Goal: Task Accomplishment & Management: Manage account settings

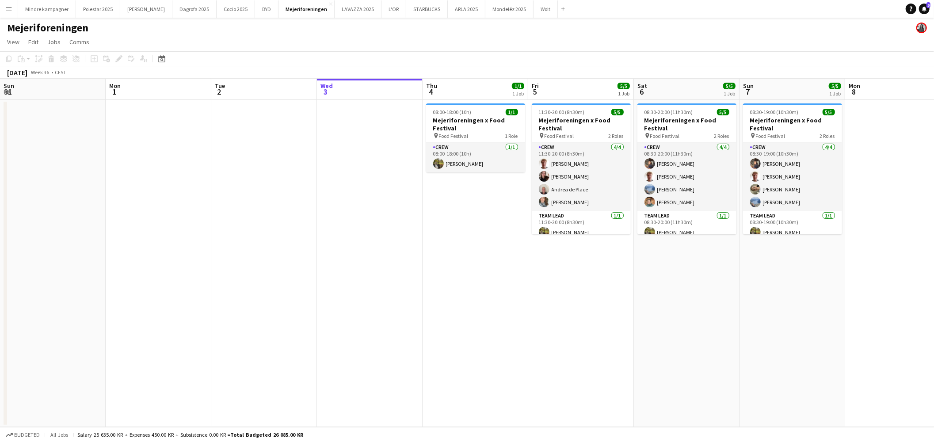
scroll to position [0, 211]
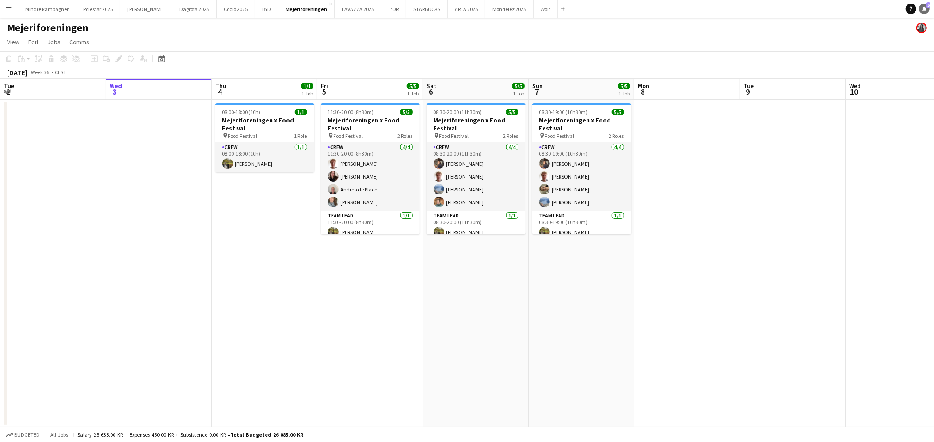
click at [921, 11] on link "Notifications 5" at bounding box center [924, 9] width 11 height 11
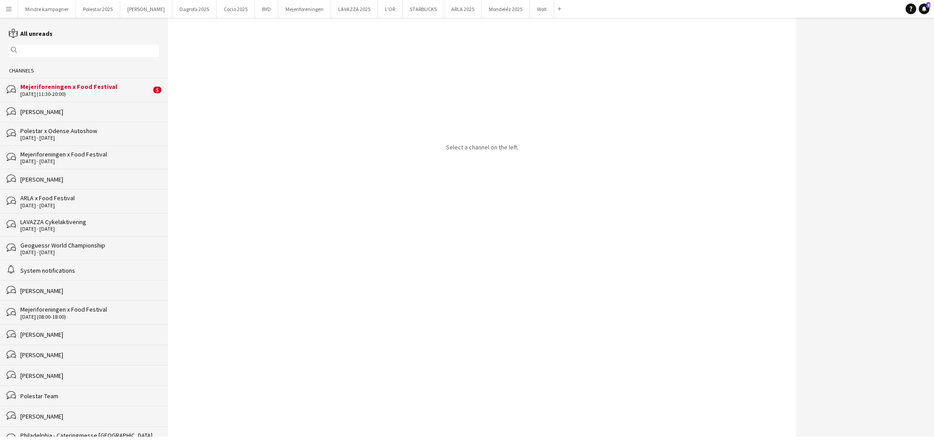
click at [74, 86] on div "Mejeriforeningen x Food Festival" at bounding box center [85, 87] width 131 height 8
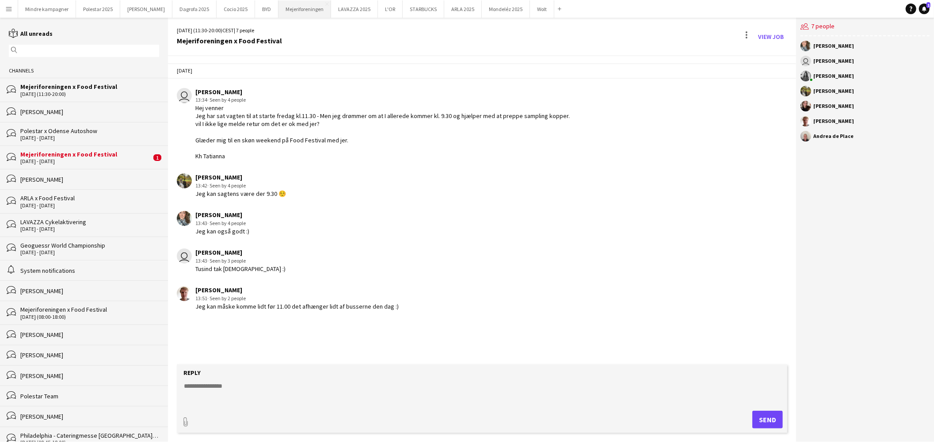
click at [287, 10] on button "Mejeriforeningen Close" at bounding box center [304, 8] width 53 height 17
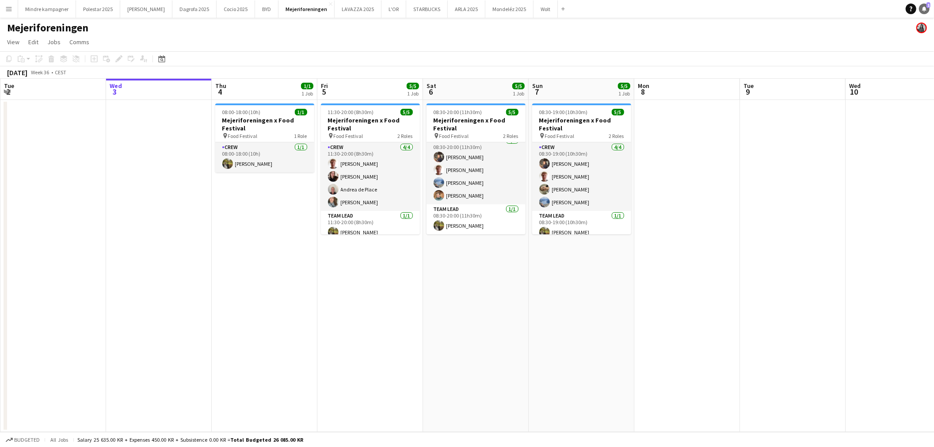
click at [923, 9] on icon at bounding box center [924, 8] width 4 height 4
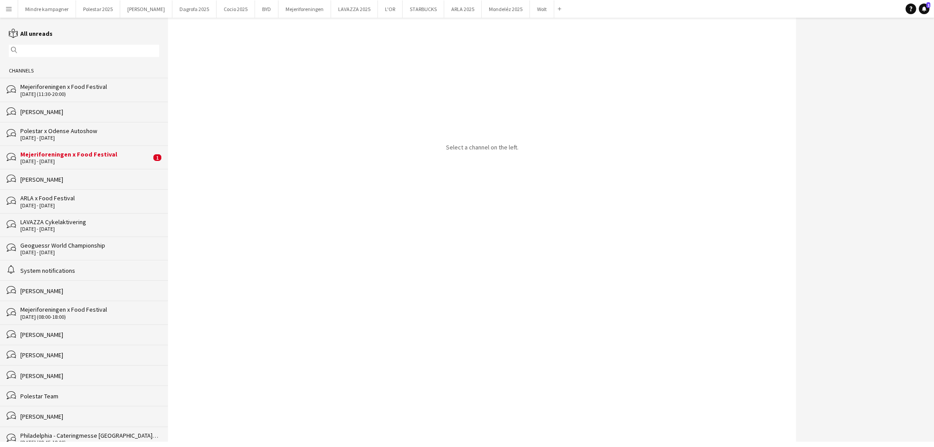
click at [79, 155] on div "Mejeriforeningen x Food Festival" at bounding box center [85, 154] width 131 height 8
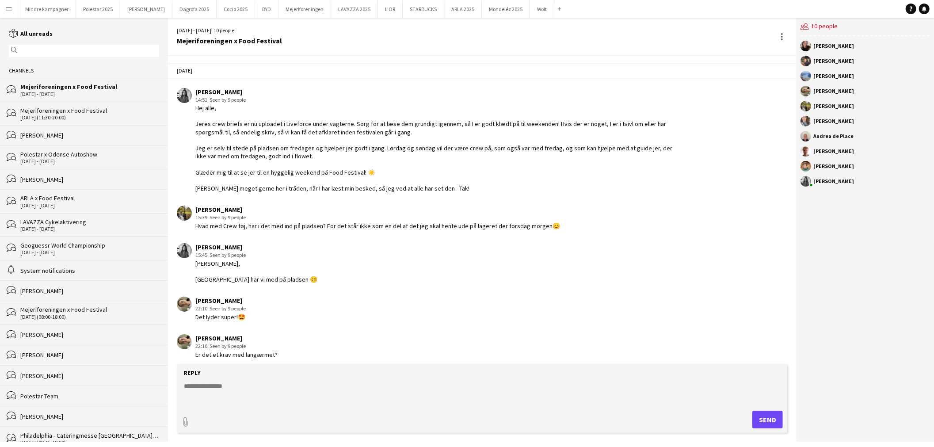
scroll to position [368, 0]
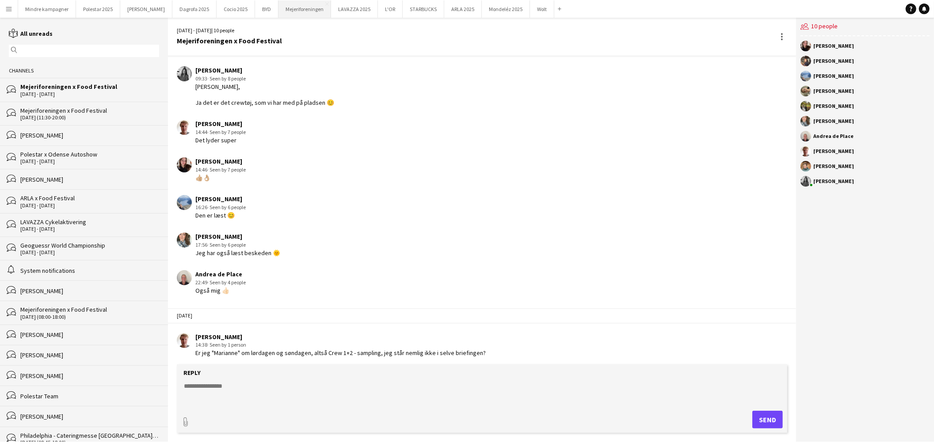
click at [281, 9] on button "Mejeriforeningen Close" at bounding box center [304, 8] width 53 height 17
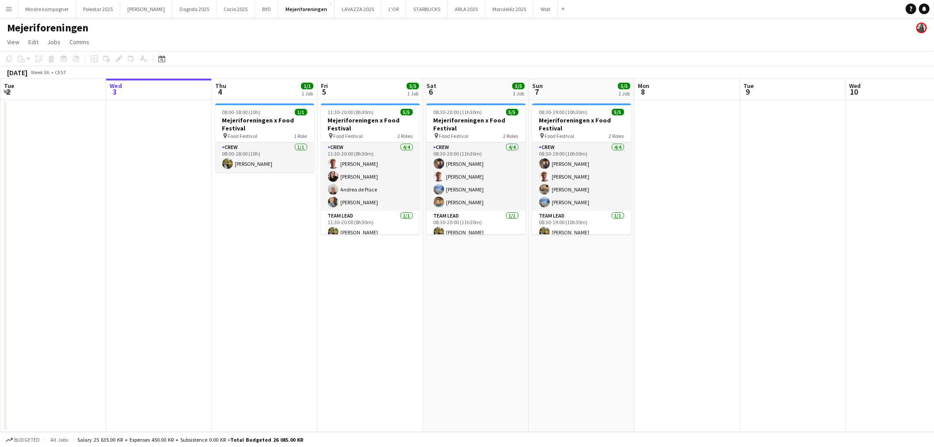
click at [5, 6] on app-icon "Menu" at bounding box center [8, 8] width 7 height 7
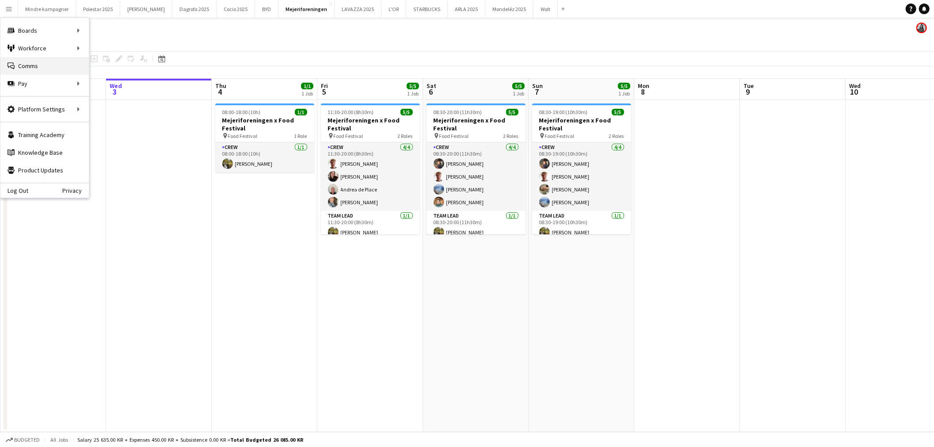
click at [28, 64] on link "Comms Comms" at bounding box center [44, 66] width 88 height 18
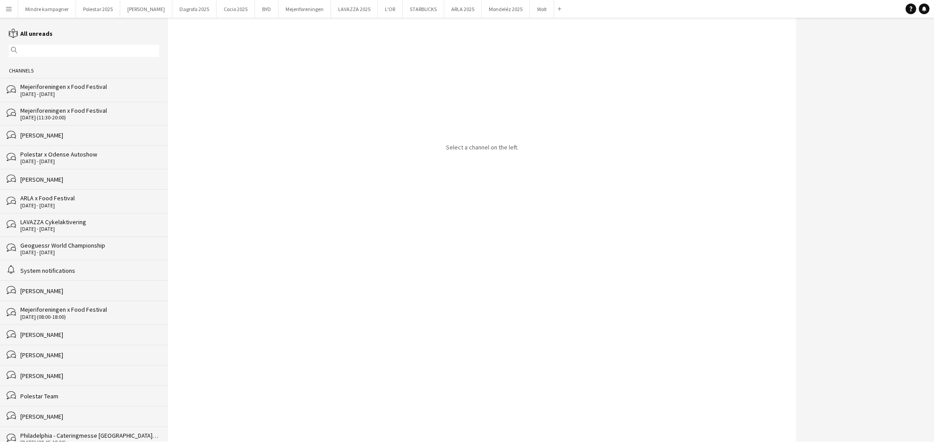
click at [55, 92] on div "[DATE] - [DATE]" at bounding box center [89, 94] width 139 height 6
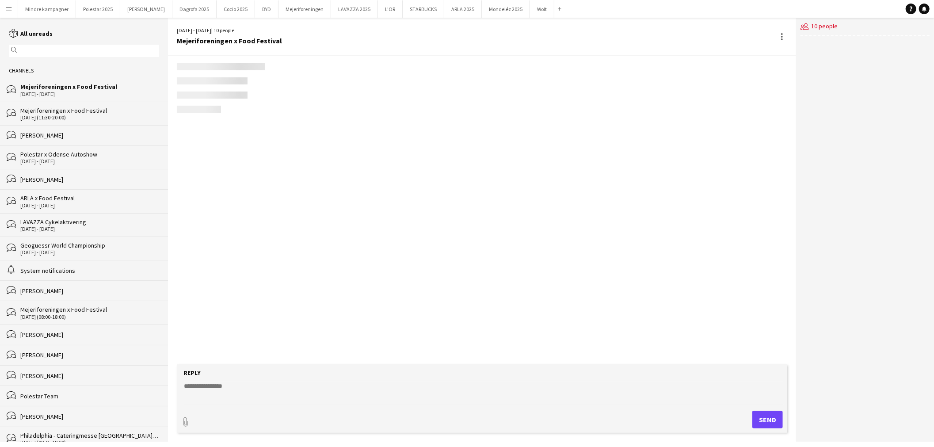
scroll to position [368, 0]
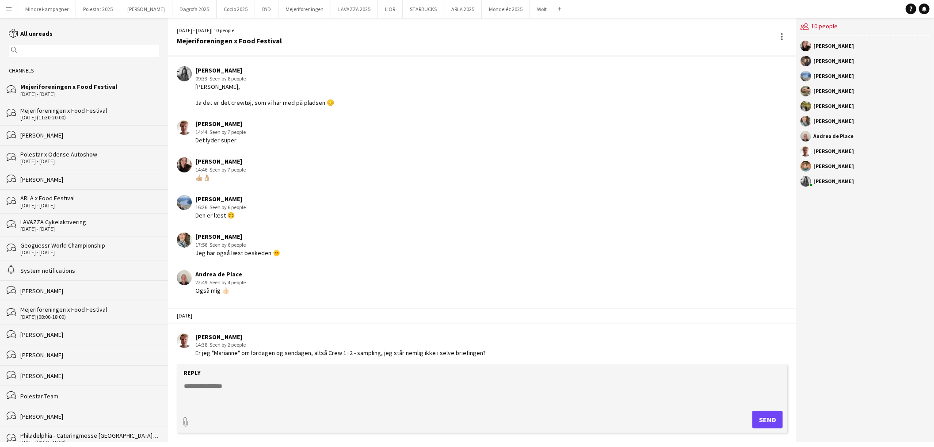
drag, startPoint x: 484, startPoint y: 350, endPoint x: 190, endPoint y: 328, distance: 294.7
click at [190, 328] on app-chat-message "[PERSON_NAME] 14:38 · Seen by 2 people Er jeg "Marianne" om lørdagen og søndage…" at bounding box center [482, 344] width 628 height 33
copy div "[PERSON_NAME] 14:38 · Seen by 2 people Er jeg "Marianne" om lørdagen og søndage…"
click at [411, 328] on app-chat-message "[PERSON_NAME] 14:38 · Seen by 2 people Er jeg "Marianne" om lørdagen og søndage…" at bounding box center [482, 344] width 628 height 33
click at [278, 9] on button "Mejeriforeningen Close" at bounding box center [304, 8] width 53 height 17
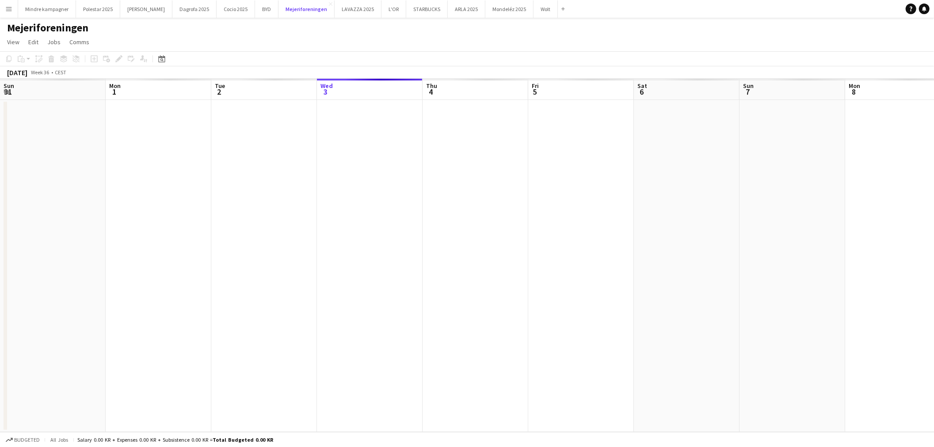
scroll to position [0, 211]
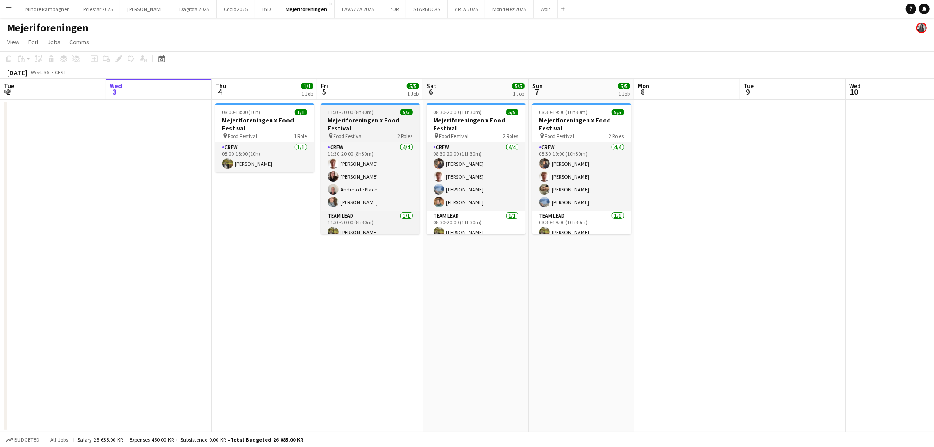
click at [367, 122] on h3 "Mejeriforeningen x Food Festival" at bounding box center [370, 124] width 99 height 16
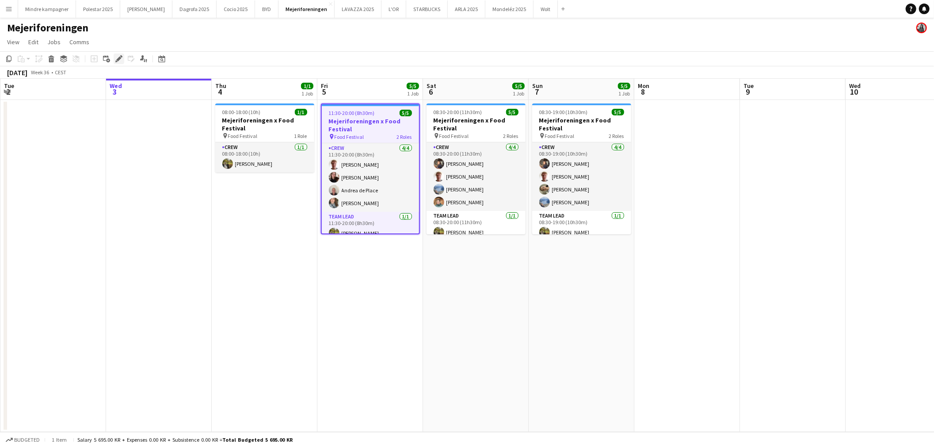
click at [114, 58] on div "Edit" at bounding box center [119, 58] width 11 height 11
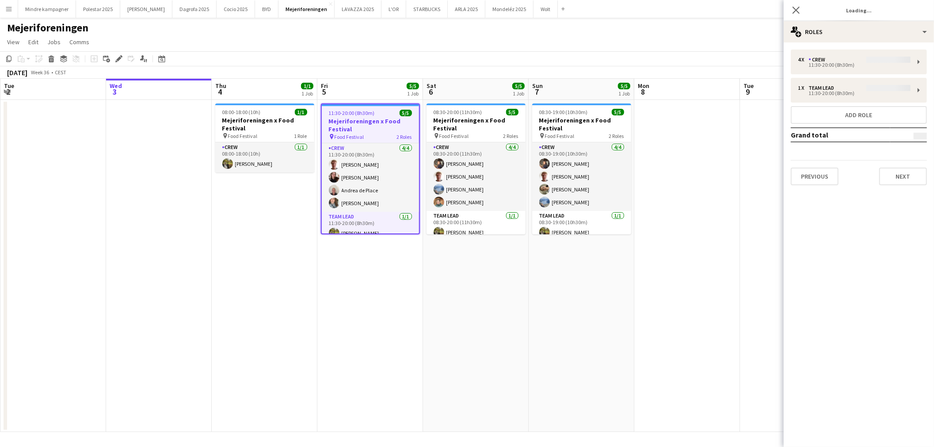
type input "**********"
click at [903, 179] on button "Next" at bounding box center [903, 176] width 48 height 18
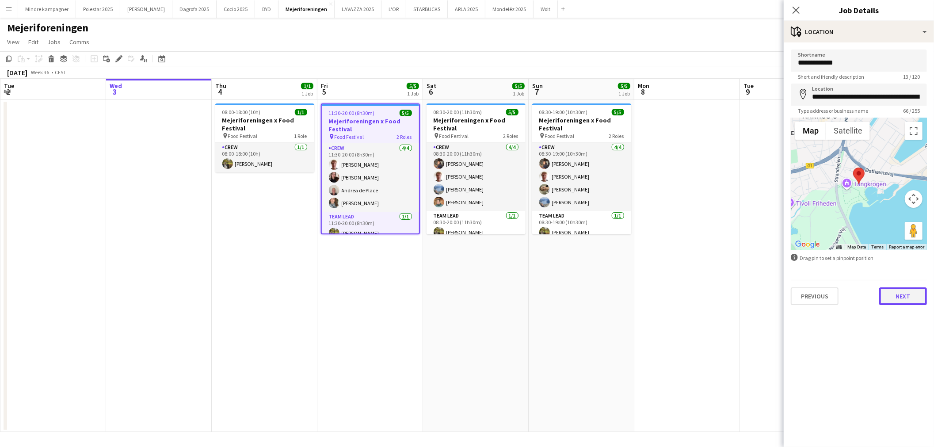
click at [912, 289] on button "Next" at bounding box center [903, 296] width 48 height 18
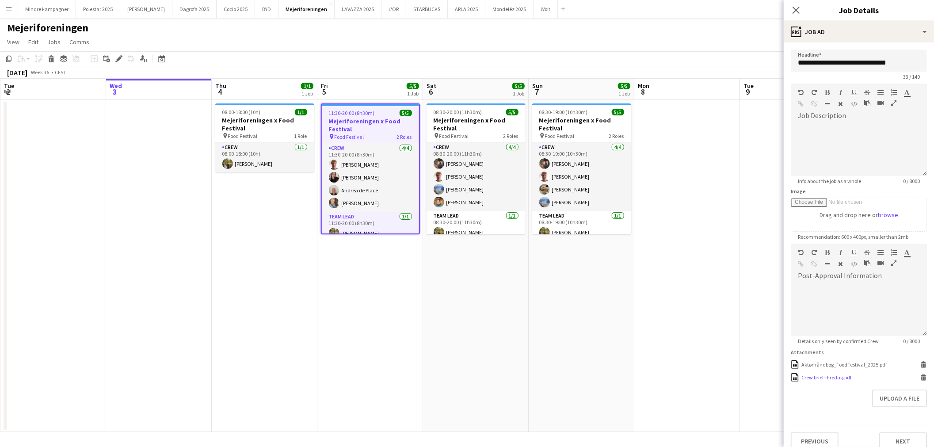
click at [837, 377] on div "Crew brief - Fredag.pdf" at bounding box center [826, 377] width 50 height 7
click at [465, 129] on h3 "Mejeriforeningen x Food Festival" at bounding box center [475, 124] width 99 height 16
type input "**********"
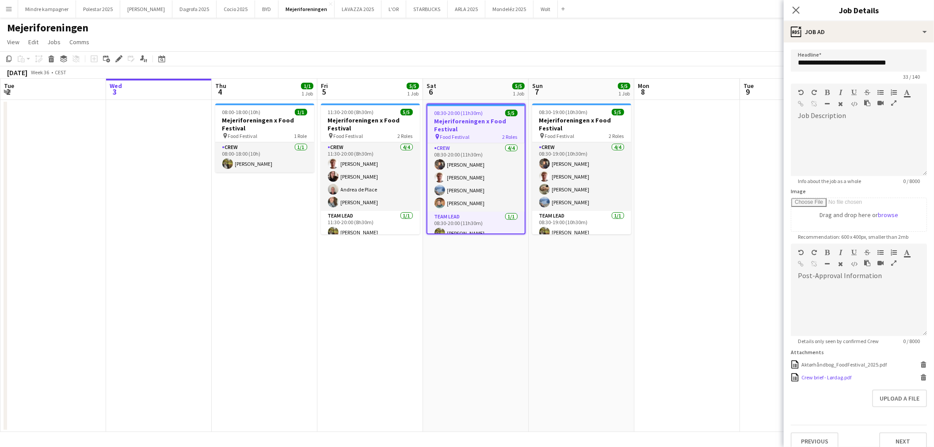
click at [841, 376] on div "Crew brief - Lørdag.pdf" at bounding box center [826, 377] width 50 height 7
click at [368, 120] on h3 "Mejeriforeningen x Food Festival" at bounding box center [370, 124] width 99 height 16
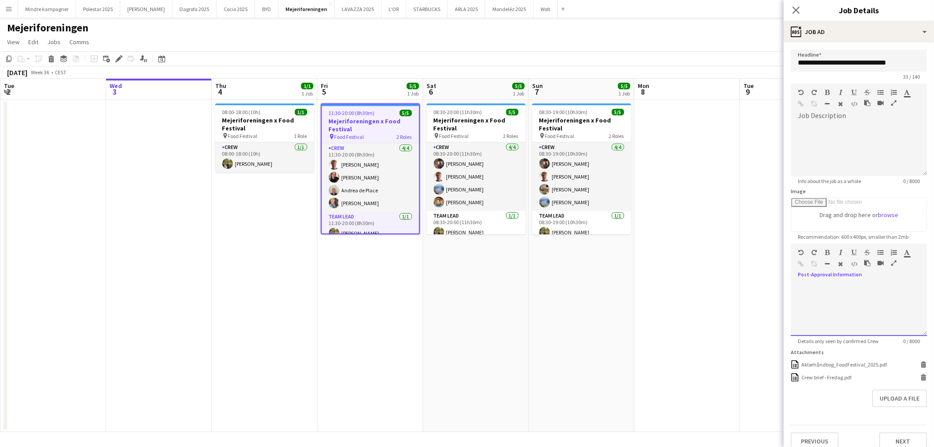
click at [837, 284] on div at bounding box center [859, 309] width 136 height 53
drag, startPoint x: 878, startPoint y: 291, endPoint x: 859, endPoint y: 290, distance: 18.6
click at [859, 290] on div "**********" at bounding box center [855, 309] width 129 height 53
click at [797, 259] on div "Standard Heading 1 Heading 2 Heading 3 Heading 4 Heading 5 Heading 6 Heading 7 …" at bounding box center [859, 259] width 136 height 33
click at [802, 264] on icon "button" at bounding box center [801, 264] width 6 height 6
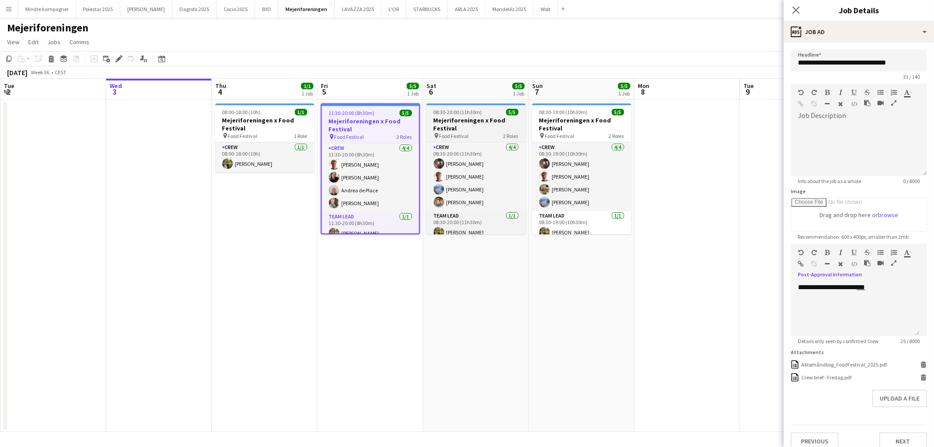
click at [465, 133] on span "Food Festival" at bounding box center [454, 136] width 30 height 7
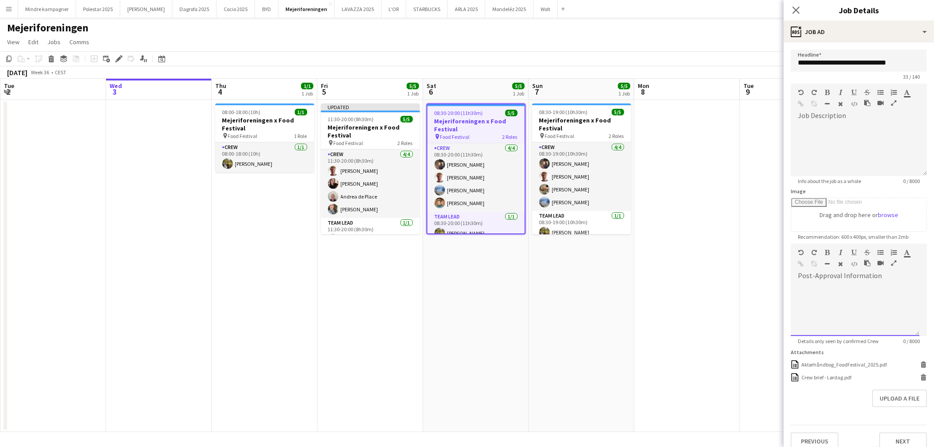
click at [833, 291] on div at bounding box center [855, 309] width 129 height 53
drag, startPoint x: 871, startPoint y: 291, endPoint x: 859, endPoint y: 289, distance: 12.1
click at [859, 289] on div "**********" at bounding box center [855, 309] width 129 height 53
click at [798, 258] on div at bounding box center [811, 254] width 27 height 11
click at [798, 262] on icon "button" at bounding box center [801, 264] width 6 height 6
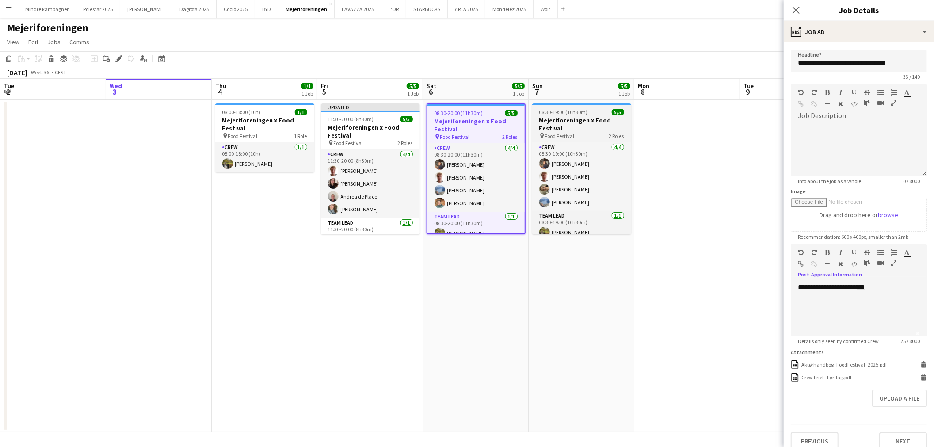
click at [562, 130] on h3 "Mejeriforeningen x Food Festival" at bounding box center [581, 124] width 99 height 16
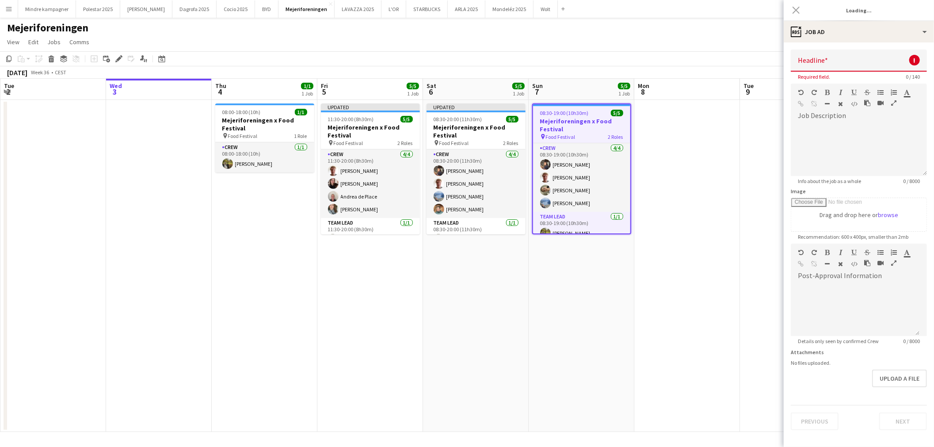
type input "**********"
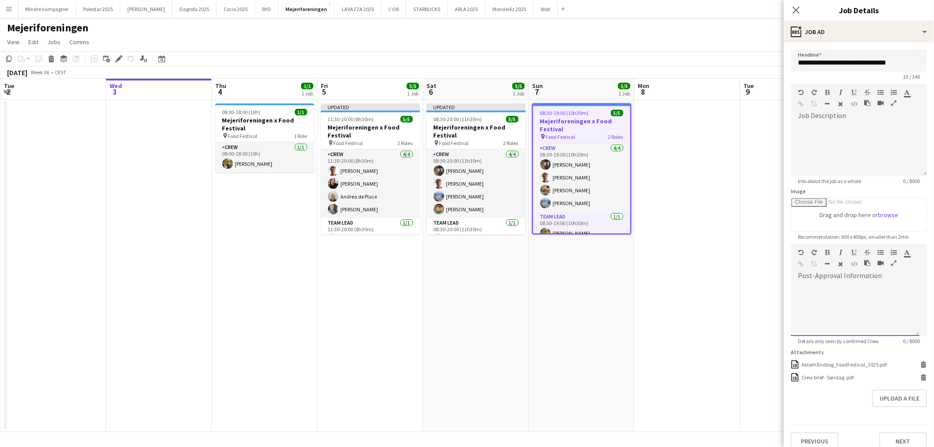
click at [837, 304] on div at bounding box center [855, 309] width 129 height 53
drag, startPoint x: 872, startPoint y: 289, endPoint x: 858, endPoint y: 289, distance: 14.1
click at [858, 289] on div "**********" at bounding box center [855, 309] width 129 height 53
click at [802, 261] on icon "button" at bounding box center [801, 264] width 6 height 6
click at [621, 326] on app-date-cell "08:30-19:00 (10h30m) 5/5 Mejeriforeningen x Food Festival pin Food Festival 2 R…" at bounding box center [581, 266] width 106 height 332
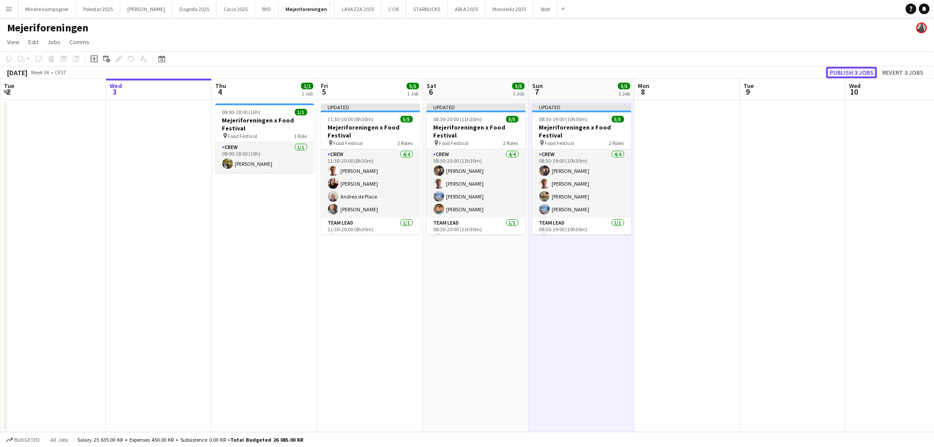
click at [851, 72] on button "Publish 3 jobs" at bounding box center [851, 72] width 51 height 11
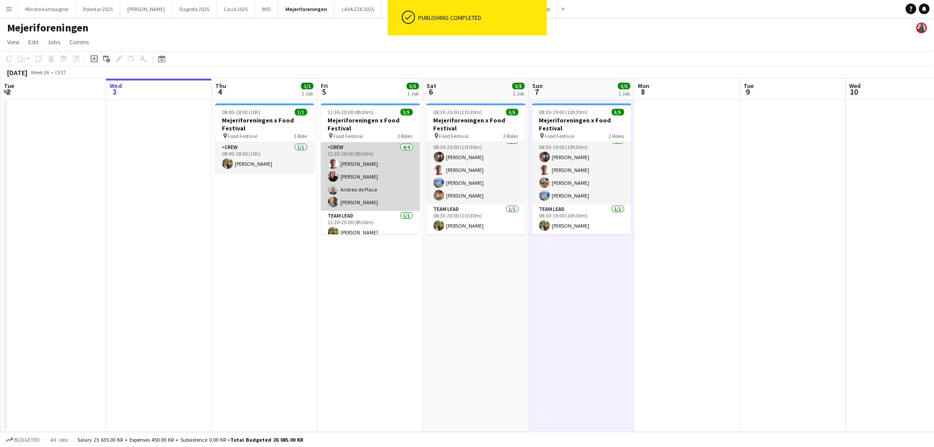
scroll to position [7, 0]
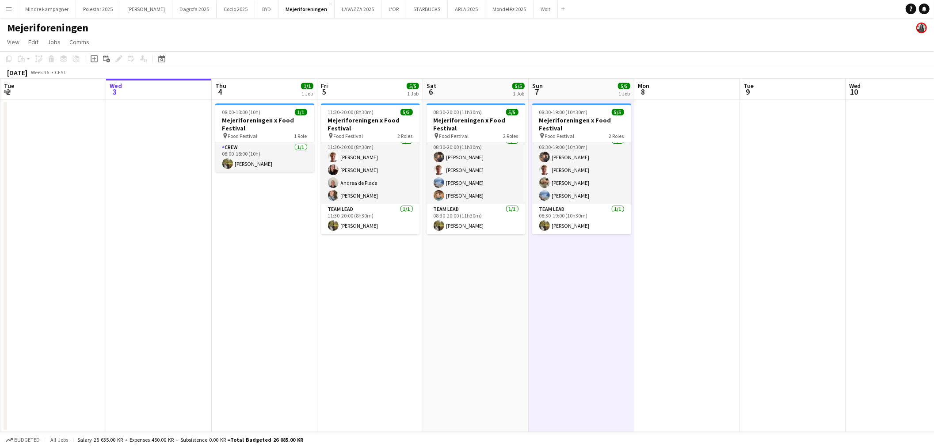
click at [460, 323] on app-date-cell "08:30-20:00 (11h30m) 5/5 Mejeriforeningen x Food Festival pin Food Festival 2 R…" at bounding box center [476, 266] width 106 height 332
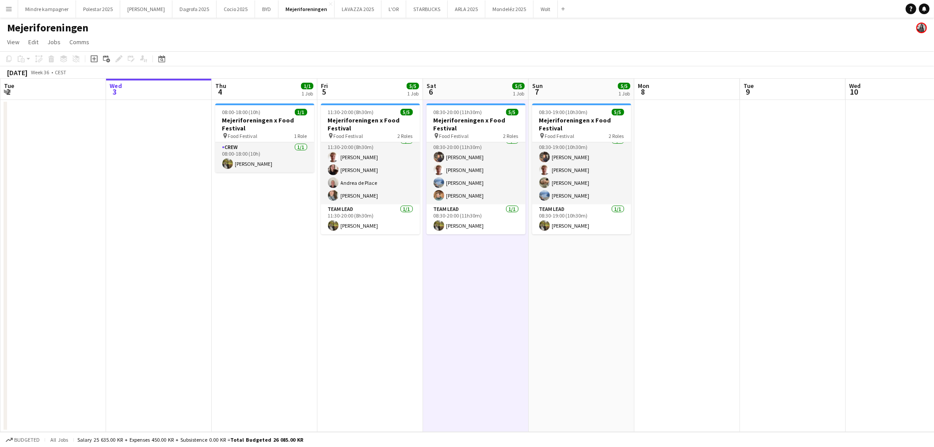
click at [5, 8] on app-icon "Menu" at bounding box center [8, 8] width 7 height 7
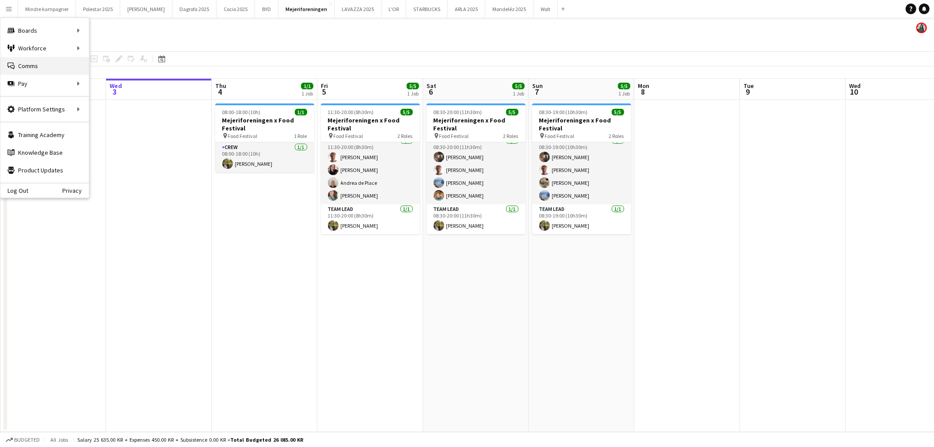
click at [22, 62] on link "Comms Comms" at bounding box center [44, 66] width 88 height 18
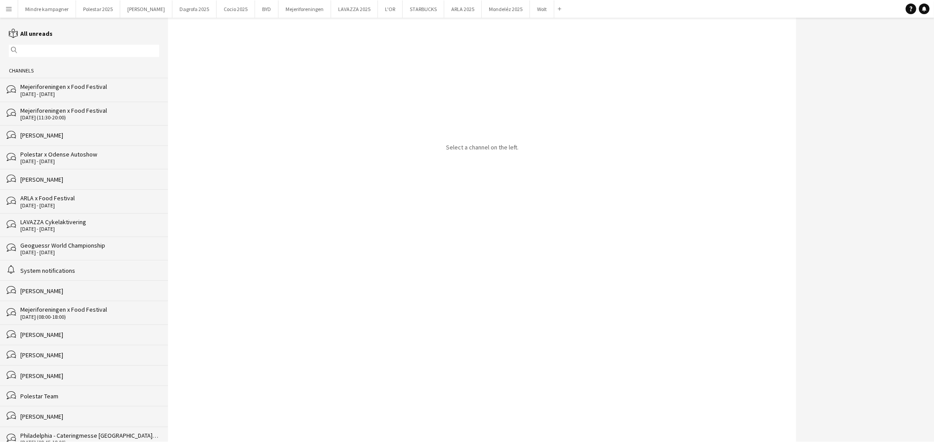
click at [84, 89] on div "Mejeriforeningen x Food Festival" at bounding box center [89, 87] width 139 height 8
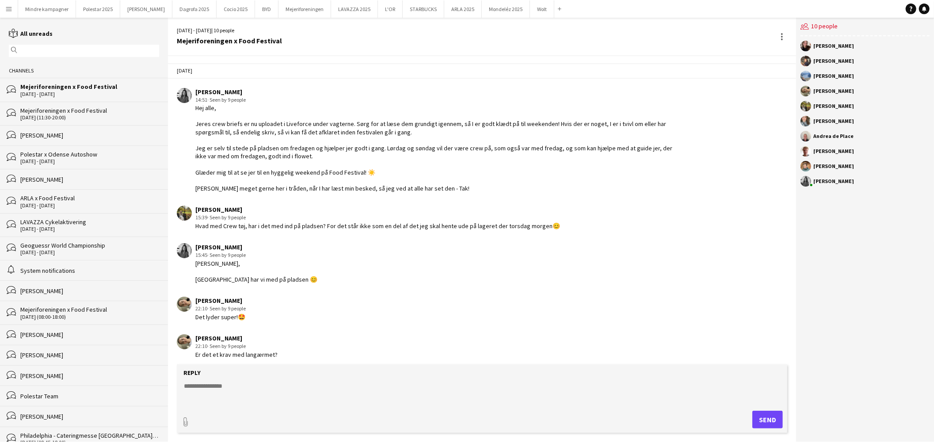
scroll to position [368, 0]
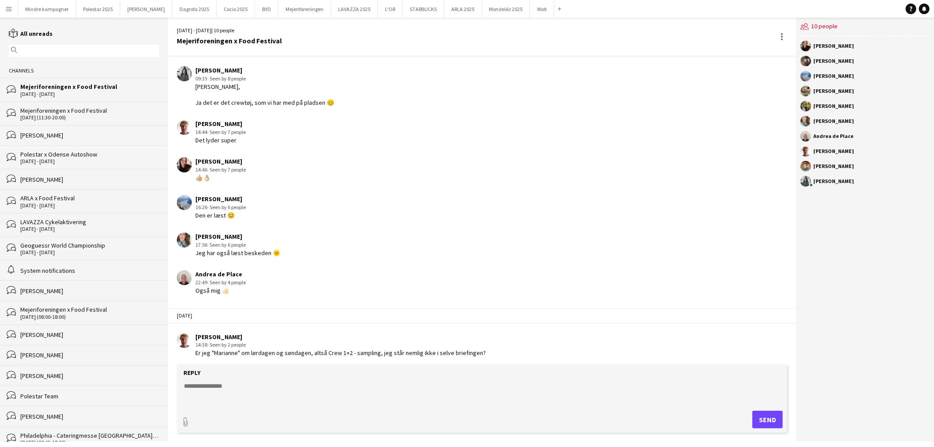
click at [266, 390] on textarea at bounding box center [483, 392] width 601 height 23
type textarea "**********"
click at [773, 411] on button "Send" at bounding box center [767, 420] width 30 height 18
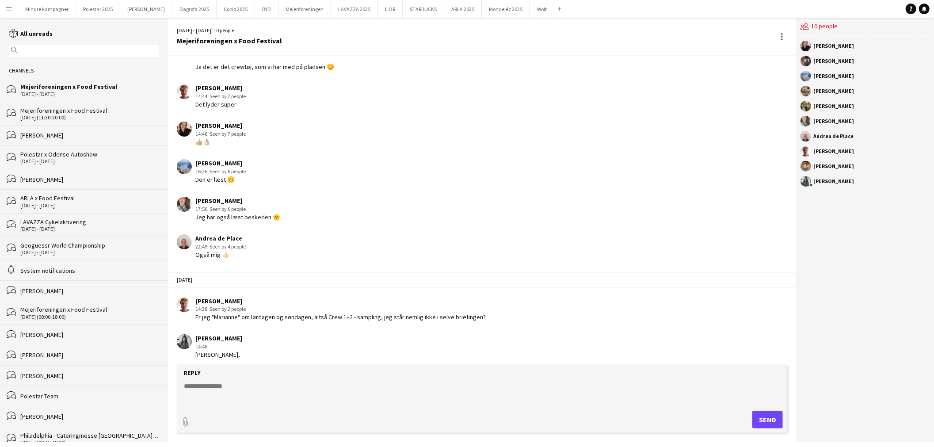
scroll to position [421, 0]
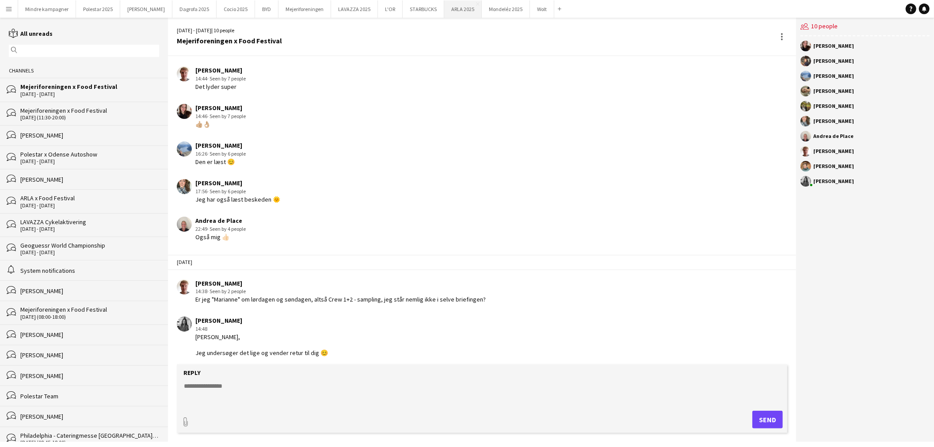
click at [444, 9] on button "ARLA 2025 Close" at bounding box center [463, 8] width 38 height 17
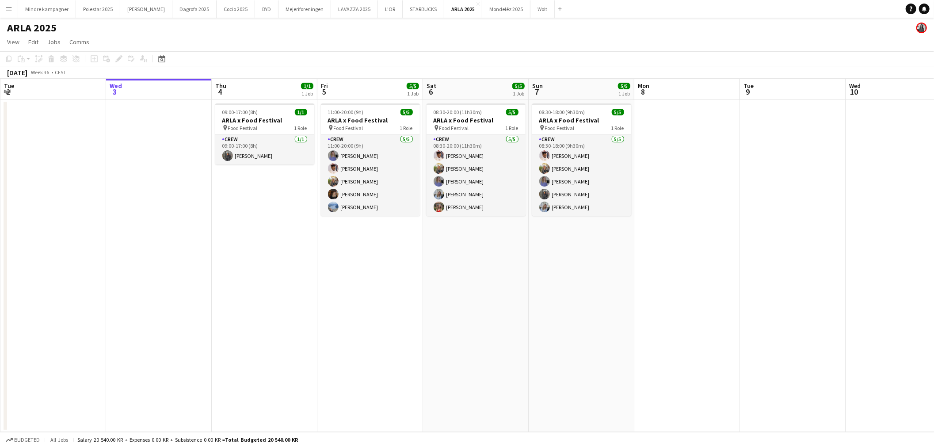
scroll to position [0, 268]
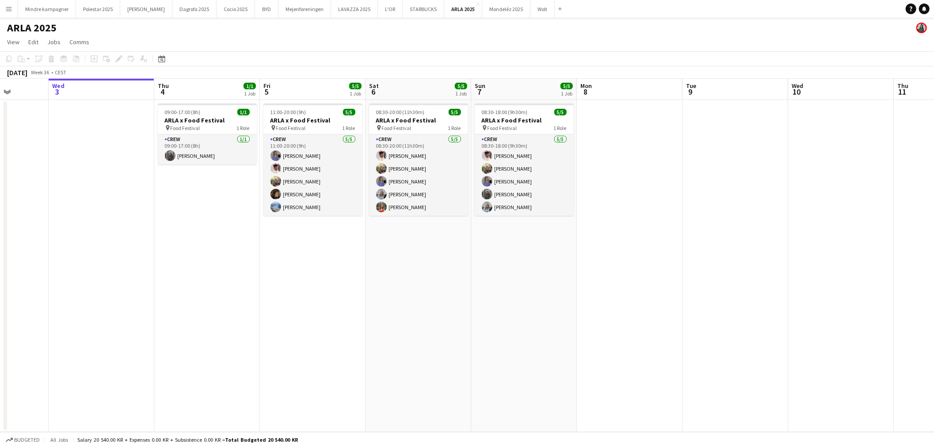
drag, startPoint x: 675, startPoint y: 281, endPoint x: 669, endPoint y: 281, distance: 5.7
click at [669, 282] on app-calendar-viewport "Sun 31 Mon 1 Tue 2 Wed 3 Thu 4 1/1 1 Job Fri 5 5/5 1 Job Sat 6 5/5 1 Job Sun 7 …" at bounding box center [467, 255] width 934 height 353
click at [638, 167] on app-date-cell at bounding box center [630, 266] width 106 height 332
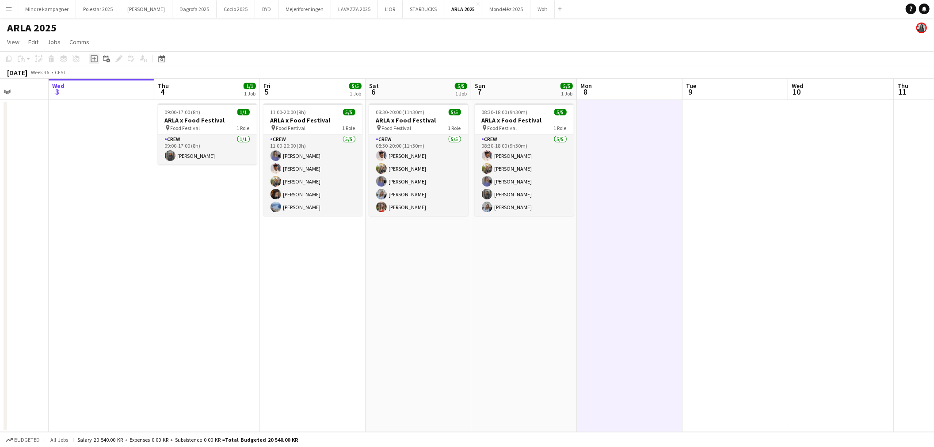
click at [91, 58] on icon "Add job" at bounding box center [94, 58] width 7 height 7
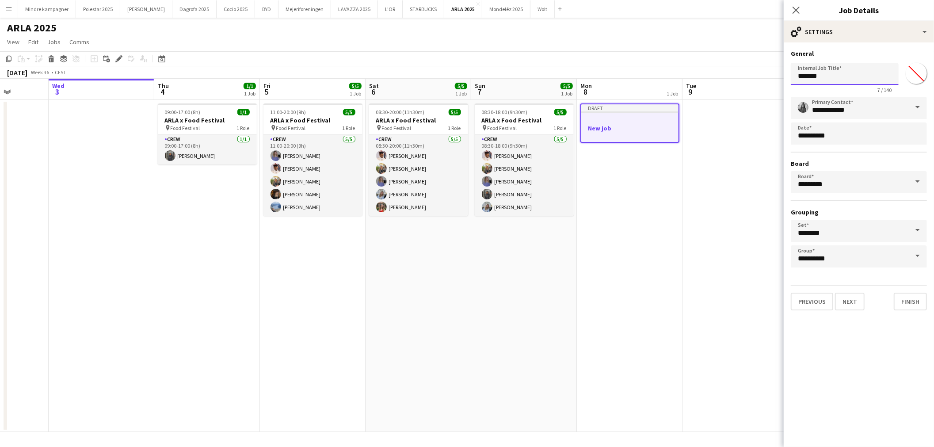
click at [836, 78] on input "*******" at bounding box center [845, 74] width 108 height 22
type input "*"
click at [528, 132] on app-job-card "08:30-18:00 (9h30m) 5/5 ARLA x Food Festival pin Food Festival 1 Role Crew [DAT…" at bounding box center [524, 159] width 99 height 112
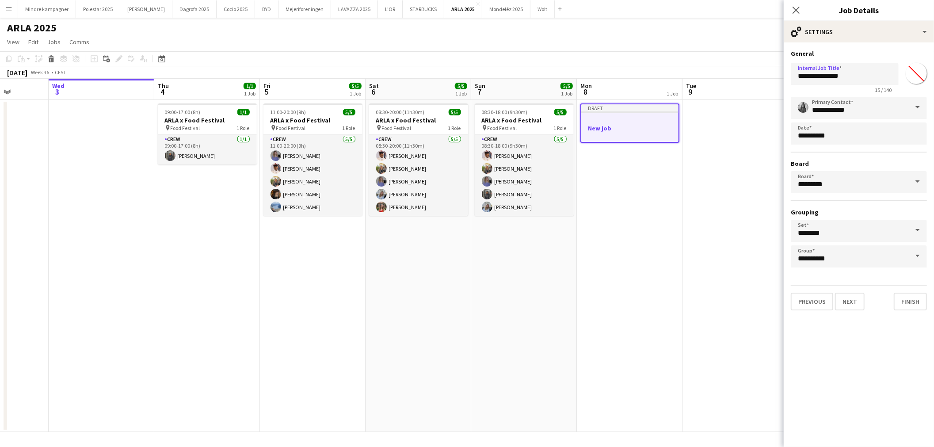
type input "**********"
type input "*******"
type input "**********"
type input "*******"
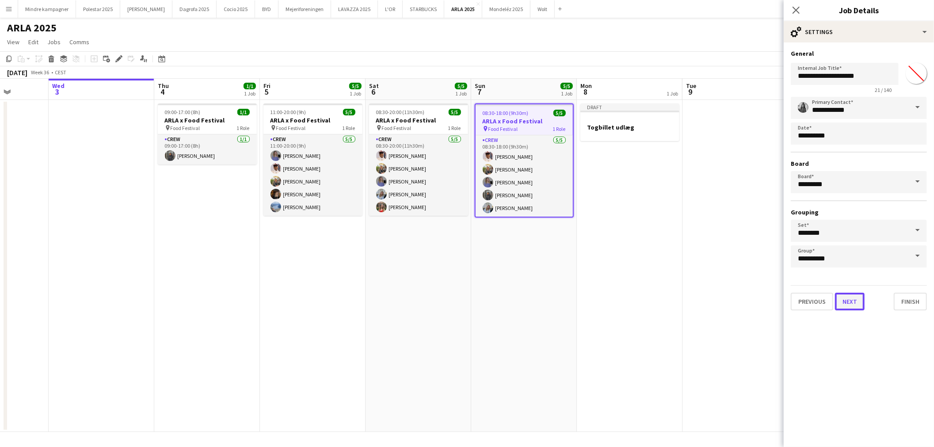
click at [847, 301] on button "Next" at bounding box center [850, 302] width 30 height 18
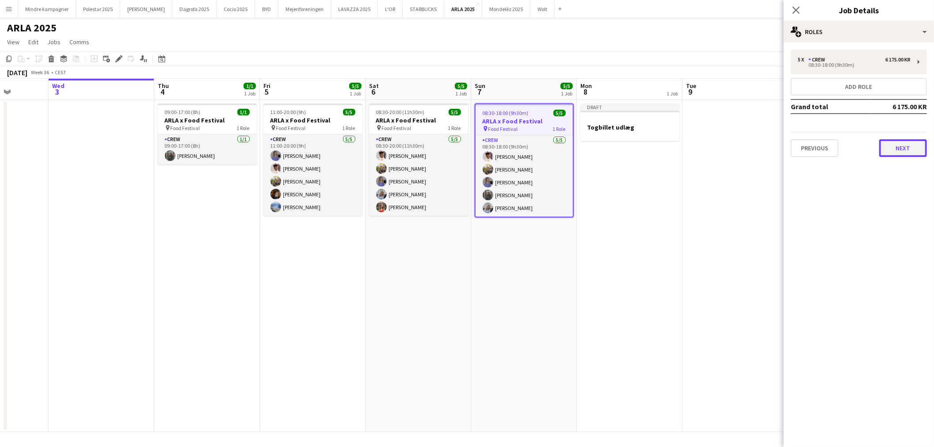
click at [900, 144] on button "Next" at bounding box center [903, 148] width 48 height 18
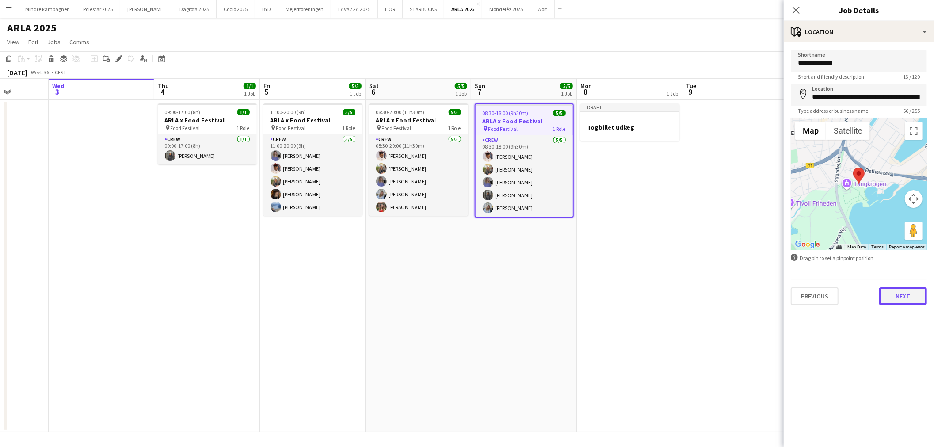
click at [897, 297] on button "Next" at bounding box center [903, 296] width 48 height 18
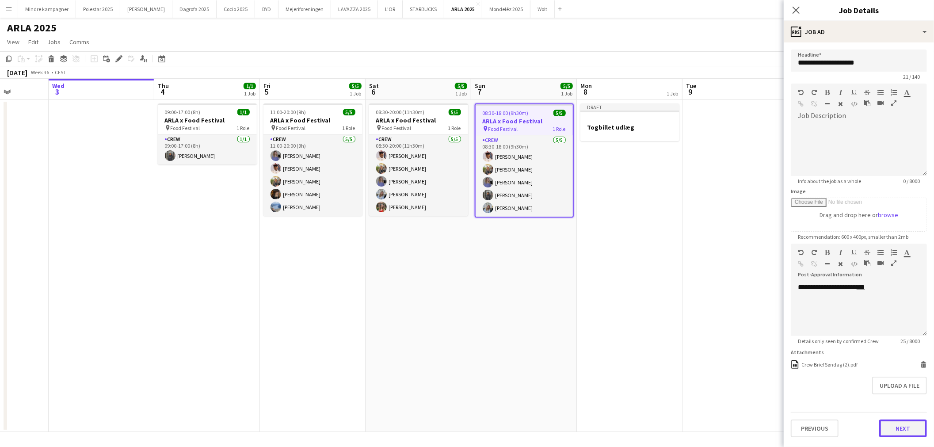
click at [909, 427] on button "Next" at bounding box center [903, 428] width 48 height 18
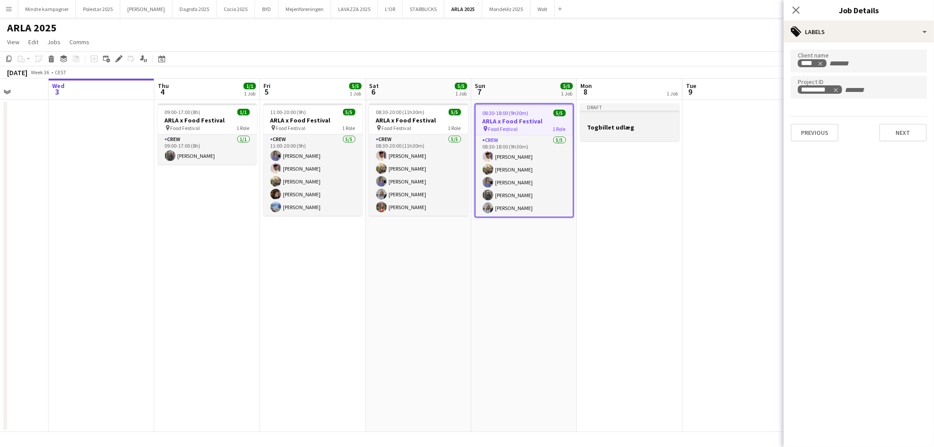
click at [629, 130] on h3 "Togbillet udlæg" at bounding box center [629, 127] width 99 height 8
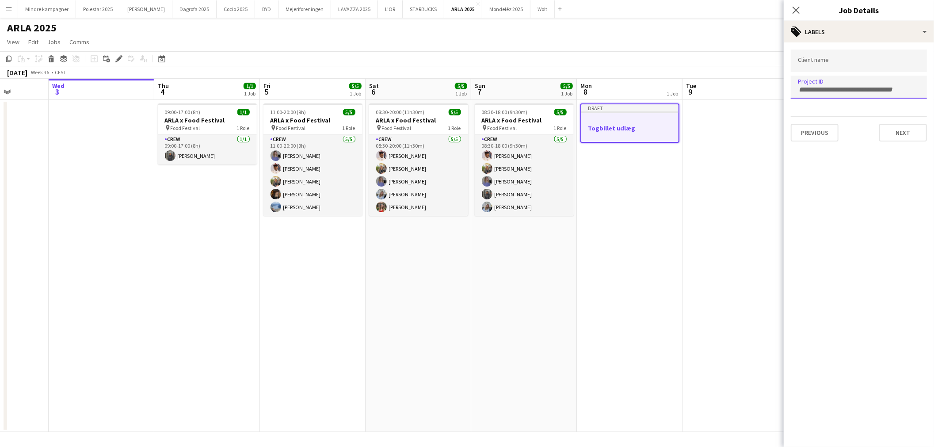
click at [833, 83] on div at bounding box center [859, 87] width 136 height 23
type input "*********"
click at [825, 114] on div "ARLA 0635" at bounding box center [859, 113] width 136 height 21
click at [824, 61] on input "Type to search client labels..." at bounding box center [859, 61] width 122 height 8
type input "****"
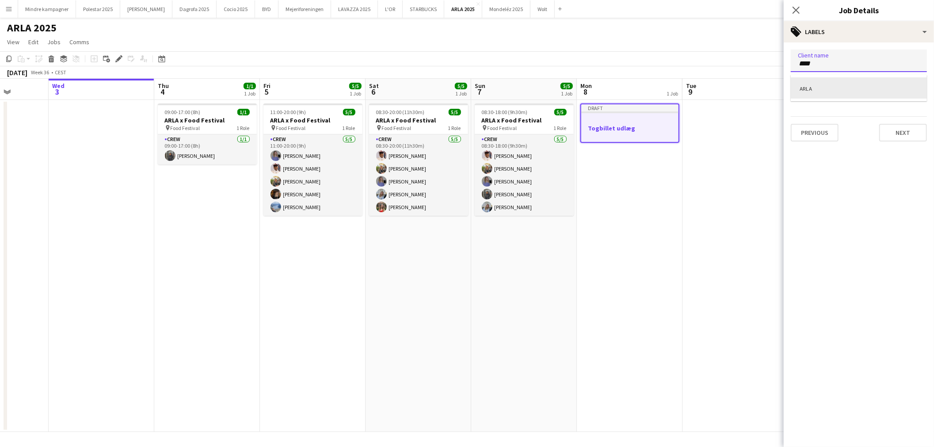
click at [821, 87] on div "ARLA" at bounding box center [859, 87] width 136 height 21
click at [730, 221] on app-date-cell at bounding box center [735, 266] width 106 height 332
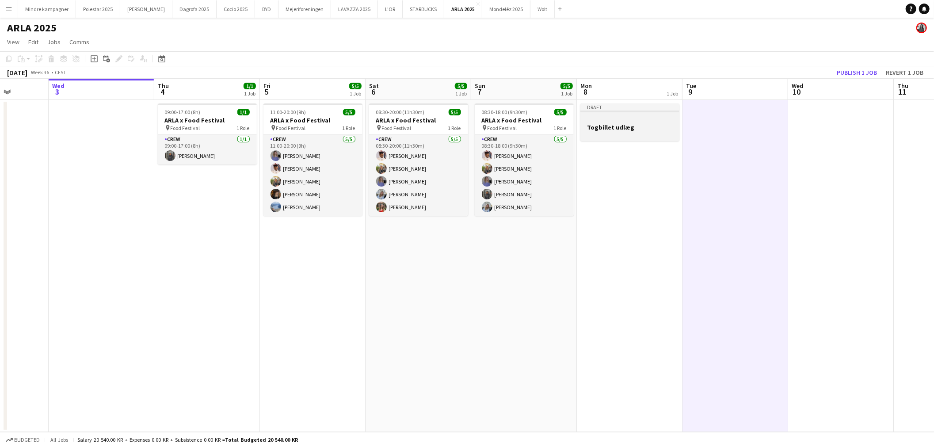
click at [638, 120] on div at bounding box center [629, 119] width 99 height 7
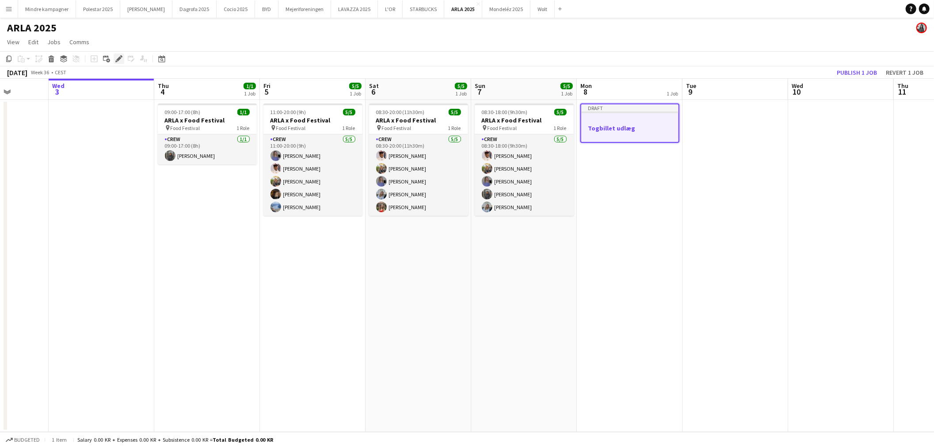
click at [114, 57] on div "Edit" at bounding box center [119, 58] width 11 height 11
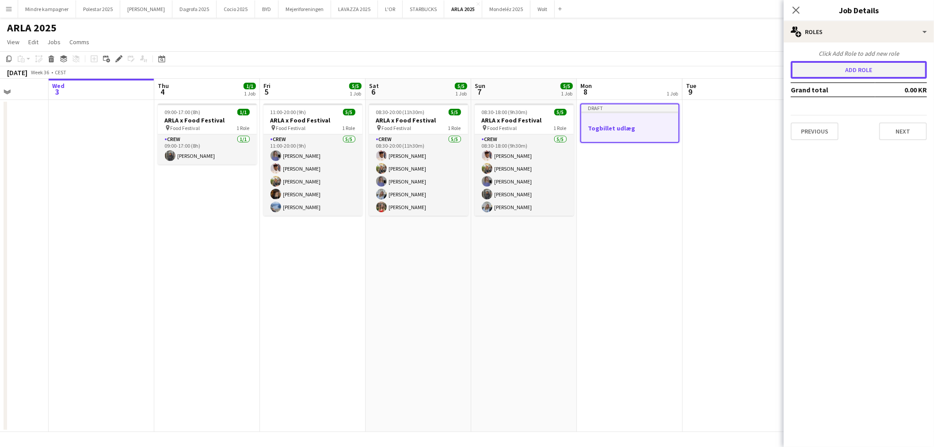
click at [863, 69] on button "Add role" at bounding box center [859, 70] width 136 height 18
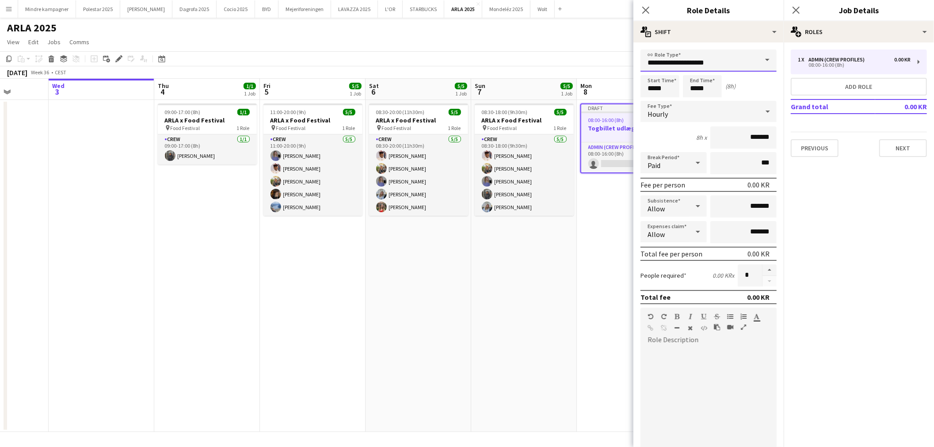
click at [700, 58] on input "**********" at bounding box center [708, 60] width 136 height 22
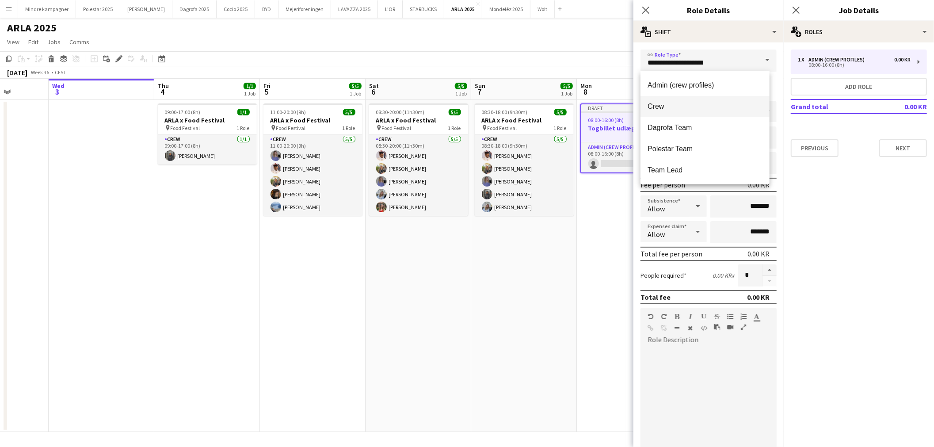
click at [677, 105] on span "Crew" at bounding box center [704, 106] width 114 height 8
type input "****"
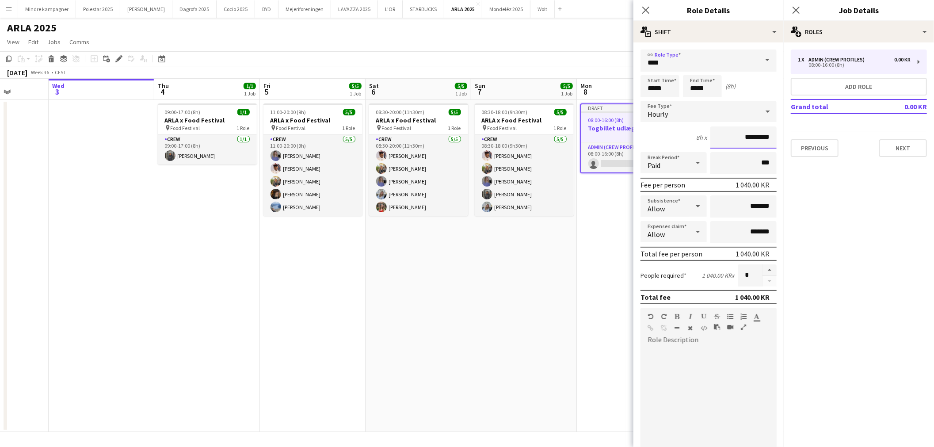
click at [756, 136] on input "*********" at bounding box center [743, 137] width 66 height 22
type input "****"
click at [734, 347] on div at bounding box center [708, 400] width 136 height 106
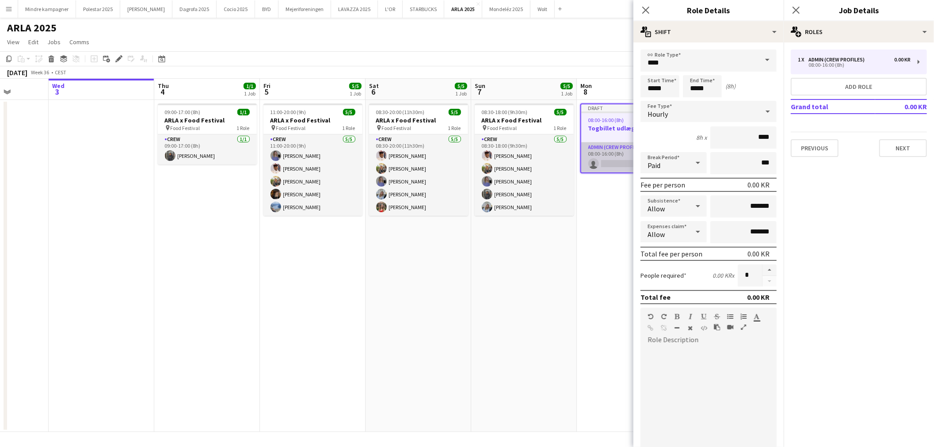
click at [616, 155] on app-card-role "Admin (crew profiles) 0/1 08:00-16:00 (8h) single-neutral-actions" at bounding box center [629, 157] width 97 height 30
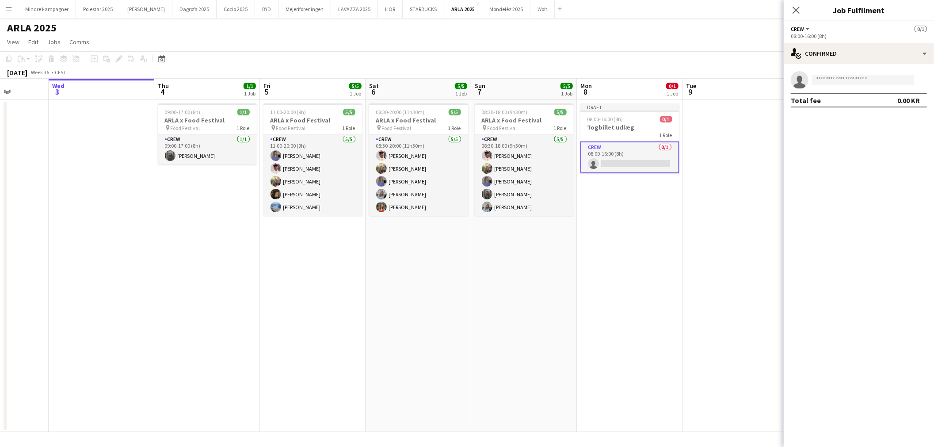
click at [634, 161] on app-card-role "Crew 0/1 08:00-16:00 (8h) single-neutral-actions" at bounding box center [629, 157] width 99 height 32
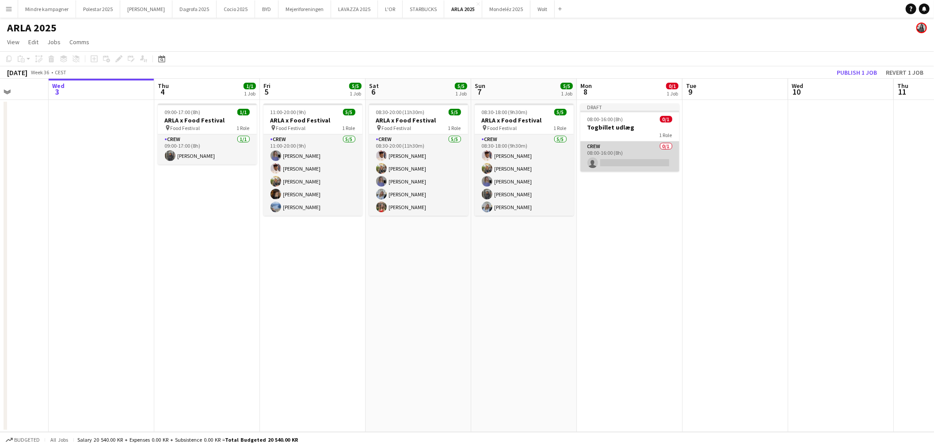
click at [634, 161] on app-card-role "Crew 0/1 08:00-16:00 (8h) single-neutral-actions" at bounding box center [629, 156] width 99 height 30
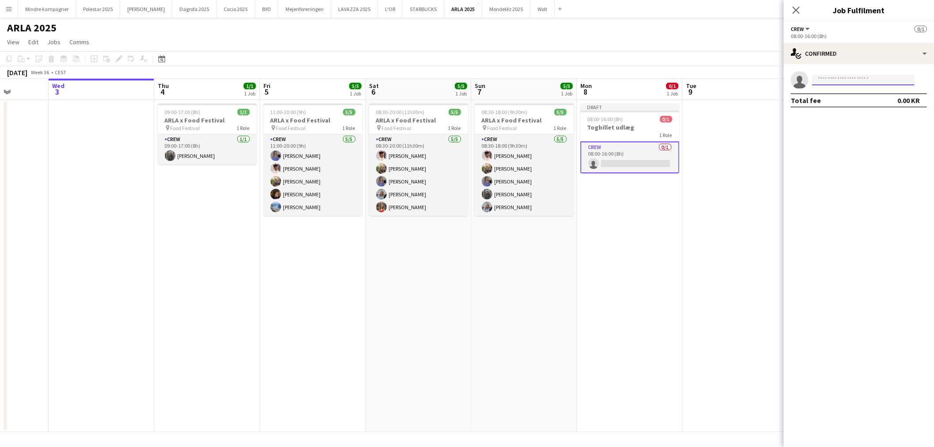
click at [854, 80] on input at bounding box center [863, 80] width 103 height 11
type input "*****"
click at [849, 95] on span "[PERSON_NAME]" at bounding box center [844, 93] width 51 height 8
click at [631, 129] on h3 "Togbillet udlæg" at bounding box center [629, 127] width 99 height 8
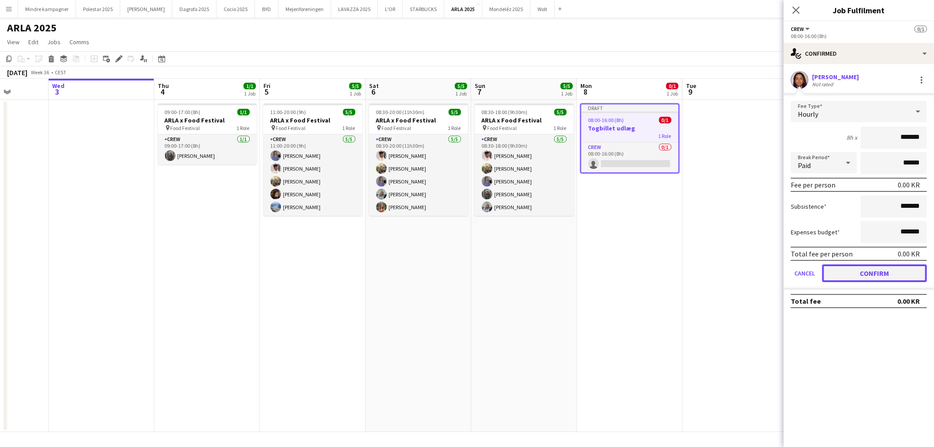
click at [881, 270] on button "Confirm" at bounding box center [874, 273] width 105 height 18
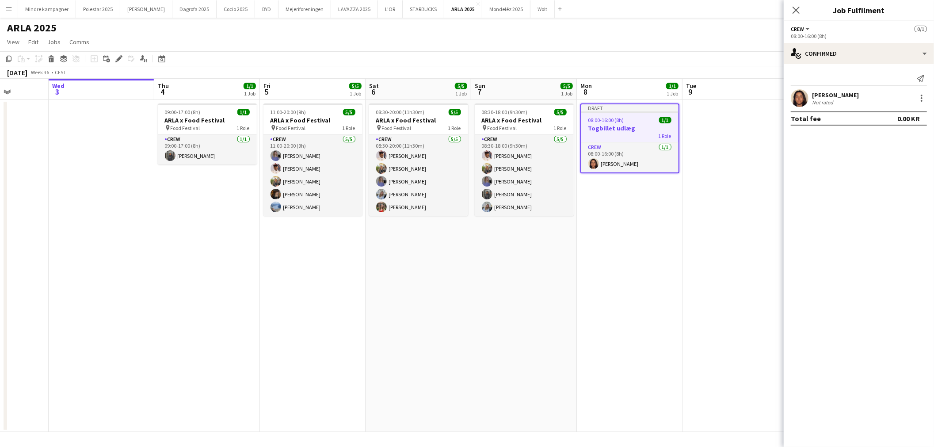
click at [635, 135] on div "1 Role" at bounding box center [629, 135] width 97 height 7
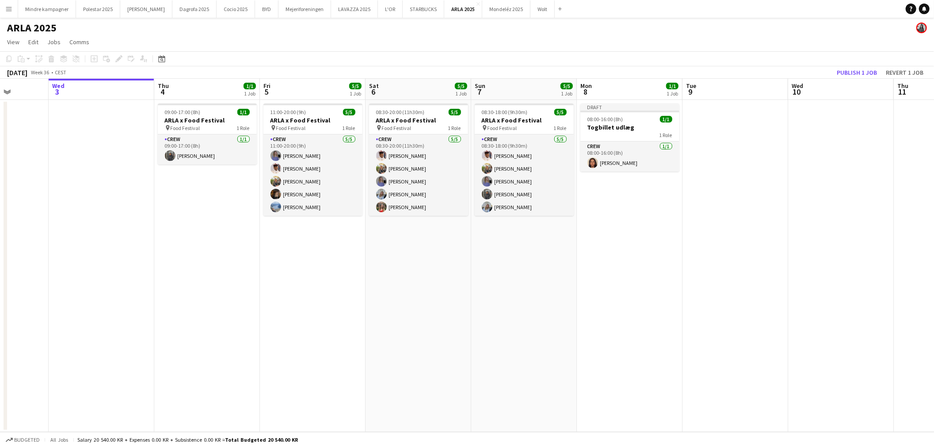
drag, startPoint x: 654, startPoint y: 281, endPoint x: 646, endPoint y: 227, distance: 54.6
click at [654, 280] on app-date-cell "Draft 08:00-16:00 (8h) 1/1 Togbillet udlæg 1 Role Crew [DATE] 08:00-16:00 (8h) …" at bounding box center [630, 266] width 106 height 332
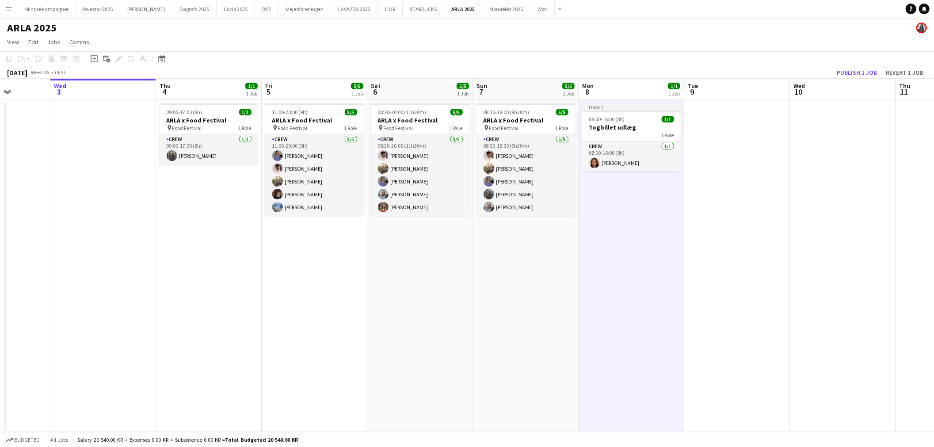
click at [640, 133] on div "1 Role" at bounding box center [631, 134] width 99 height 7
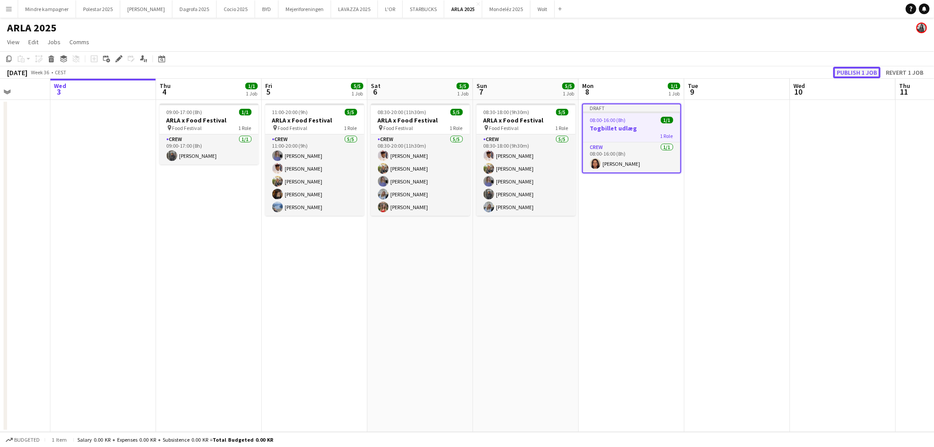
click at [853, 72] on button "Publish 1 job" at bounding box center [856, 72] width 47 height 11
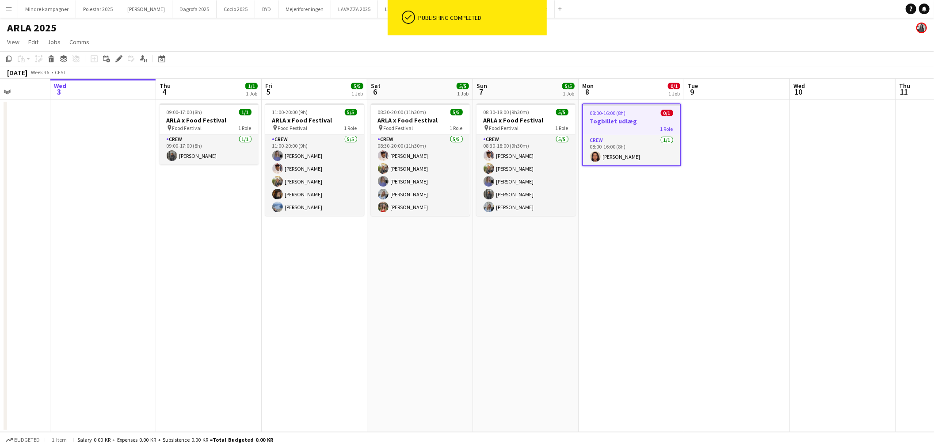
click at [658, 255] on app-date-cell "08:00-16:00 (8h) 0/1 Togbillet udlæg 1 Role Crew [DATE] 08:00-16:00 (8h) [PERSO…" at bounding box center [631, 266] width 106 height 332
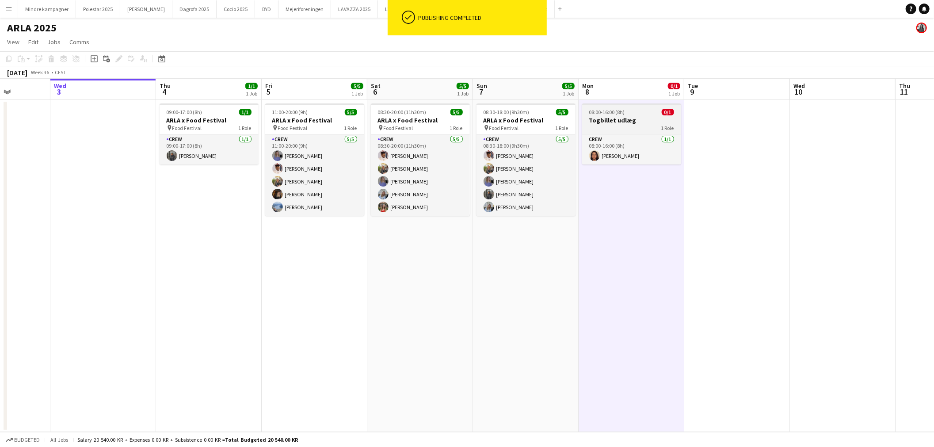
click at [661, 116] on h3 "Togbillet udlæg" at bounding box center [631, 120] width 99 height 8
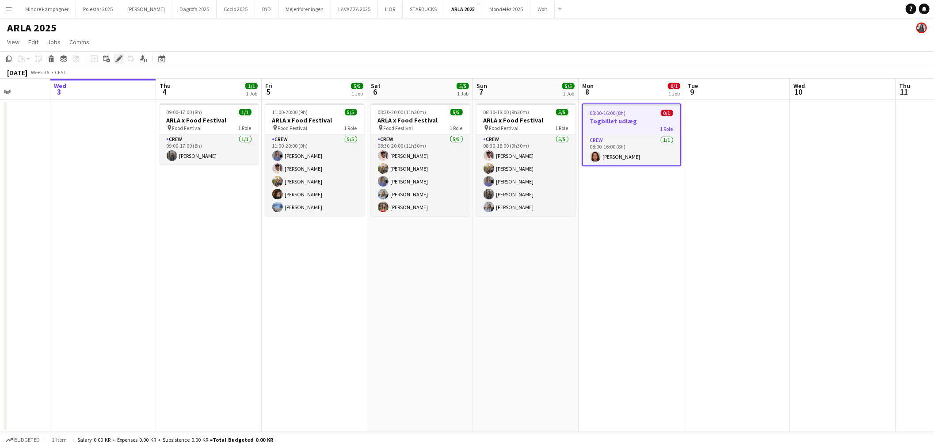
click at [119, 55] on icon "Edit" at bounding box center [118, 58] width 7 height 7
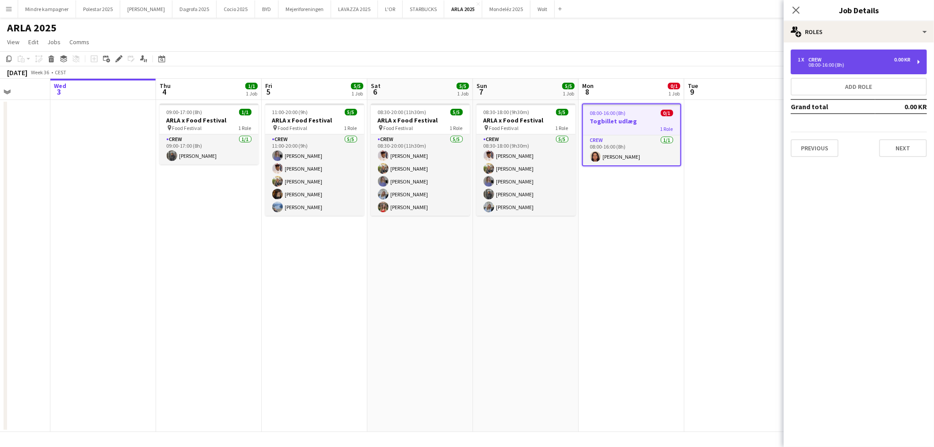
click at [854, 65] on div "08:00-16:00 (8h)" at bounding box center [854, 65] width 113 height 4
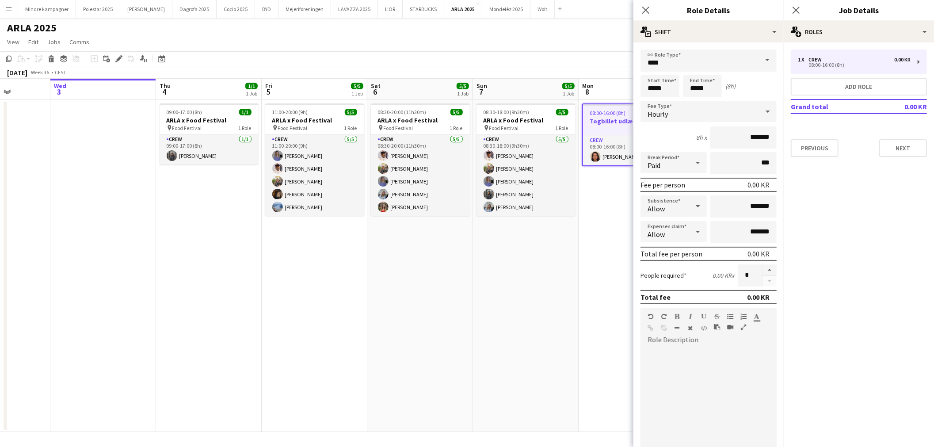
click at [602, 232] on app-date-cell "08:00-16:00 (8h) 0/1 Togbillet udlæg 1 Role Crew [DATE] 08:00-16:00 (8h) [PERSO…" at bounding box center [631, 266] width 106 height 332
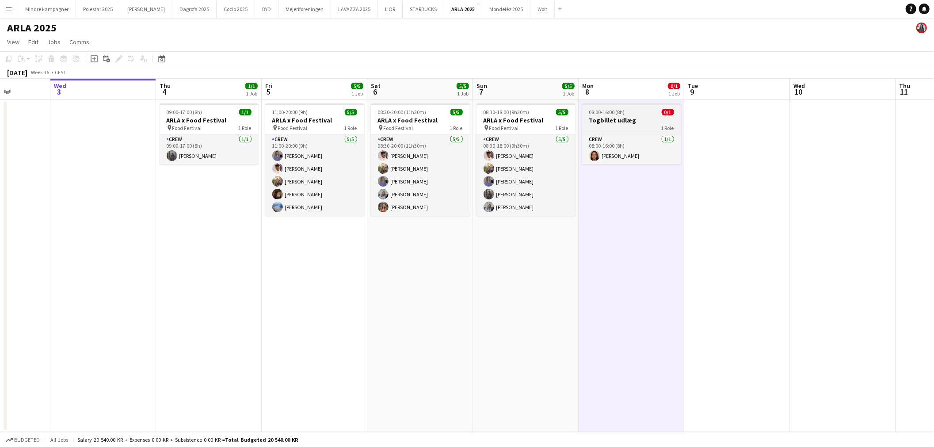
click at [670, 110] on span "0/1" at bounding box center [668, 112] width 12 height 7
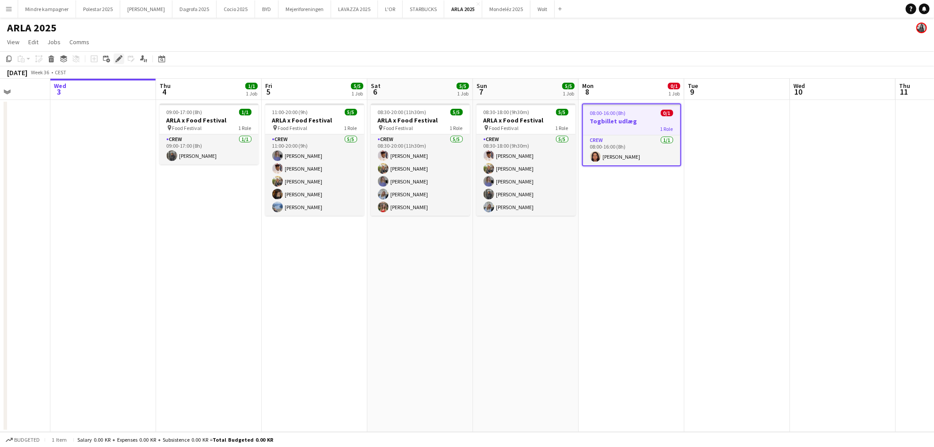
click at [121, 57] on icon at bounding box center [121, 56] width 2 height 2
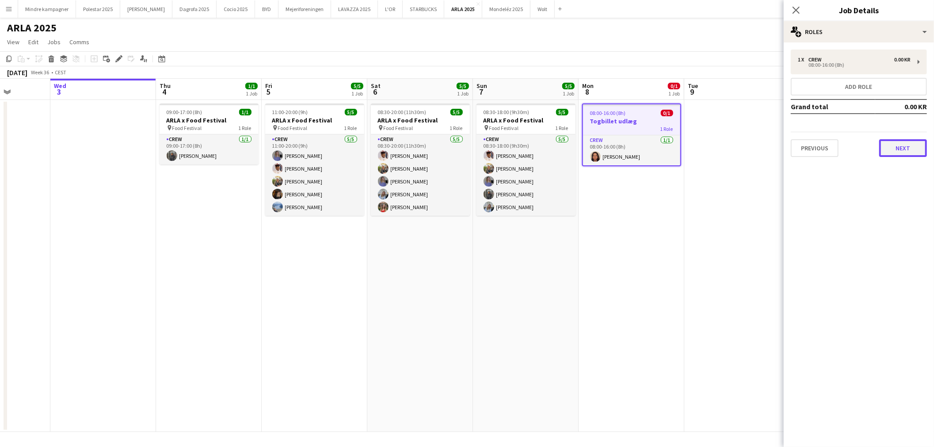
click at [900, 144] on button "Next" at bounding box center [903, 148] width 48 height 18
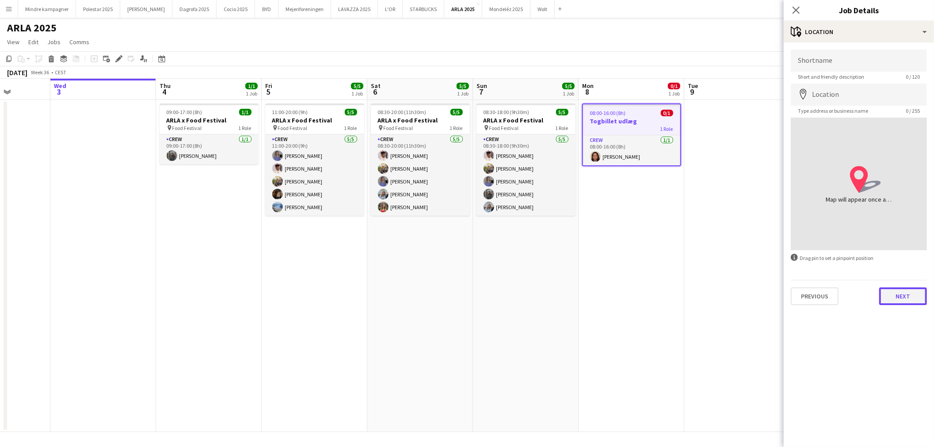
click at [910, 289] on button "Next" at bounding box center [903, 296] width 48 height 18
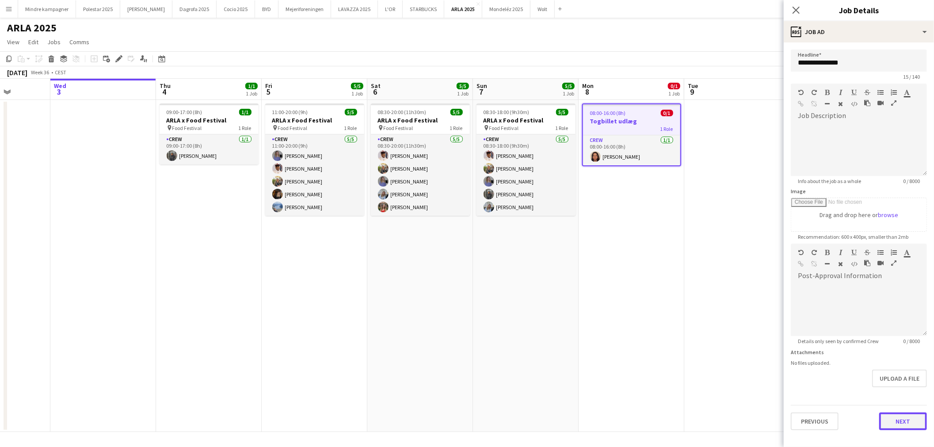
click at [911, 417] on button "Next" at bounding box center [903, 421] width 48 height 18
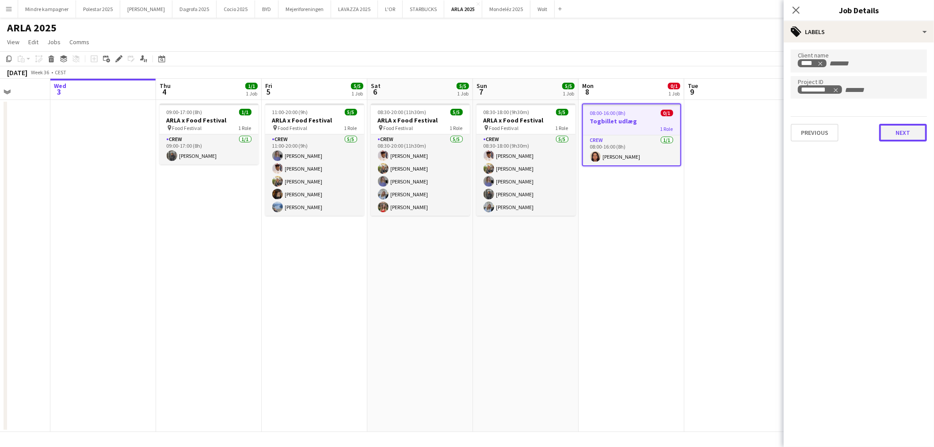
click at [899, 127] on button "Next" at bounding box center [903, 133] width 48 height 18
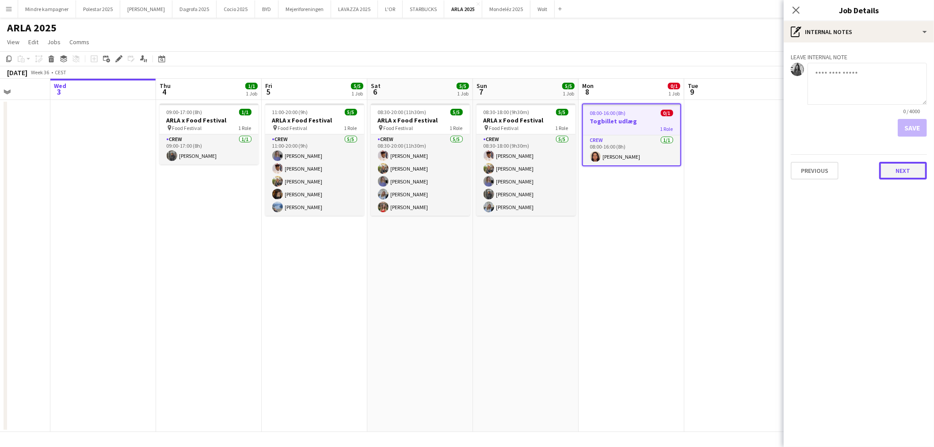
click at [899, 174] on button "Next" at bounding box center [903, 171] width 48 height 18
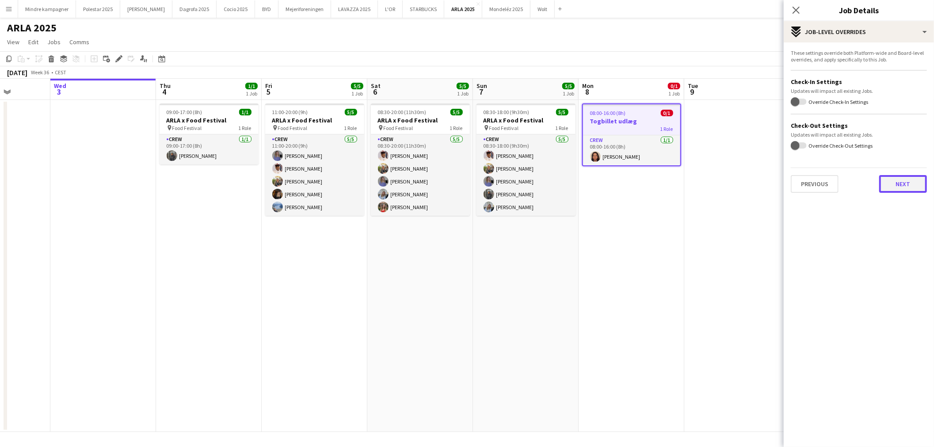
click at [900, 182] on button "Next" at bounding box center [903, 184] width 48 height 18
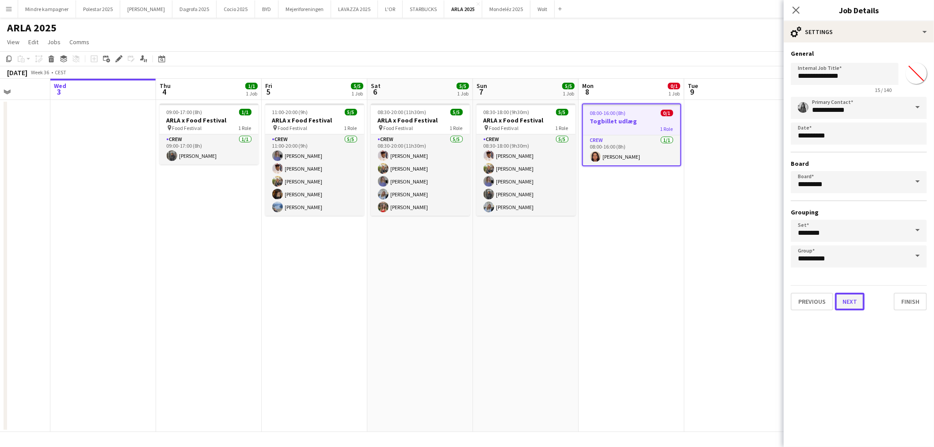
click at [853, 295] on button "Next" at bounding box center [850, 302] width 30 height 18
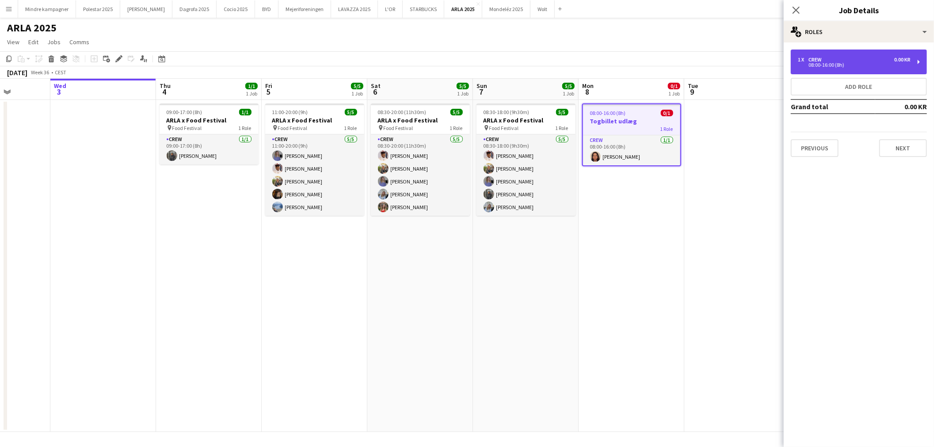
click at [852, 63] on div "08:00-16:00 (8h)" at bounding box center [854, 65] width 113 height 4
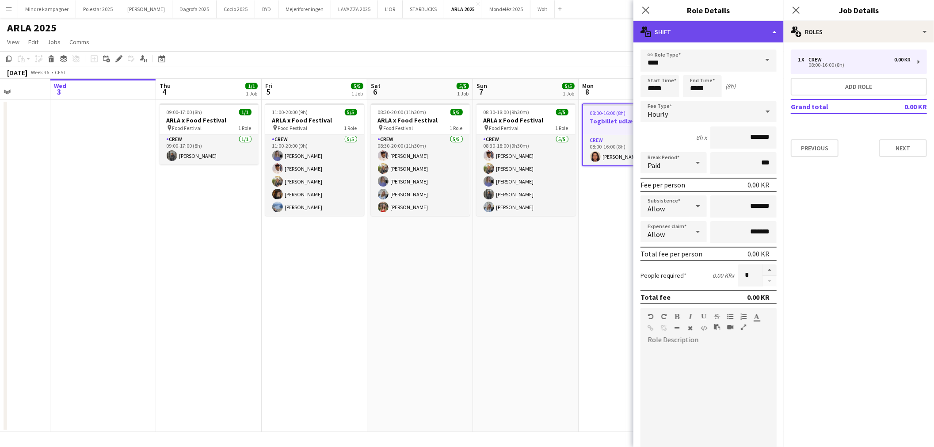
click at [730, 24] on div "multiple-actions-text Shift" at bounding box center [708, 31] width 150 height 21
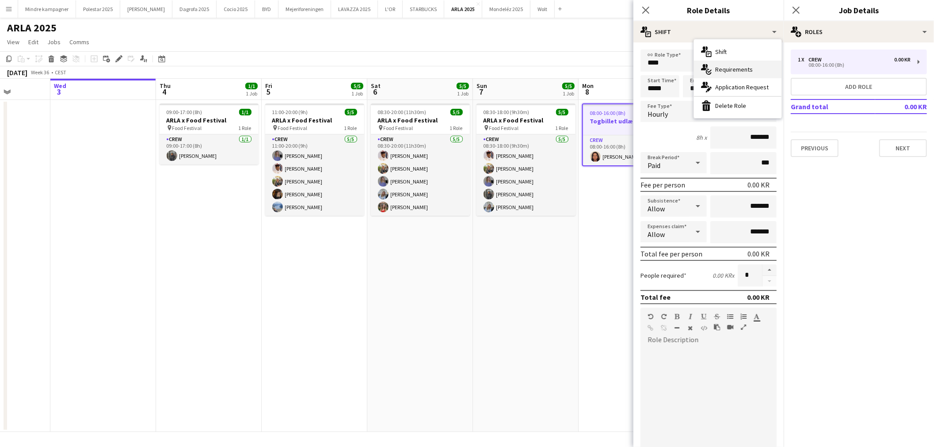
click at [730, 64] on div "multiple-actions-check-2 Requirements" at bounding box center [737, 70] width 87 height 18
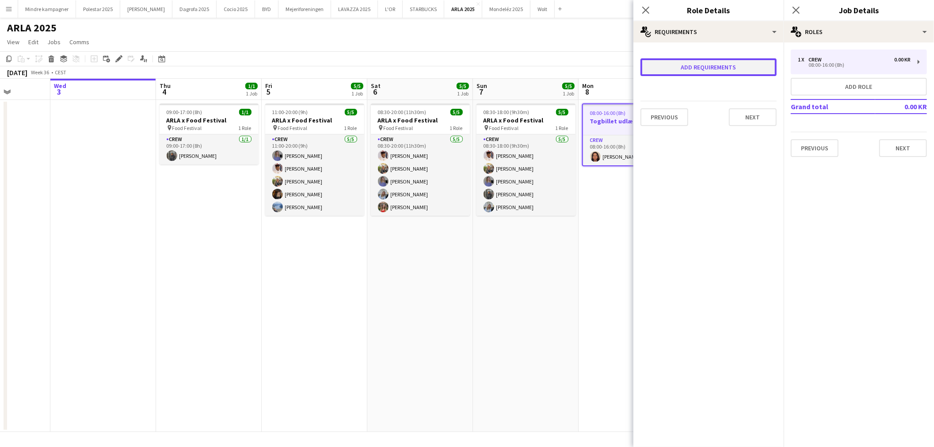
click at [708, 64] on button "Add requirements" at bounding box center [708, 67] width 136 height 18
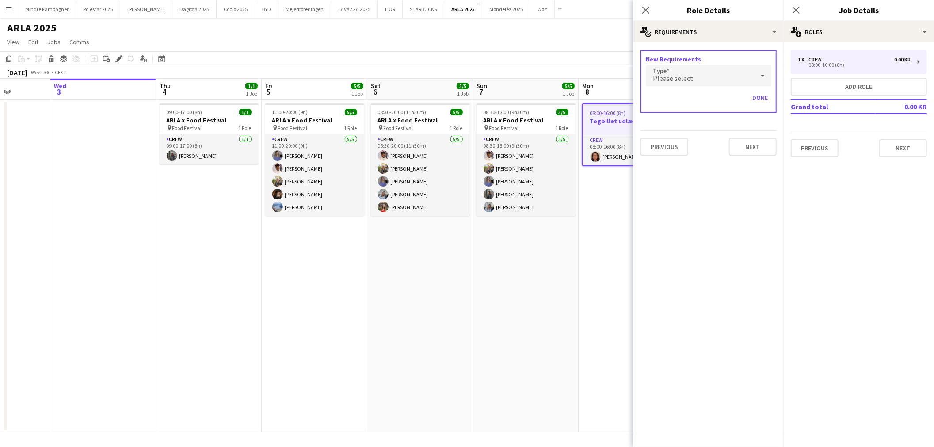
click at [703, 76] on div "Please select" at bounding box center [700, 75] width 108 height 21
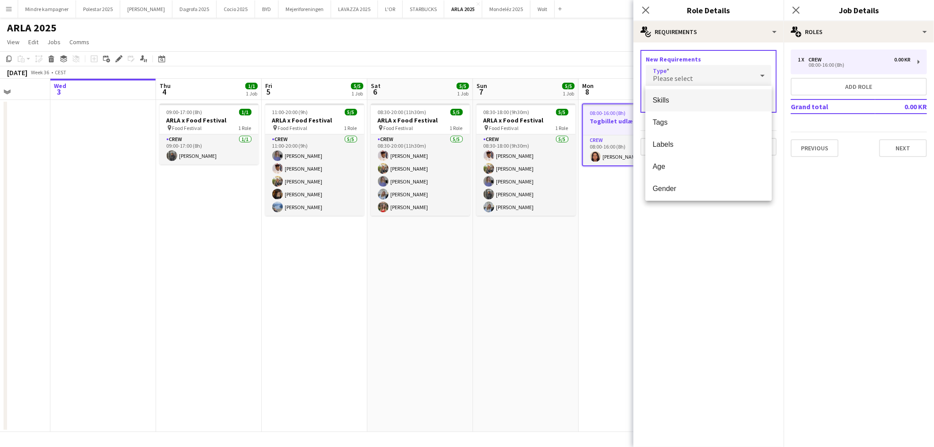
click at [683, 105] on mat-option "Skills" at bounding box center [708, 100] width 126 height 22
click at [704, 77] on div "Skills" at bounding box center [700, 75] width 108 height 21
click at [697, 114] on mat-option "Tags" at bounding box center [708, 122] width 126 height 22
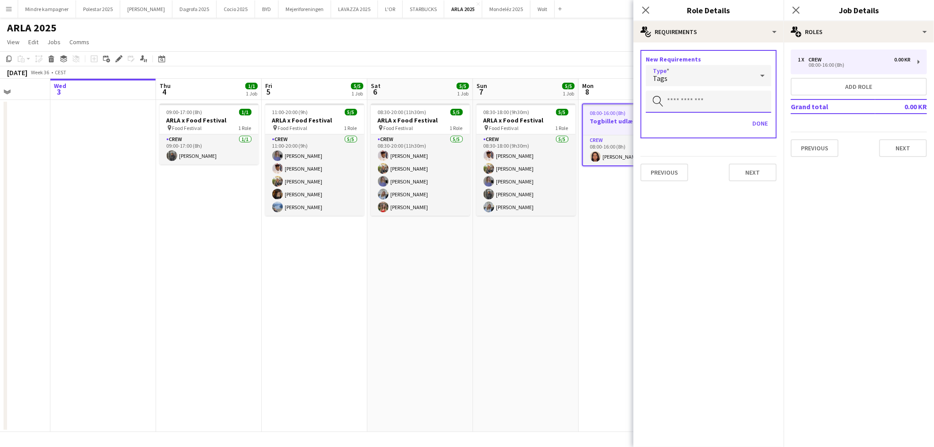
click at [697, 104] on input "text" at bounding box center [708, 102] width 125 height 22
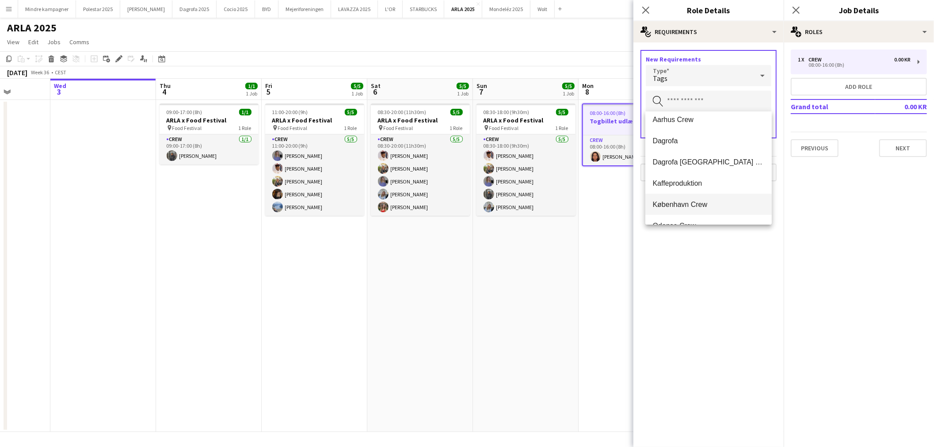
scroll to position [64, 0]
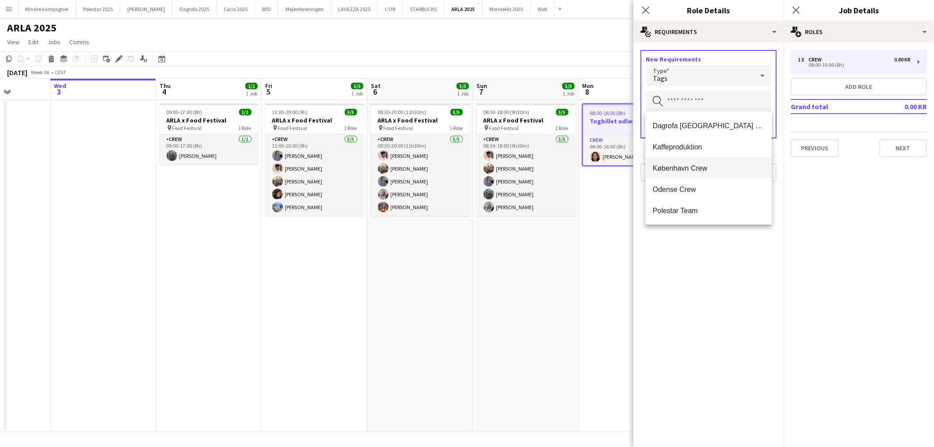
click at [685, 168] on span "København Crew" at bounding box center [708, 168] width 112 height 8
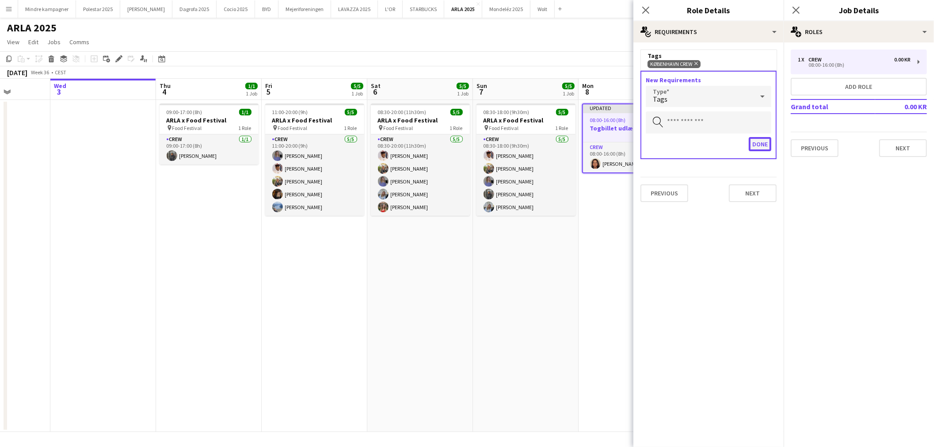
click at [757, 146] on button "Done" at bounding box center [760, 144] width 23 height 14
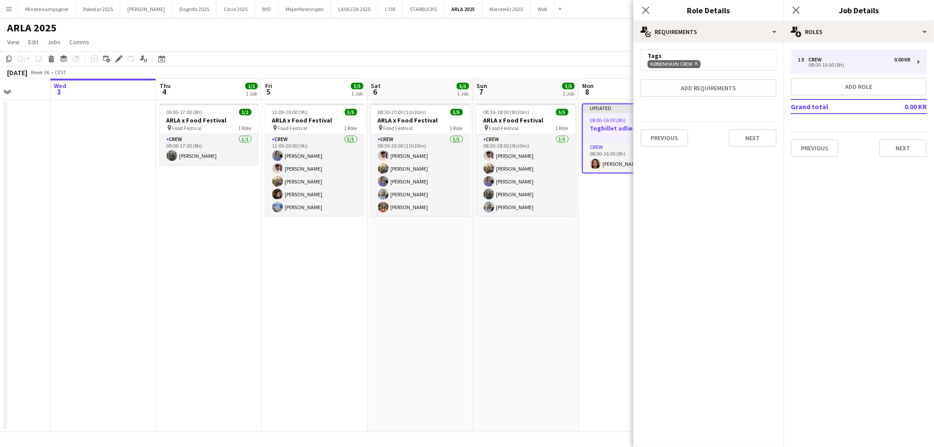
click at [601, 265] on app-date-cell "Updated 08:00-16:00 (8h) 1/1 Togbillet udlæg 1 Role Crew [DATE] 08:00-16:00 (8h…" at bounding box center [631, 266] width 106 height 332
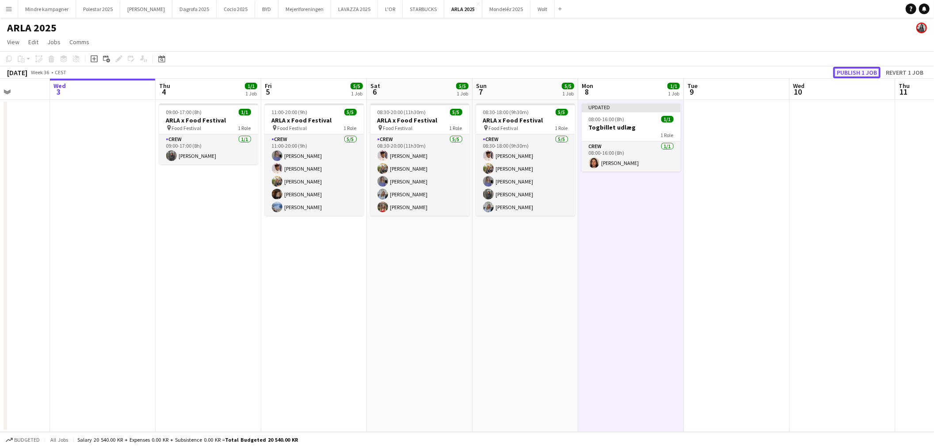
click at [849, 73] on button "Publish 1 job" at bounding box center [856, 72] width 47 height 11
click at [636, 122] on h3 "Togbillet udlæg" at bounding box center [631, 120] width 99 height 8
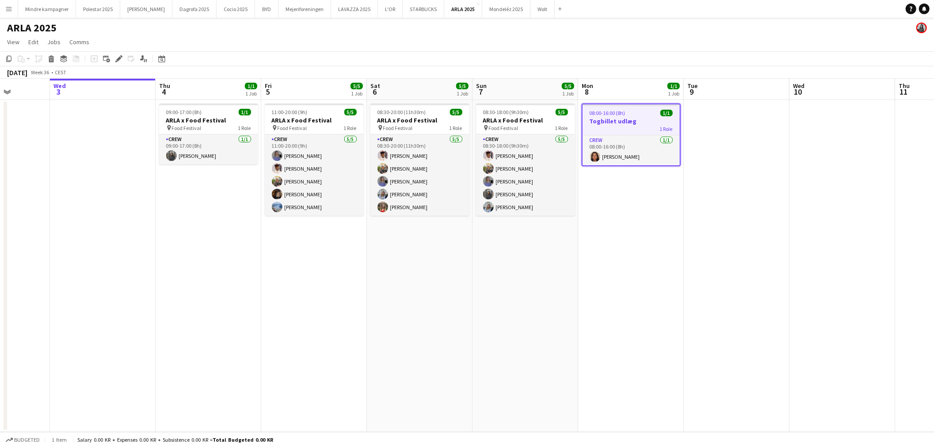
click at [624, 297] on app-date-cell "08:00-16:00 (8h) 1/1 Togbillet udlæg 1 Role Crew [DATE] 08:00-16:00 (8h) [PERSO…" at bounding box center [631, 266] width 106 height 332
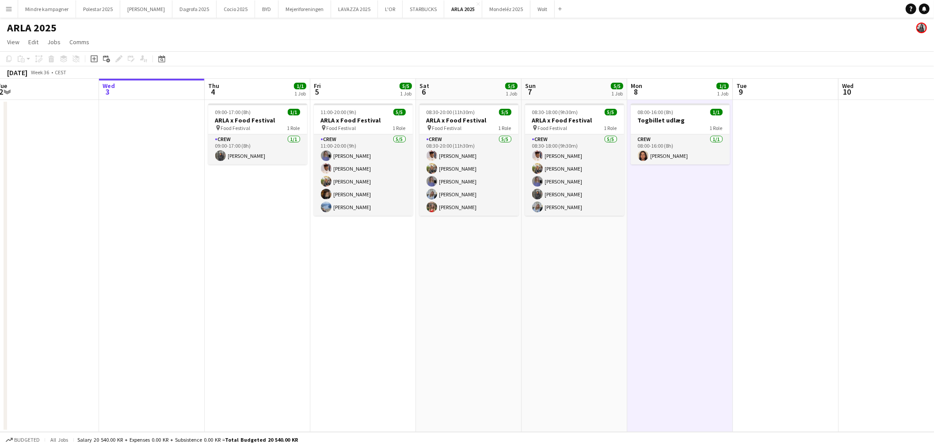
drag, startPoint x: 396, startPoint y: 319, endPoint x: 475, endPoint y: 319, distance: 79.5
click at [506, 319] on app-calendar-viewport "Sun 31 Mon 1 Tue 2 Wed 3 Thu 4 1/1 1 Job Fri 5 5/5 1 Job Sat 6 5/5 1 Job Sun 7 …" at bounding box center [467, 255] width 934 height 353
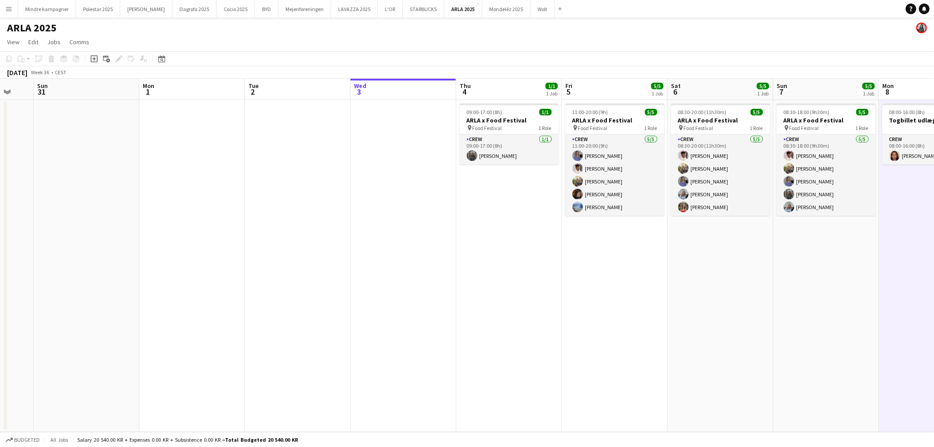
drag, startPoint x: 326, startPoint y: 335, endPoint x: 538, endPoint y: 334, distance: 211.7
click at [487, 334] on app-calendar-viewport "Fri 29 Sat 30 Sun 31 Mon 1 Tue 2 Wed 3 Thu 4 1/1 1 Job Fri 5 5/5 1 Job Sat 6 5/…" at bounding box center [467, 255] width 934 height 353
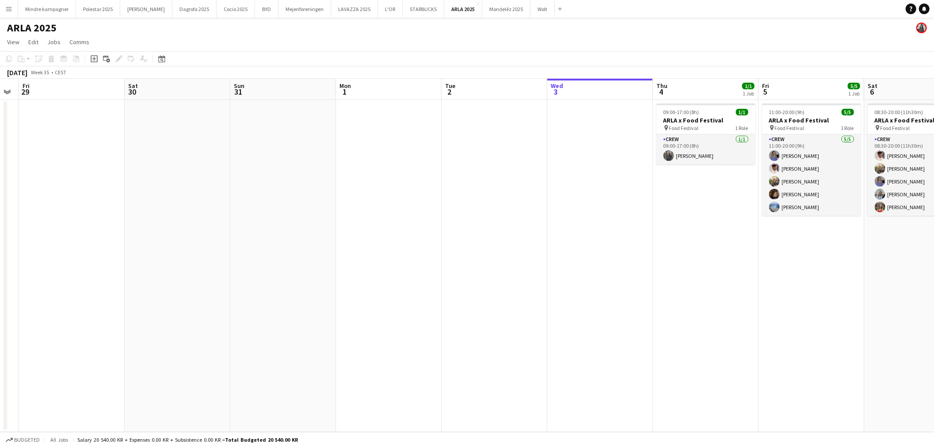
drag, startPoint x: 404, startPoint y: 338, endPoint x: 535, endPoint y: 338, distance: 130.8
click at [493, 338] on app-calendar-viewport "Tue 26 Wed 27 Thu 28 Fri 29 Sat 30 Sun 31 Mon 1 Tue 2 Wed 3 Thu 4 1/1 1 Job Fri…" at bounding box center [467, 255] width 934 height 353
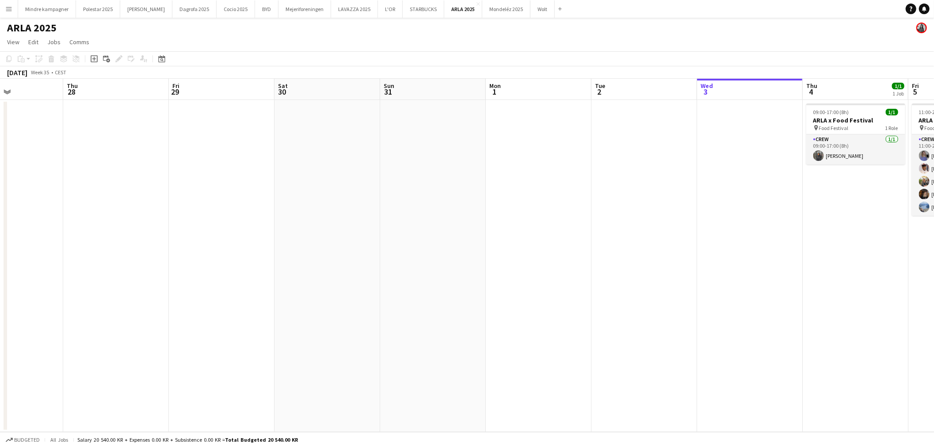
click at [432, 335] on app-calendar-viewport "Mon 25 Tue 26 Wed 27 Thu 28 Fri 29 Sat 30 Sun 31 Mon 1 Tue 2 Wed 3 Thu 4 1/1 1 …" at bounding box center [467, 255] width 934 height 353
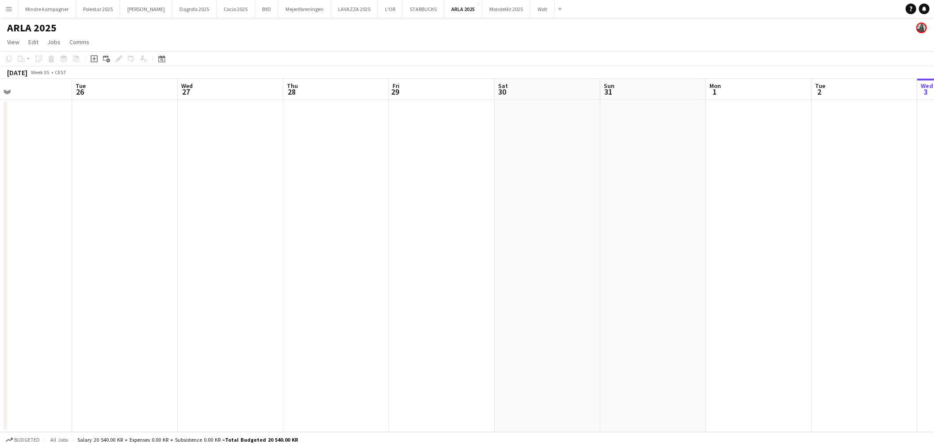
drag, startPoint x: 267, startPoint y: 338, endPoint x: 457, endPoint y: 338, distance: 189.6
click at [434, 338] on app-calendar-viewport "Sat 23 Sun 24 Mon 25 Tue 26 Wed 27 Thu 28 Fri 29 Sat 30 Sun 31 Mon 1 Tue 2 Wed …" at bounding box center [467, 255] width 934 height 353
drag, startPoint x: 274, startPoint y: 338, endPoint x: 363, endPoint y: 338, distance: 88.8
click at [389, 338] on app-calendar-viewport "Fri 22 Sat 23 Sun 24 Mon 25 Tue 26 Wed 27 Thu 28 Fri 29 Sat 30 Sun 31 Mon 1 Tue…" at bounding box center [467, 255] width 934 height 353
drag, startPoint x: 226, startPoint y: 339, endPoint x: 363, endPoint y: 335, distance: 137.0
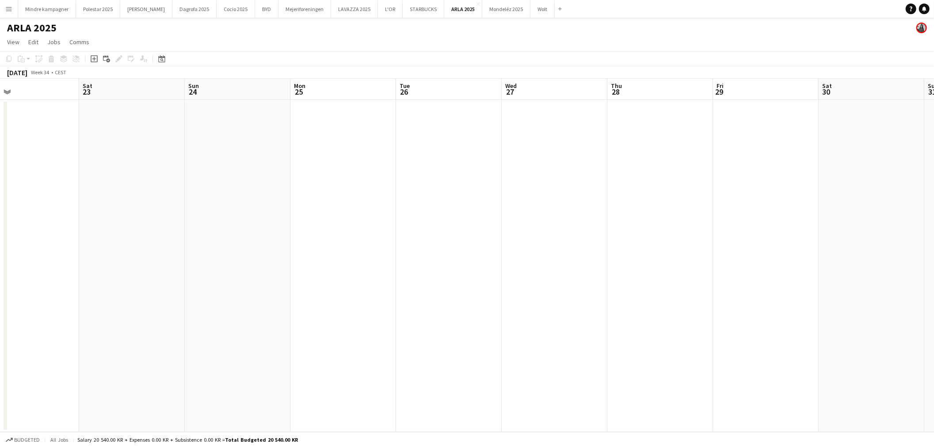
click at [395, 335] on app-calendar-viewport "Wed 20 Thu 21 Fri 22 Sat 23 Sun 24 Mon 25 Tue 26 Wed 27 Thu 28 Fri 29 Sat 30 Su…" at bounding box center [467, 255] width 934 height 353
drag, startPoint x: 357, startPoint y: 341, endPoint x: 453, endPoint y: 341, distance: 95.9
click at [431, 341] on app-calendar-viewport "Tue 19 Wed 20 Thu 21 Fri 22 Sat 23 Sun 24 Mon 25 Tue 26 Wed 27 Thu 28 Fri 29 Sa…" at bounding box center [467, 255] width 934 height 353
drag, startPoint x: 438, startPoint y: 339, endPoint x: 539, endPoint y: 339, distance: 100.8
click at [502, 339] on app-calendar-viewport "Sun 17 Mon 18 Tue 19 Wed 20 Thu 21 Fri 22 Sat 23 Sun 24 Mon 25 Tue 26 Wed 27 Th…" at bounding box center [467, 255] width 934 height 353
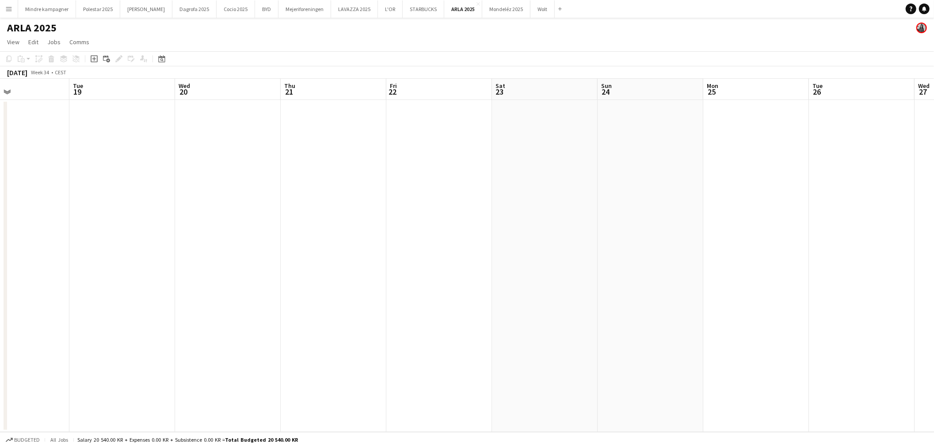
drag, startPoint x: 532, startPoint y: 336, endPoint x: 664, endPoint y: 338, distance: 131.3
click at [616, 338] on app-calendar-viewport "Sat 16 Sun 17 Mon 18 Tue 19 Wed 20 Thu 21 Fri 22 Sat 23 Sun 24 Mon 25 Tue 26 We…" at bounding box center [467, 255] width 934 height 353
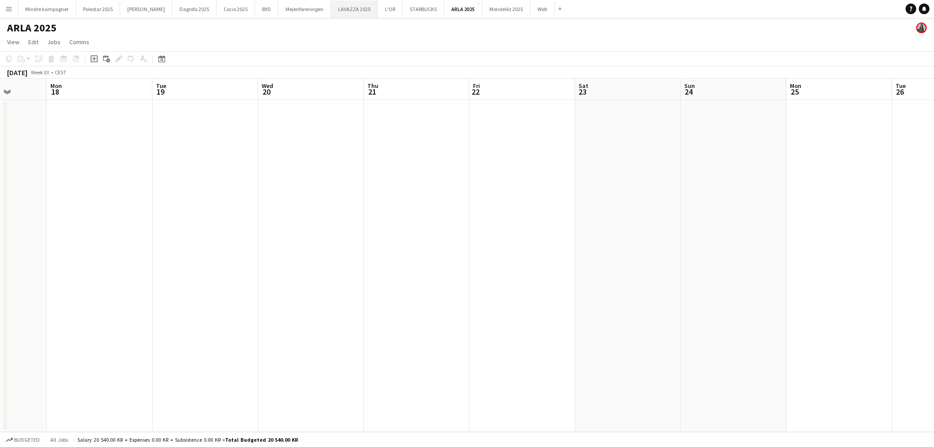
click at [331, 9] on button "LAVAZZA 2025 Close" at bounding box center [354, 8] width 47 height 17
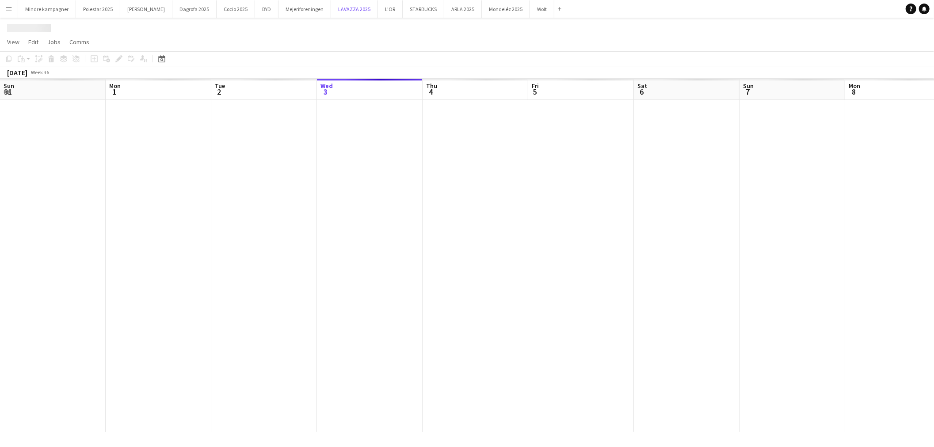
scroll to position [0, 211]
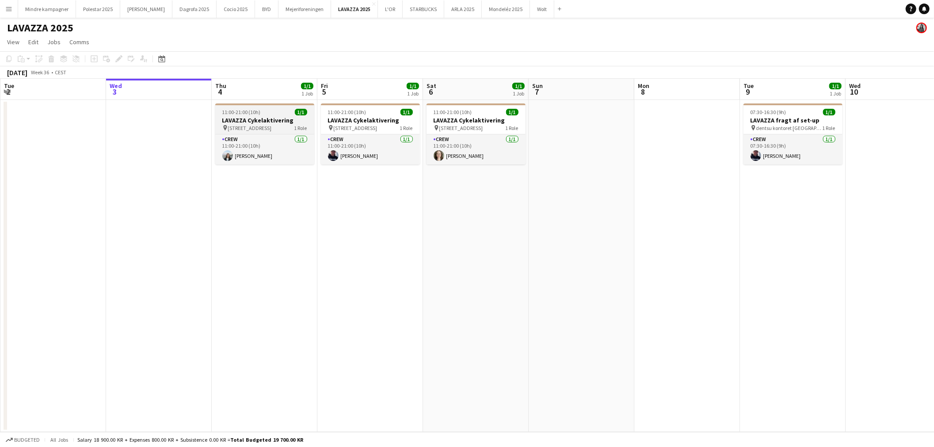
click at [278, 124] on div "pin [STREET_ADDRESS]" at bounding box center [264, 127] width 99 height 7
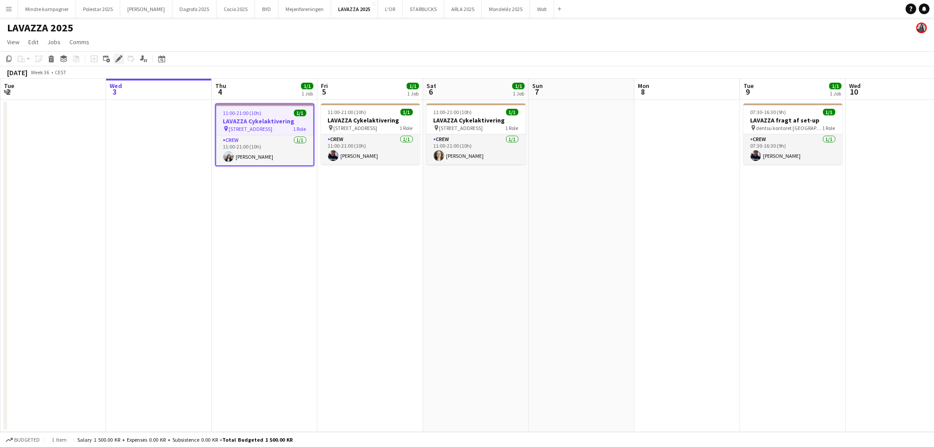
click at [116, 58] on icon "Edit" at bounding box center [118, 58] width 7 height 7
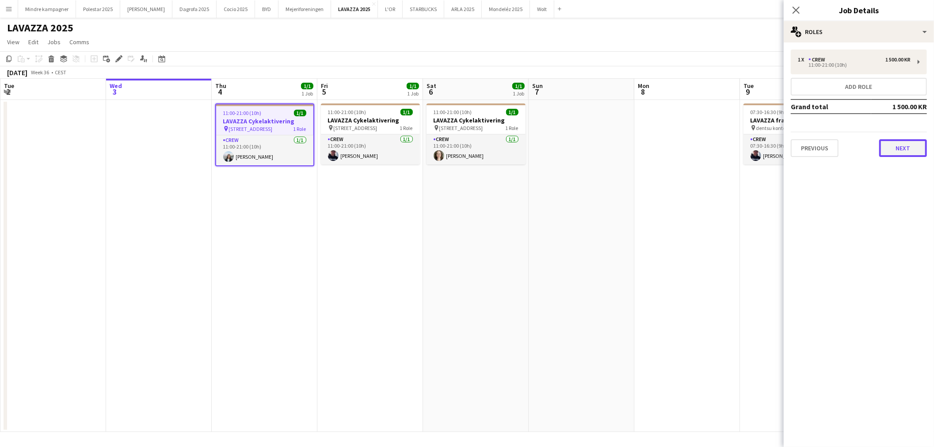
click at [890, 149] on button "Next" at bounding box center [903, 148] width 48 height 18
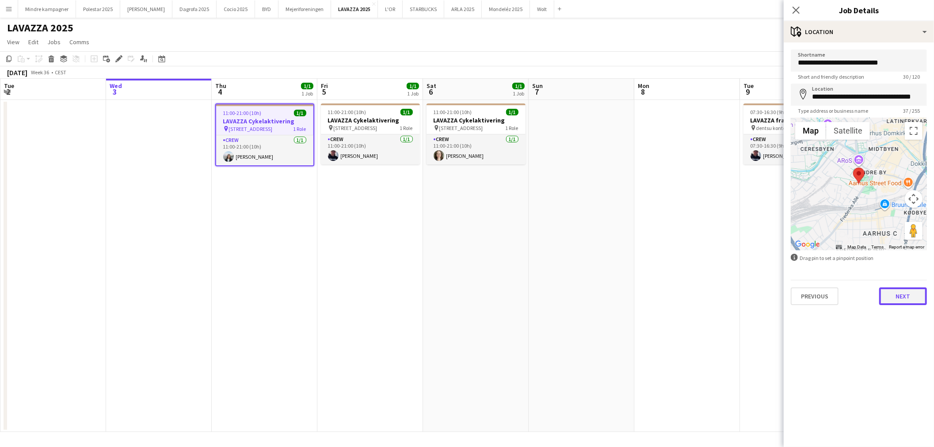
click at [897, 294] on button "Next" at bounding box center [903, 296] width 48 height 18
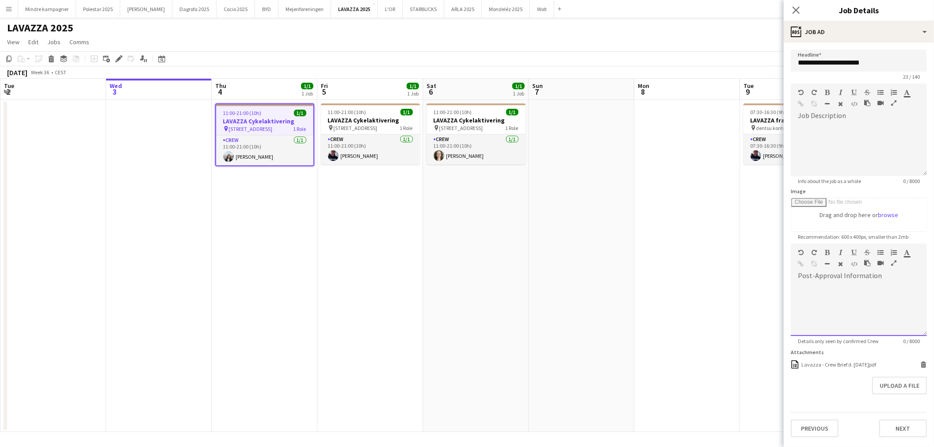
click at [840, 283] on div at bounding box center [859, 309] width 136 height 53
drag, startPoint x: 882, startPoint y: 287, endPoint x: 859, endPoint y: 286, distance: 23.0
click at [859, 286] on div "**********" at bounding box center [859, 309] width 136 height 53
click at [798, 262] on icon "button" at bounding box center [801, 264] width 6 height 6
click at [383, 118] on h3 "LAVAZZA Cykelaktivering" at bounding box center [370, 120] width 99 height 8
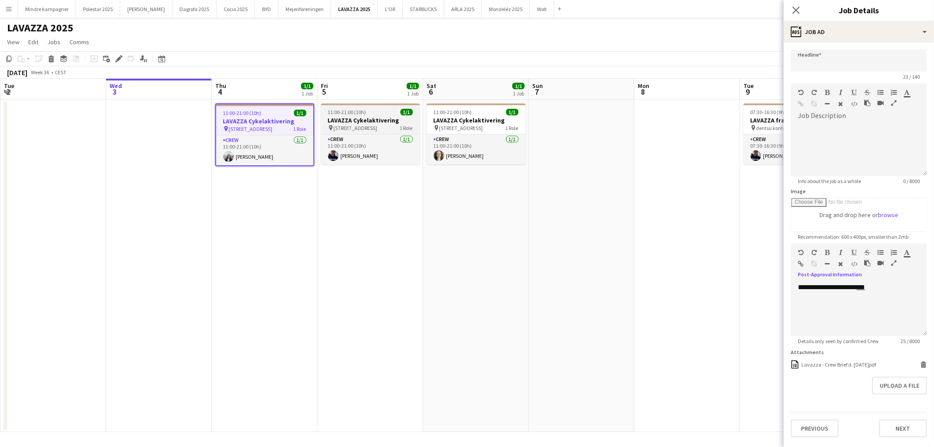
type input "**********"
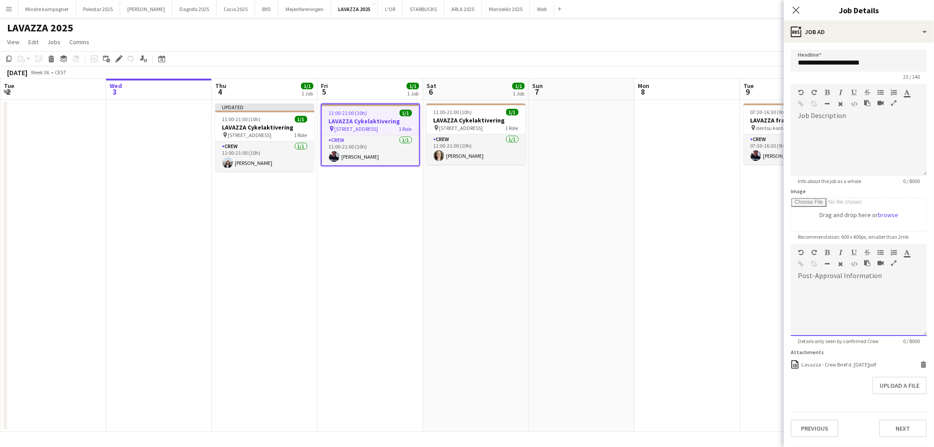
click at [832, 286] on div at bounding box center [859, 309] width 136 height 53
drag, startPoint x: 878, startPoint y: 285, endPoint x: 859, endPoint y: 283, distance: 18.7
click at [859, 283] on div "**********" at bounding box center [859, 309] width 136 height 53
click at [802, 261] on icon "button" at bounding box center [801, 264] width 6 height 6
click at [480, 125] on span "[STREET_ADDRESS]" at bounding box center [461, 128] width 44 height 7
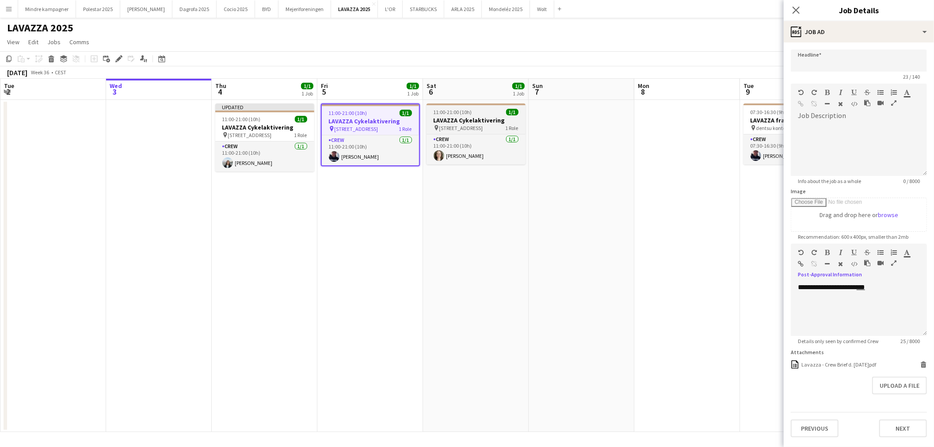
type input "**********"
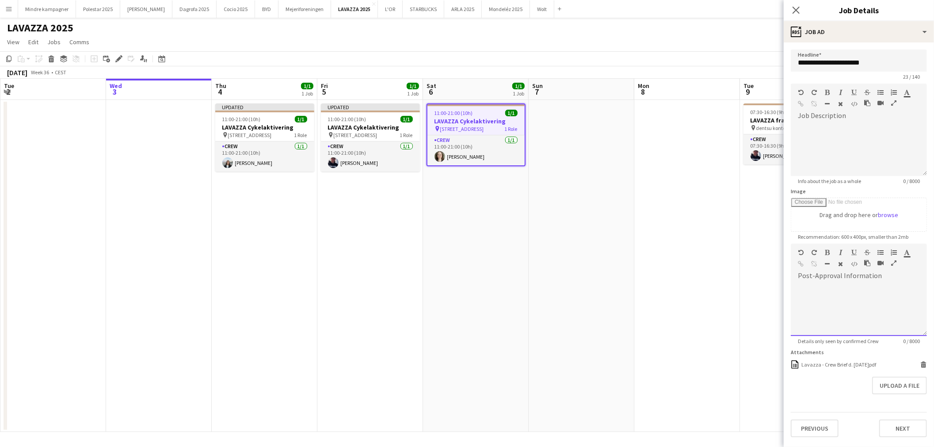
click at [850, 283] on div at bounding box center [859, 309] width 136 height 53
drag, startPoint x: 875, startPoint y: 286, endPoint x: 859, endPoint y: 285, distance: 15.9
click at [859, 285] on div "**********" at bounding box center [859, 309] width 136 height 53
click at [799, 261] on icon "button" at bounding box center [801, 264] width 6 height 6
click at [594, 282] on app-date-cell at bounding box center [581, 266] width 106 height 332
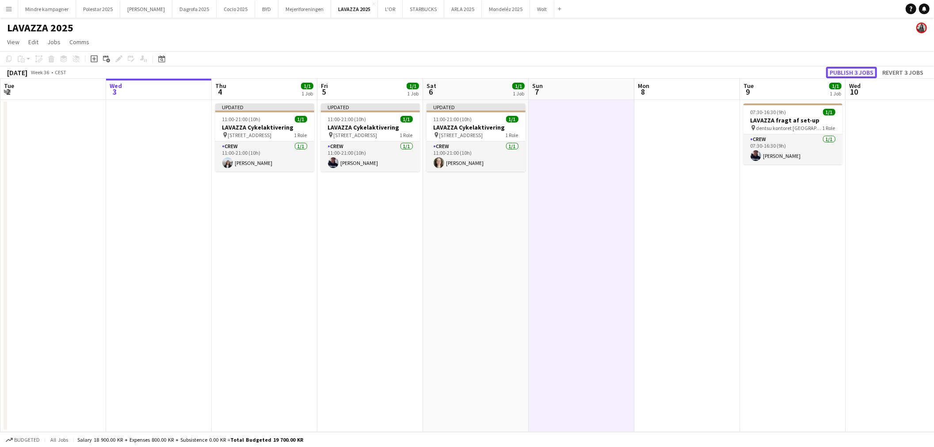
click at [852, 68] on button "Publish 3 jobs" at bounding box center [851, 72] width 51 height 11
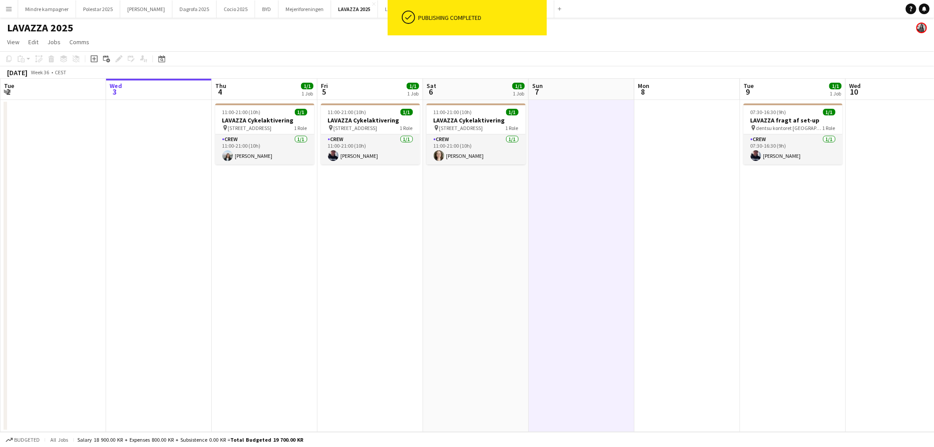
click at [7, 11] on app-icon "Menu" at bounding box center [8, 8] width 7 height 7
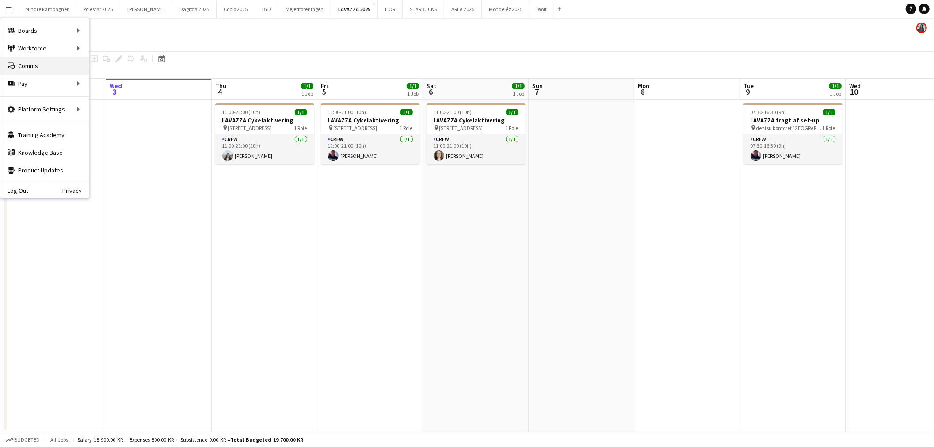
click at [31, 63] on link "Comms Comms" at bounding box center [44, 66] width 88 height 18
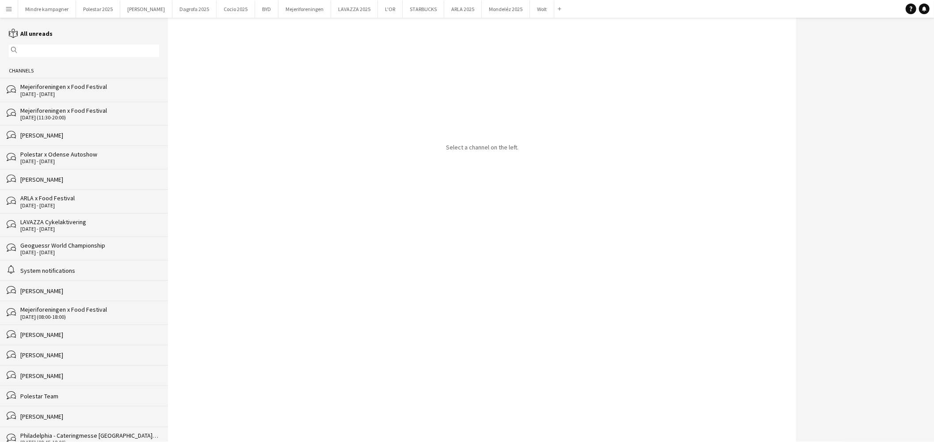
click at [70, 94] on div "[DATE] - [DATE]" at bounding box center [89, 94] width 139 height 6
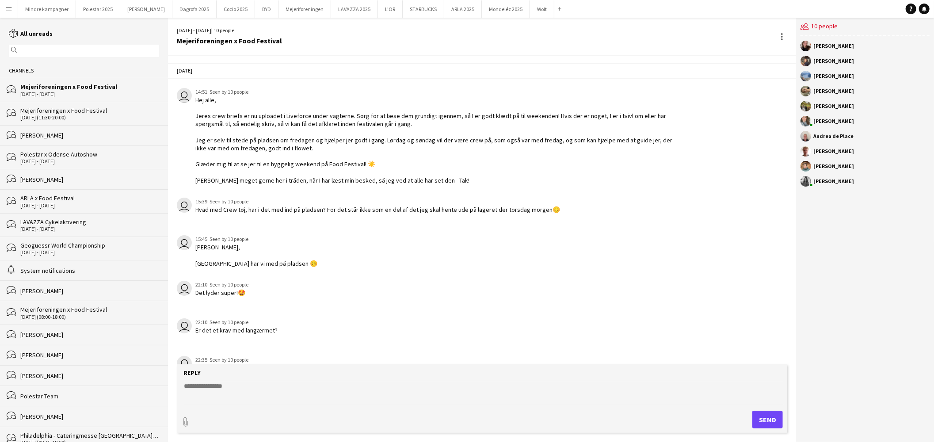
scroll to position [405, 0]
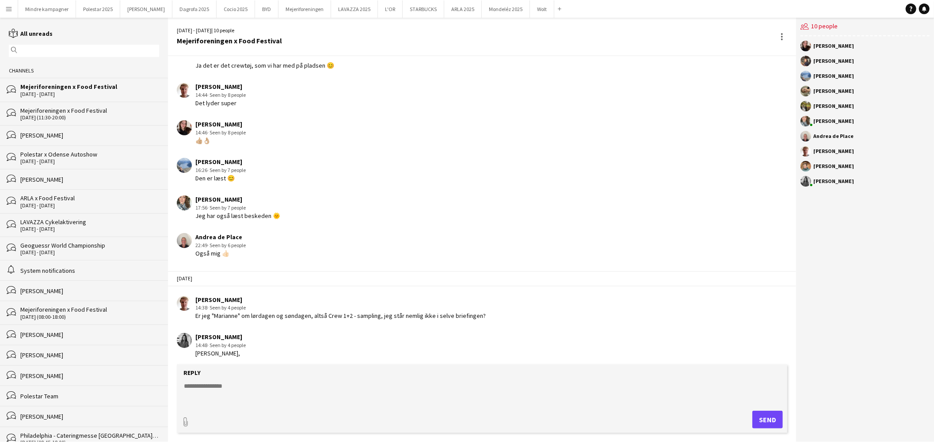
click at [68, 115] on div "[DATE] (11:30-20:00)" at bounding box center [89, 117] width 139 height 6
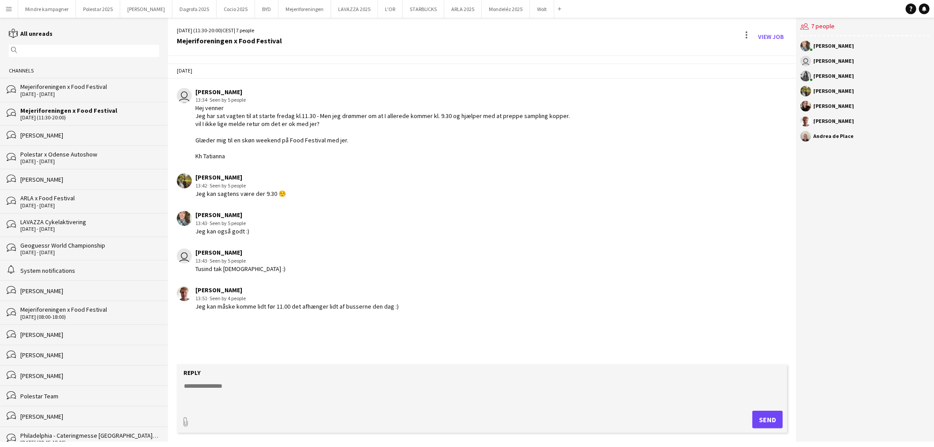
click at [72, 92] on div "[DATE] - [DATE]" at bounding box center [89, 94] width 139 height 6
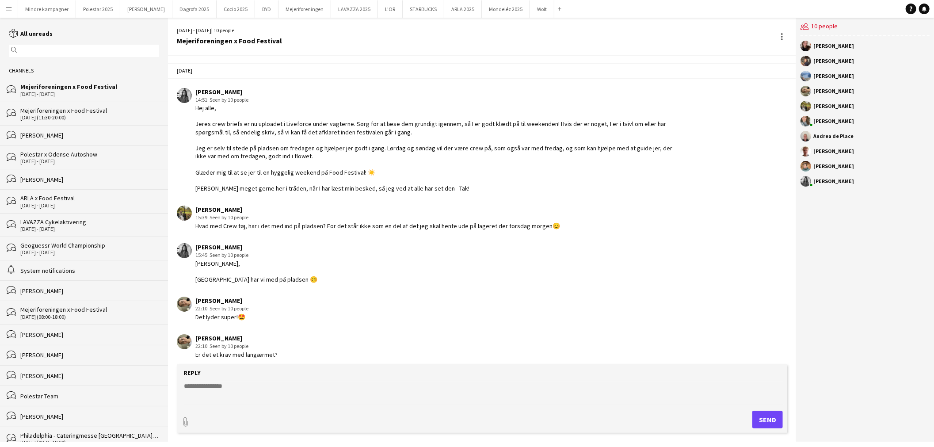
scroll to position [421, 0]
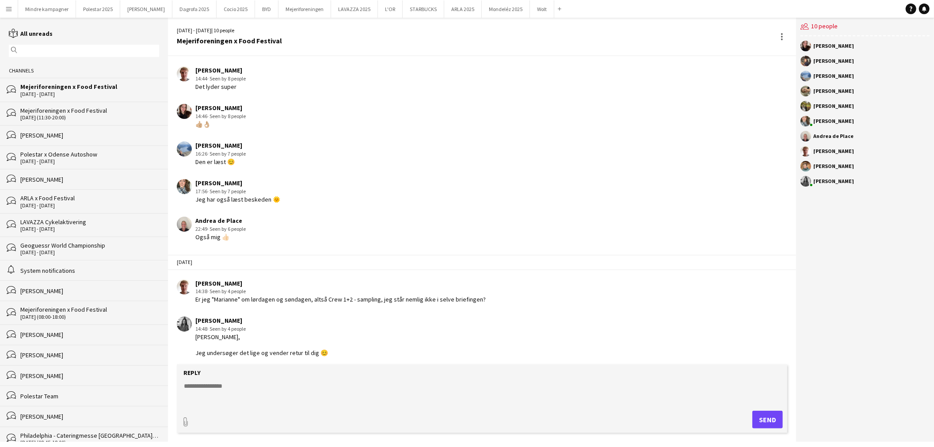
click at [75, 114] on div "Mejeriforeningen x Food Festival" at bounding box center [89, 110] width 139 height 8
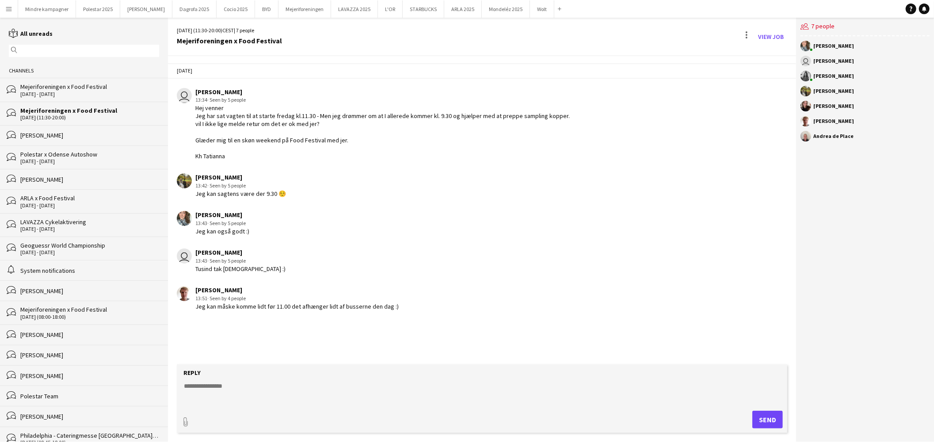
click at [72, 95] on div "[DATE] - [DATE]" at bounding box center [89, 94] width 139 height 6
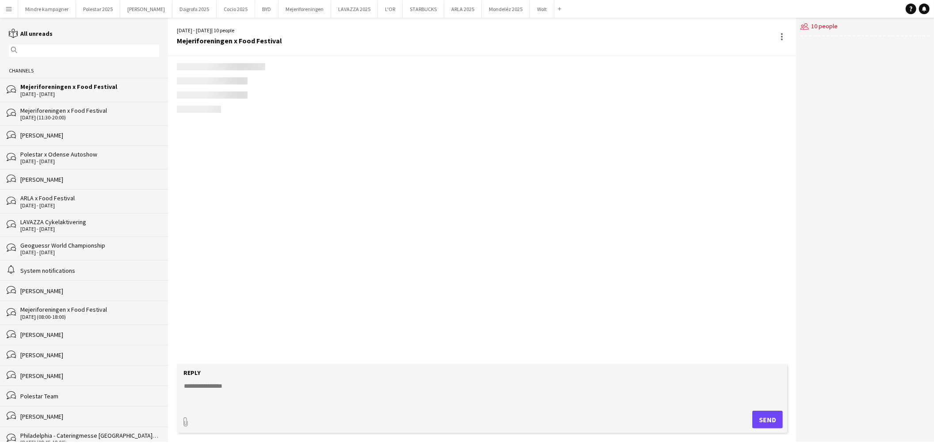
scroll to position [421, 0]
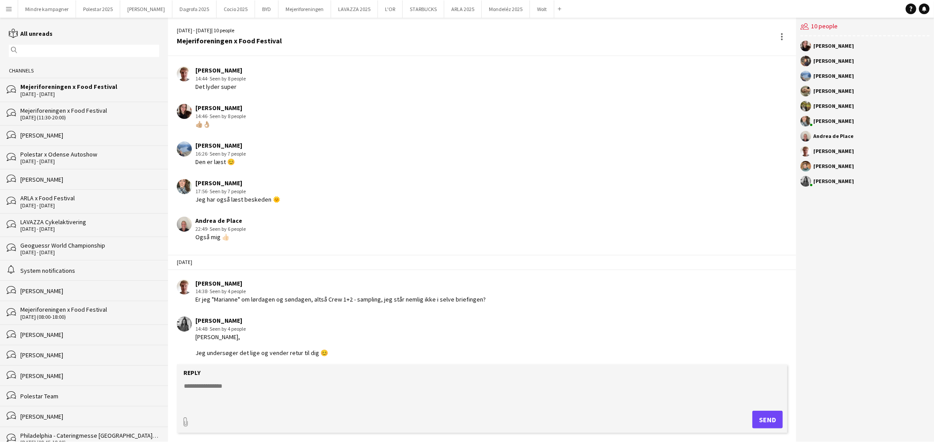
click at [232, 391] on textarea at bounding box center [483, 392] width 601 height 23
click at [48, 200] on div "ARLA x Food Festival" at bounding box center [89, 198] width 139 height 8
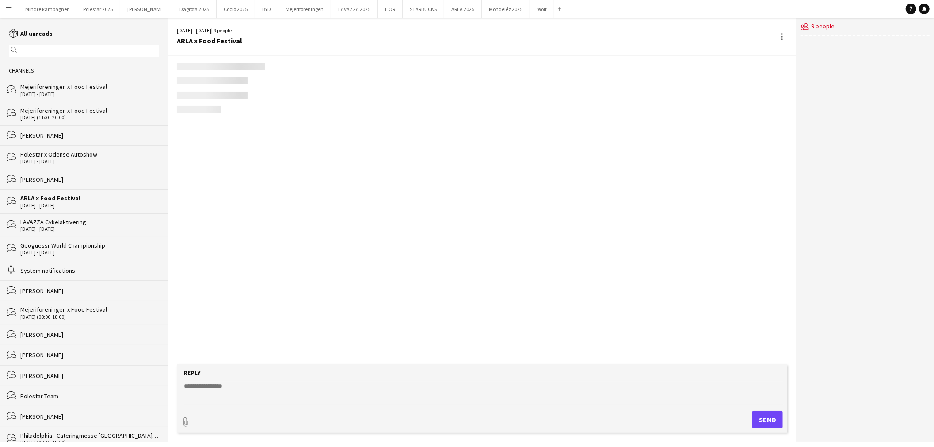
scroll to position [89, 0]
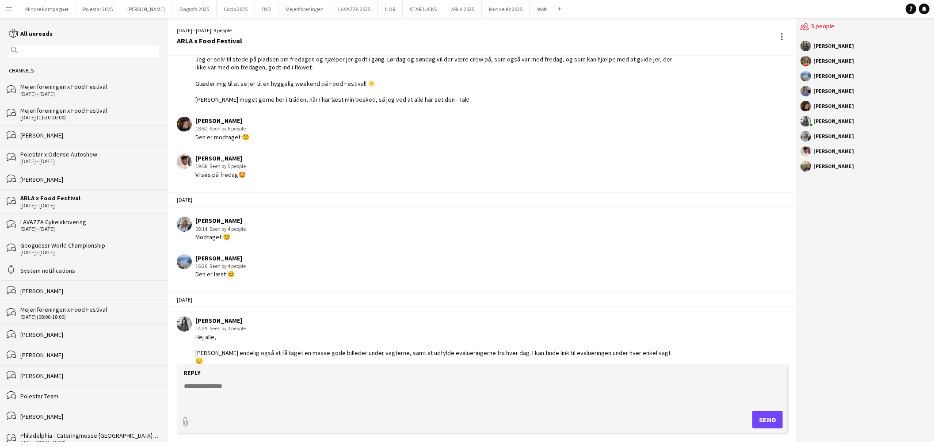
drag, startPoint x: 650, startPoint y: 349, endPoint x: 196, endPoint y: 333, distance: 455.0
click at [196, 333] on div "[PERSON_NAME] 14:29 · Seen by 3 people Hej alle, [PERSON_NAME] endelig også at …" at bounding box center [428, 340] width 502 height 48
copy div "Hej alle, [PERSON_NAME] endelig også at få taget en masse gode billeder under v…"
click at [47, 96] on div "[DATE] - [DATE]" at bounding box center [89, 94] width 139 height 6
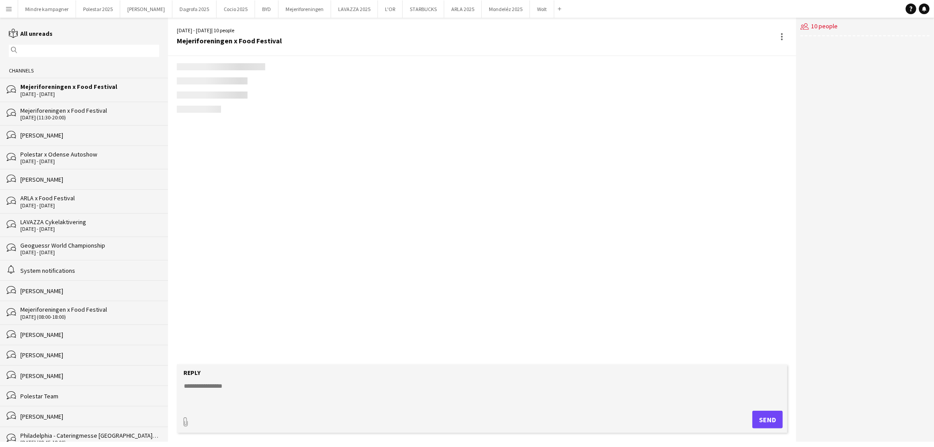
scroll to position [421, 0]
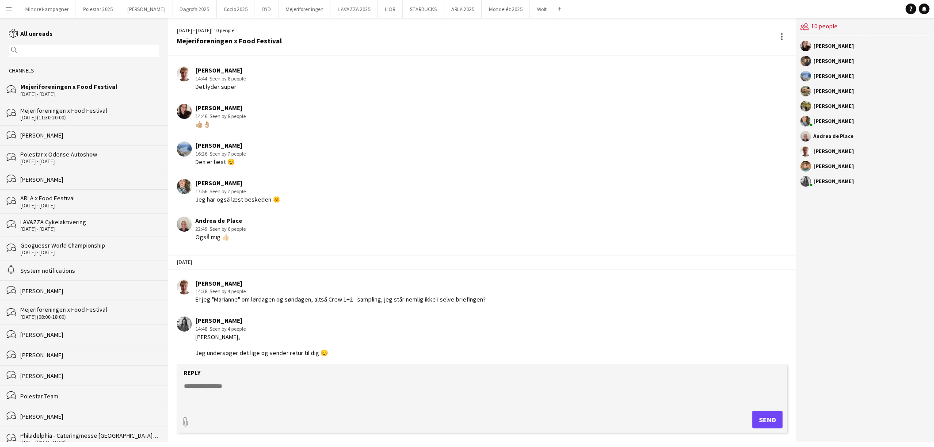
click at [223, 383] on textarea at bounding box center [483, 392] width 601 height 23
paste textarea "**********"
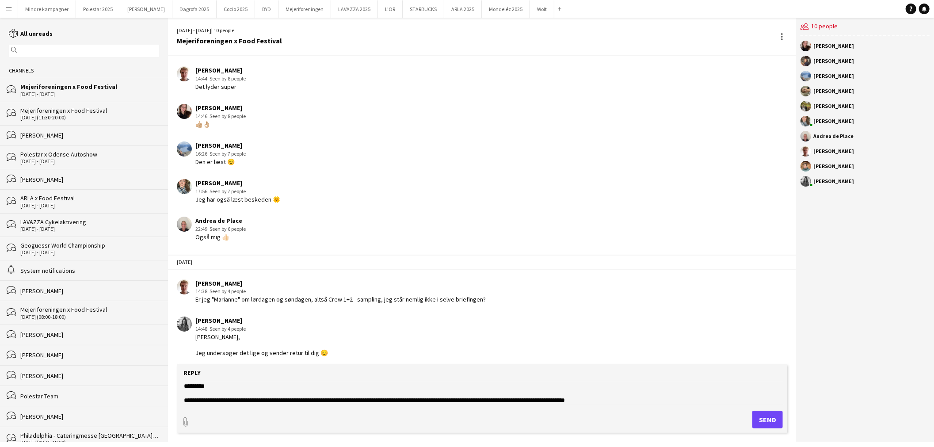
type textarea "**********"
click at [768, 418] on button "Send" at bounding box center [767, 420] width 30 height 18
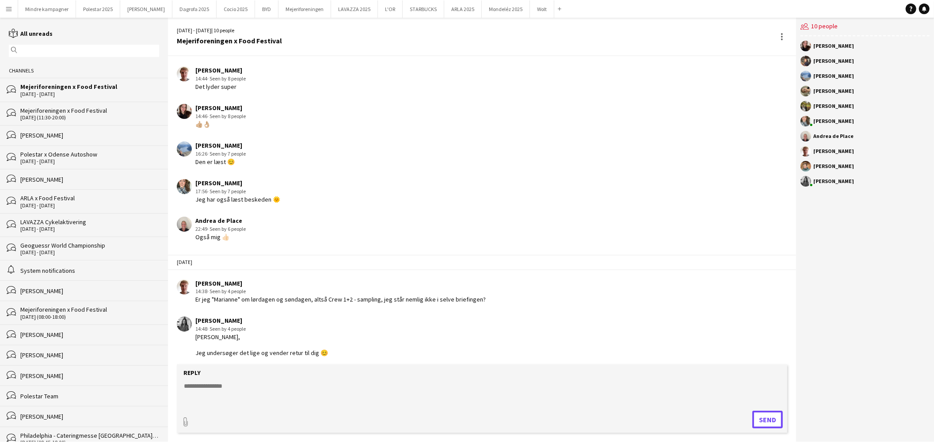
scroll to position [466, 0]
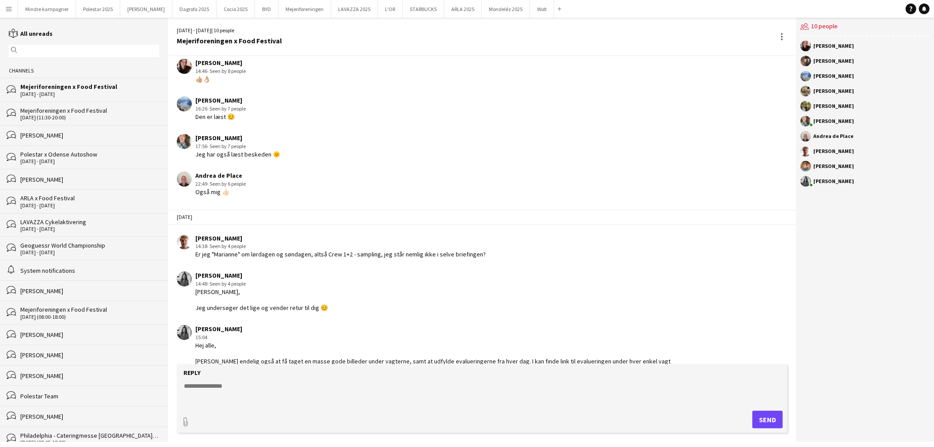
click at [65, 225] on div "LAVAZZA Cykelaktivering" at bounding box center [89, 222] width 139 height 8
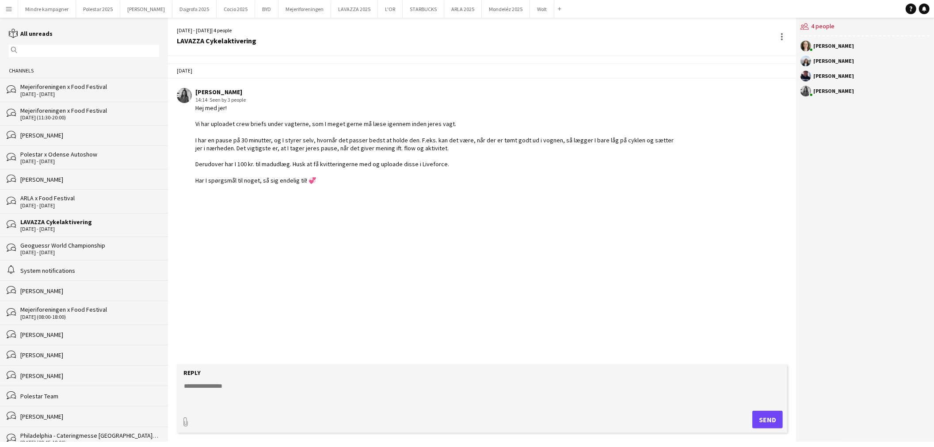
click at [223, 389] on textarea at bounding box center [483, 392] width 601 height 23
paste textarea "**********"
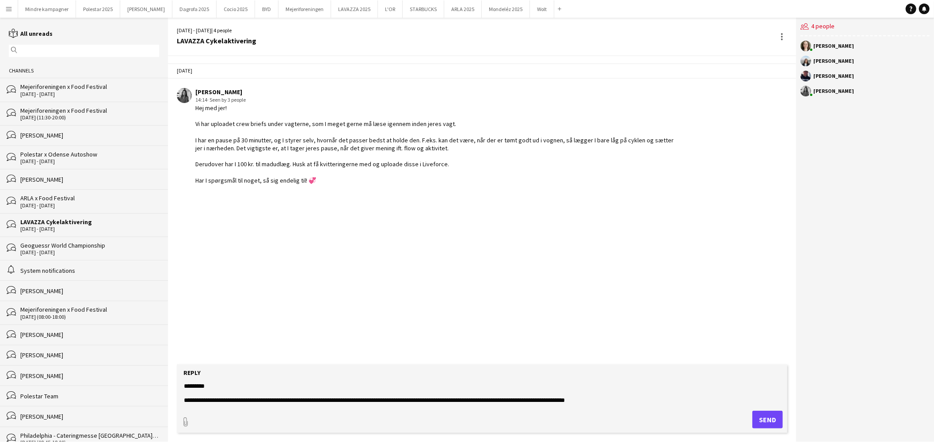
type textarea "**********"
click at [772, 418] on button "Send" at bounding box center [767, 420] width 30 height 18
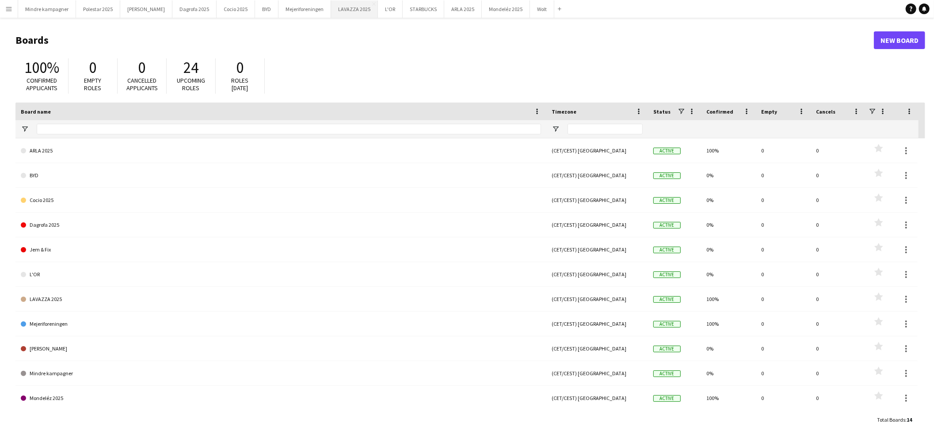
click at [333, 9] on button "LAVAZZA 2025 Close" at bounding box center [354, 8] width 47 height 17
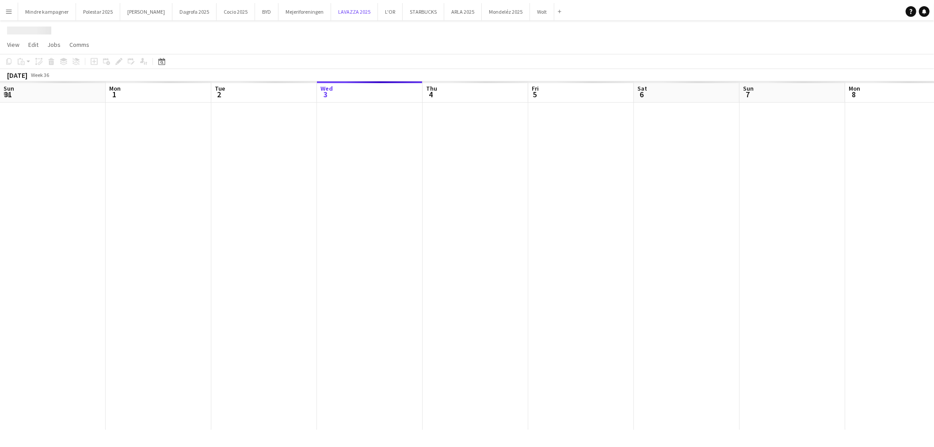
scroll to position [0, 211]
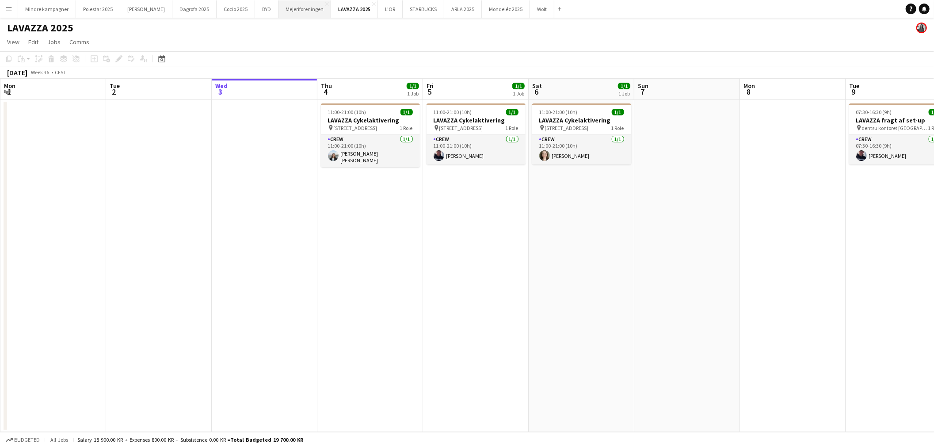
click at [287, 7] on button "Mejeriforeningen Close" at bounding box center [304, 8] width 53 height 17
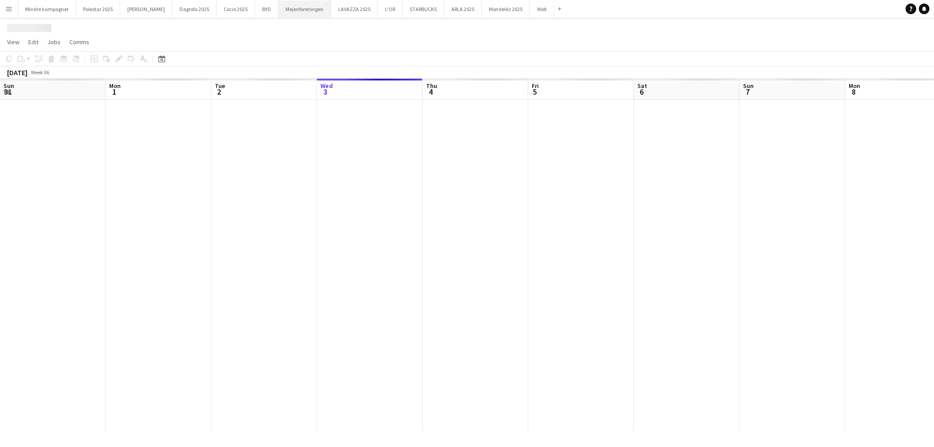
scroll to position [0, 211]
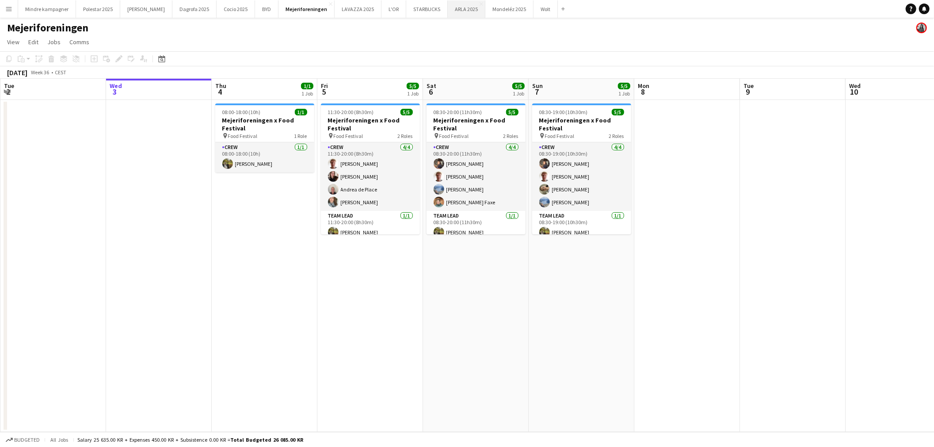
click at [448, 10] on button "ARLA 2025 Close" at bounding box center [467, 8] width 38 height 17
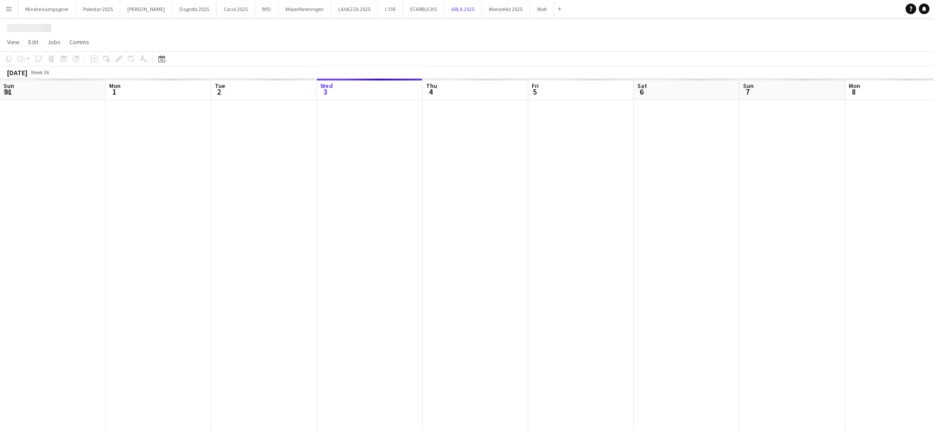
scroll to position [0, 211]
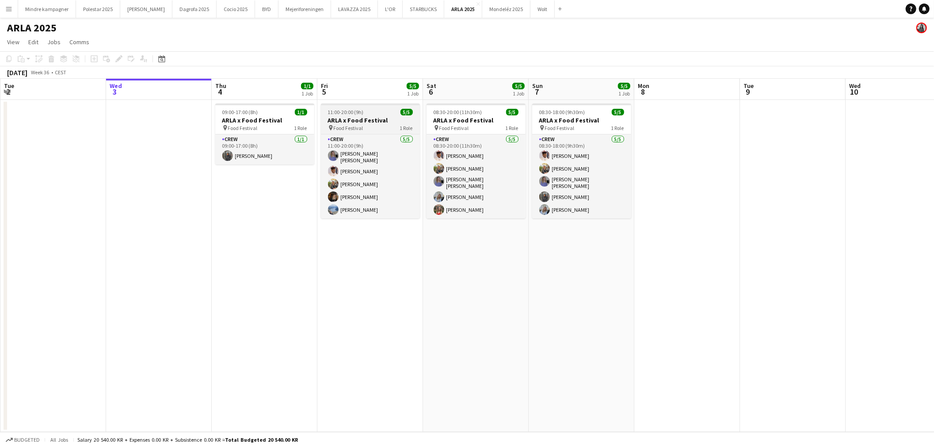
click at [360, 124] on div "pin Food Festival 1 Role" at bounding box center [370, 127] width 99 height 7
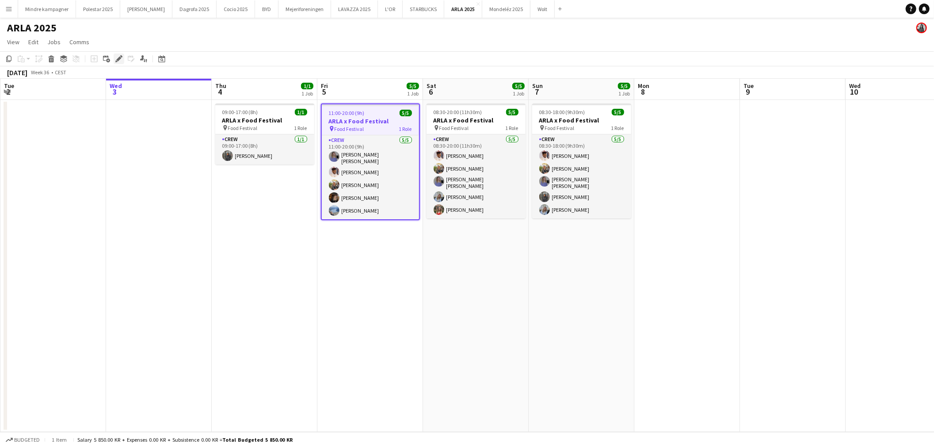
click at [122, 58] on div "Edit" at bounding box center [119, 58] width 11 height 11
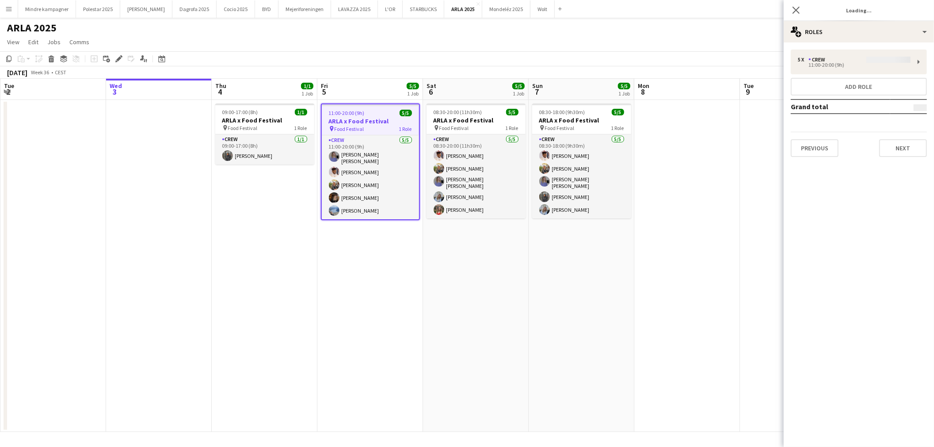
type input "**********"
click at [893, 144] on button "Next" at bounding box center [903, 148] width 48 height 18
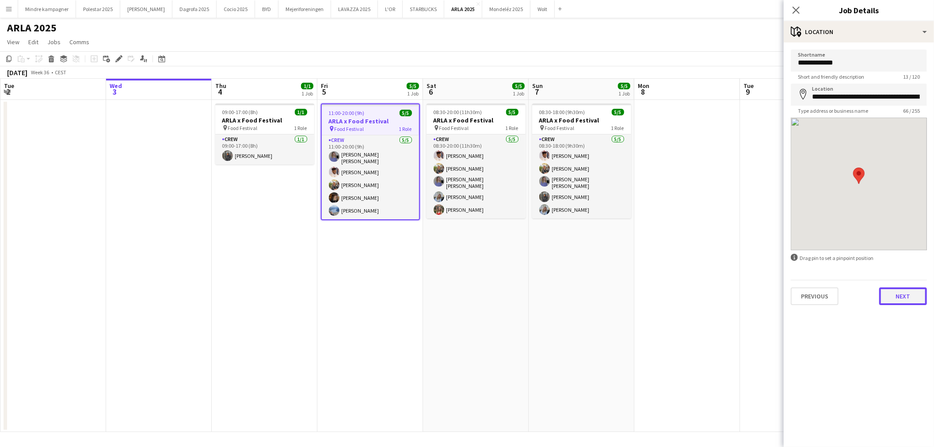
click at [898, 297] on button "Next" at bounding box center [903, 296] width 48 height 18
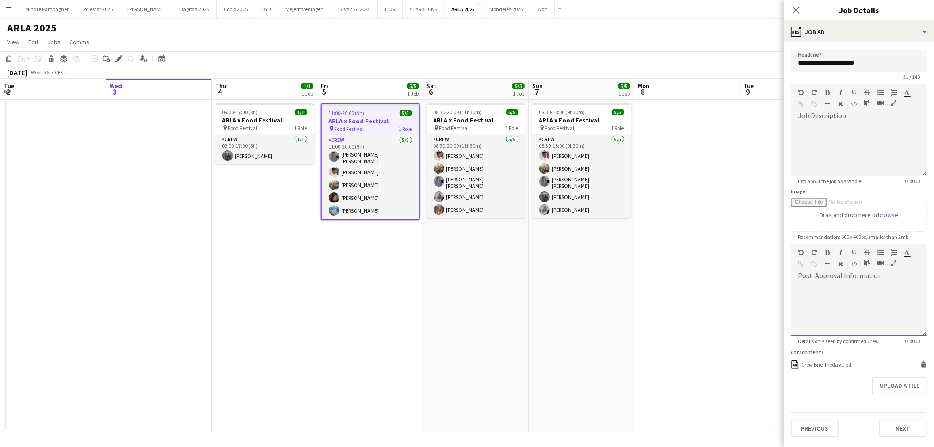
click at [827, 285] on div at bounding box center [859, 309] width 136 height 53
drag, startPoint x: 871, startPoint y: 287, endPoint x: 859, endPoint y: 288, distance: 11.9
click at [859, 288] on div "**********" at bounding box center [859, 309] width 136 height 53
click at [803, 263] on icon "button" at bounding box center [801, 264] width 6 height 6
click at [468, 120] on h3 "ARLA x Food Festival" at bounding box center [475, 120] width 99 height 8
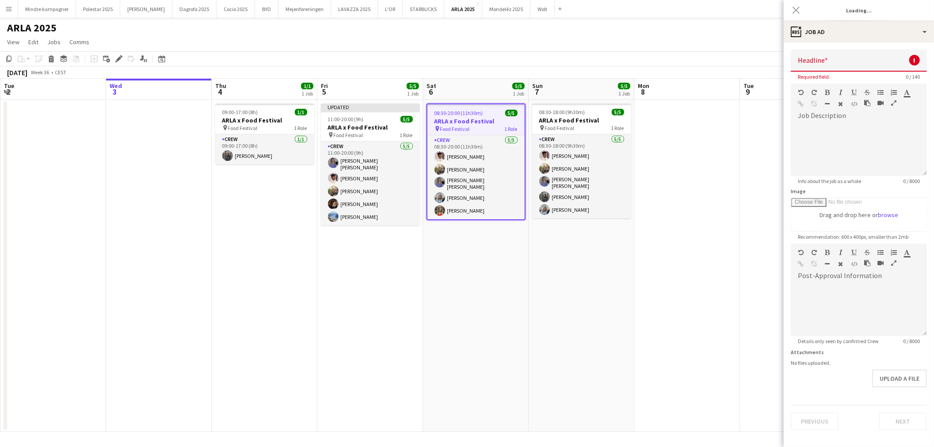
type input "**********"
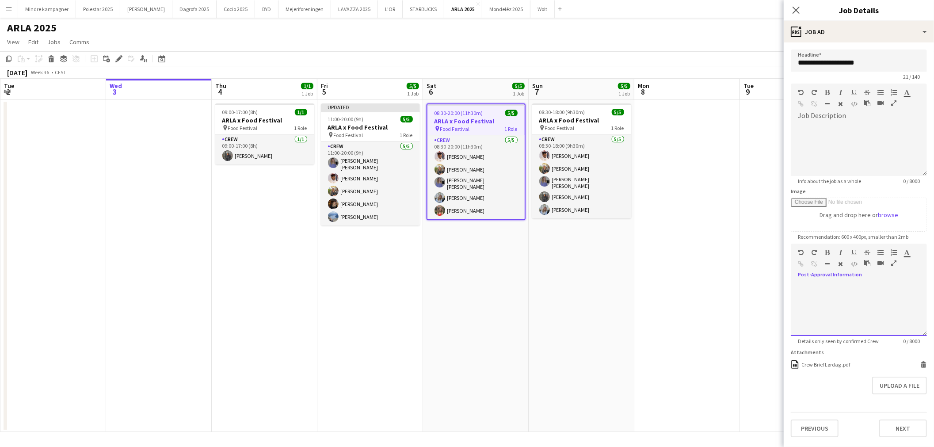
click at [829, 292] on div at bounding box center [859, 309] width 136 height 53
drag, startPoint x: 872, startPoint y: 288, endPoint x: 860, endPoint y: 288, distance: 11.9
click at [860, 288] on div "**********" at bounding box center [859, 309] width 136 height 53
click at [884, 289] on div "**********" at bounding box center [859, 309] width 136 height 53
drag, startPoint x: 875, startPoint y: 288, endPoint x: 859, endPoint y: 285, distance: 15.8
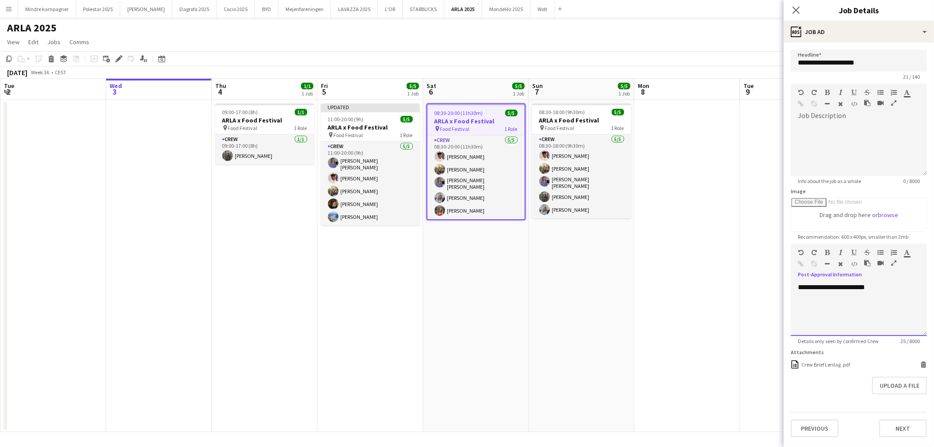
click at [859, 285] on div "**********" at bounding box center [859, 309] width 136 height 53
click at [798, 261] on icon "button" at bounding box center [801, 264] width 6 height 6
click at [568, 115] on app-job-card "08:30-18:00 (9h30m) 5/5 ARLA x Food Festival pin Food Festival 1 Role Crew [DAT…" at bounding box center [581, 160] width 99 height 115
type input "**********"
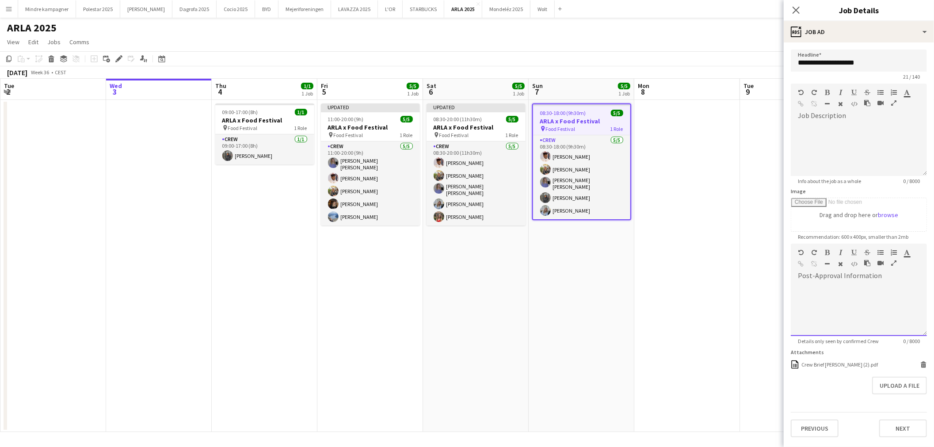
click at [851, 293] on div at bounding box center [859, 309] width 136 height 53
drag, startPoint x: 874, startPoint y: 285, endPoint x: 860, endPoint y: 287, distance: 14.4
click at [860, 287] on div "**********" at bounding box center [859, 309] width 136 height 53
click at [800, 262] on icon "button" at bounding box center [801, 264] width 6 height 6
drag, startPoint x: 874, startPoint y: 288, endPoint x: 858, endPoint y: 288, distance: 15.9
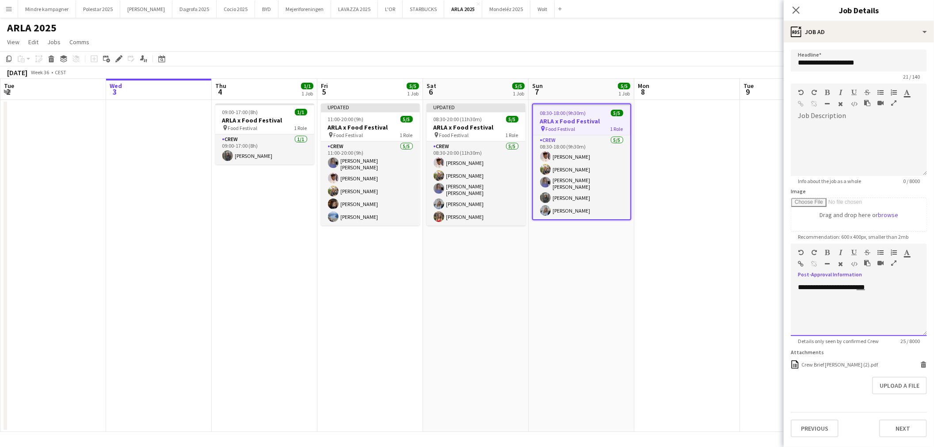
click at [858, 288] on div "**********" at bounding box center [859, 309] width 136 height 53
click at [798, 264] on icon "button" at bounding box center [801, 264] width 6 height 6
click at [719, 293] on app-date-cell at bounding box center [687, 266] width 106 height 332
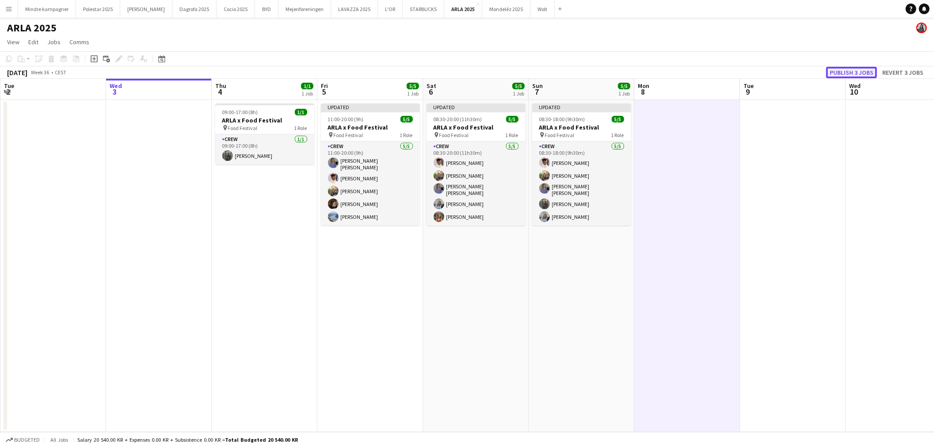
click at [856, 72] on button "Publish 3 jobs" at bounding box center [851, 72] width 51 height 11
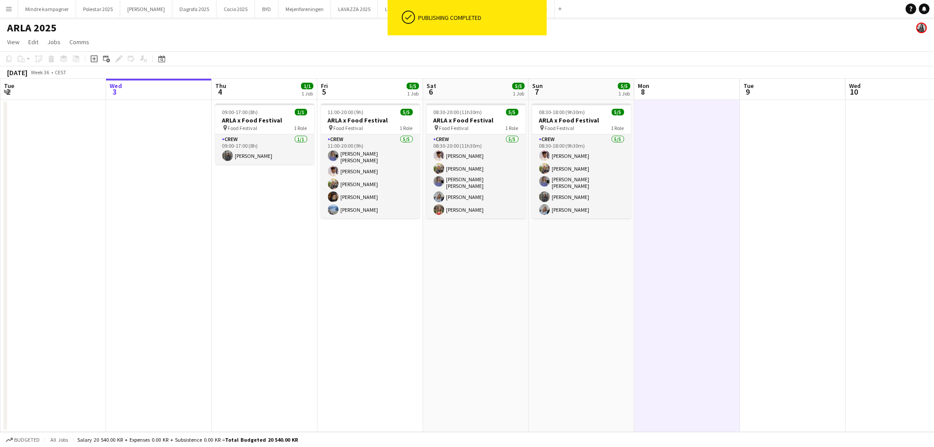
click at [10, 11] on app-icon "Menu" at bounding box center [8, 8] width 7 height 7
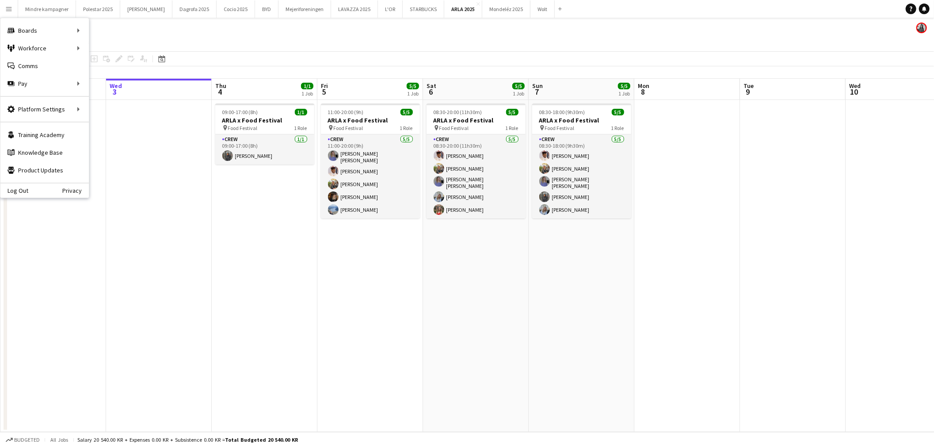
click at [9, 9] on app-icon "Menu" at bounding box center [8, 8] width 7 height 7
click at [37, 65] on link "Comms Comms" at bounding box center [44, 66] width 88 height 18
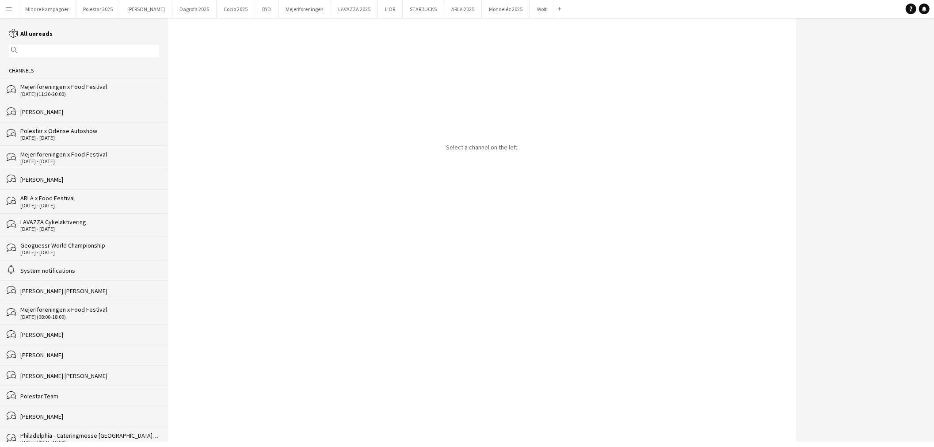
click at [60, 198] on div "ARLA x Food Festival" at bounding box center [89, 198] width 139 height 8
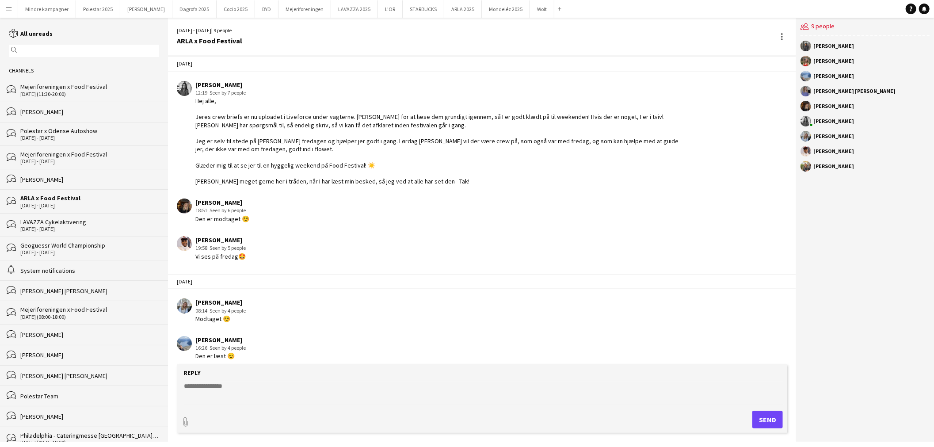
scroll to position [11, 0]
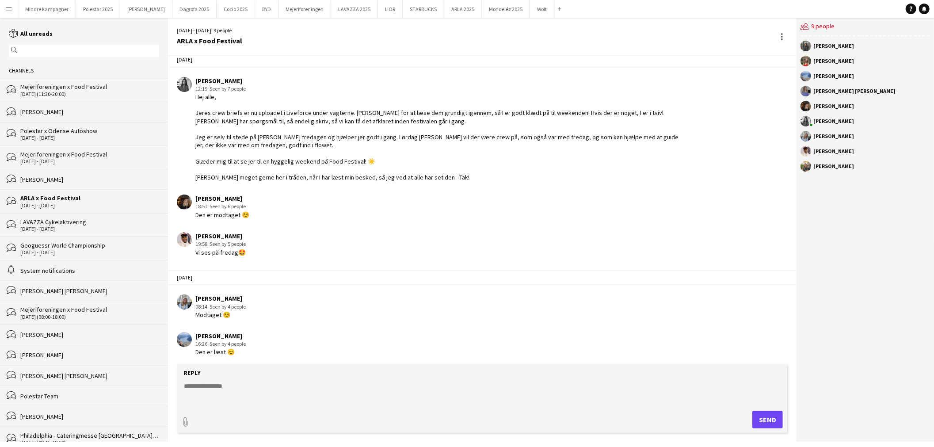
click at [228, 391] on textarea at bounding box center [483, 392] width 601 height 23
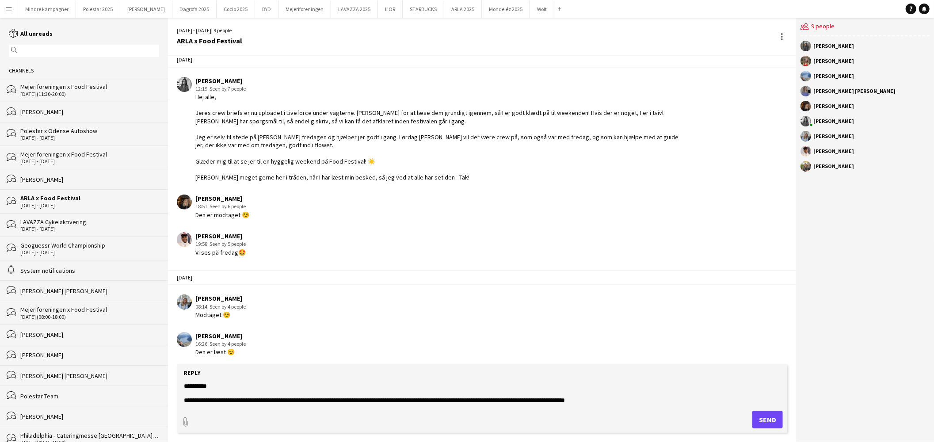
type textarea "**********"
click at [772, 419] on button "Send" at bounding box center [767, 420] width 30 height 18
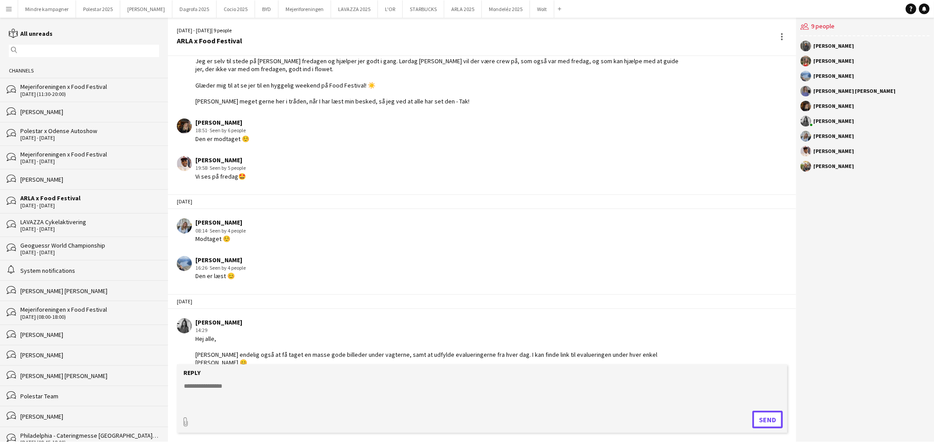
scroll to position [89, 0]
